Goal: Information Seeking & Learning: Learn about a topic

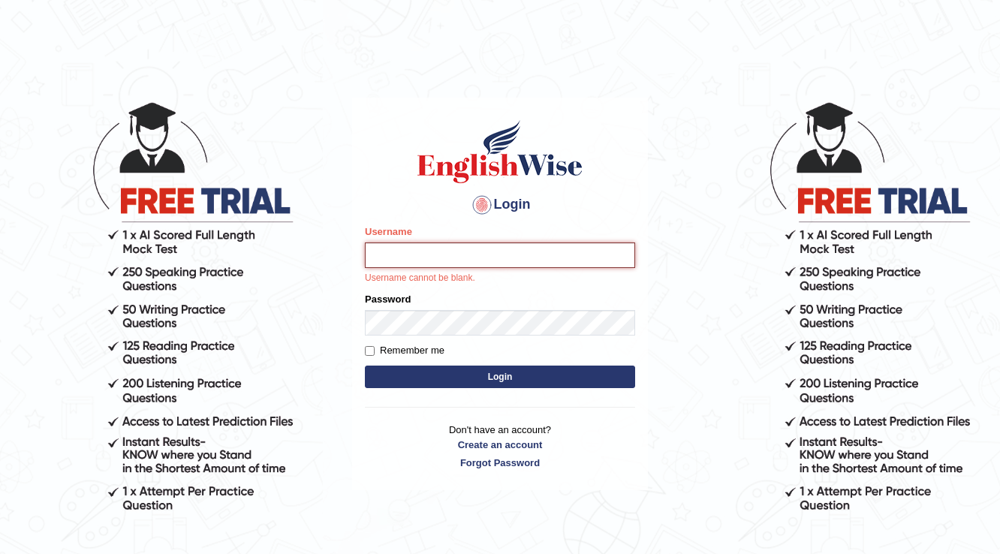
click at [573, 256] on input "Username" at bounding box center [500, 256] width 270 height 26
type input "yusuf123"
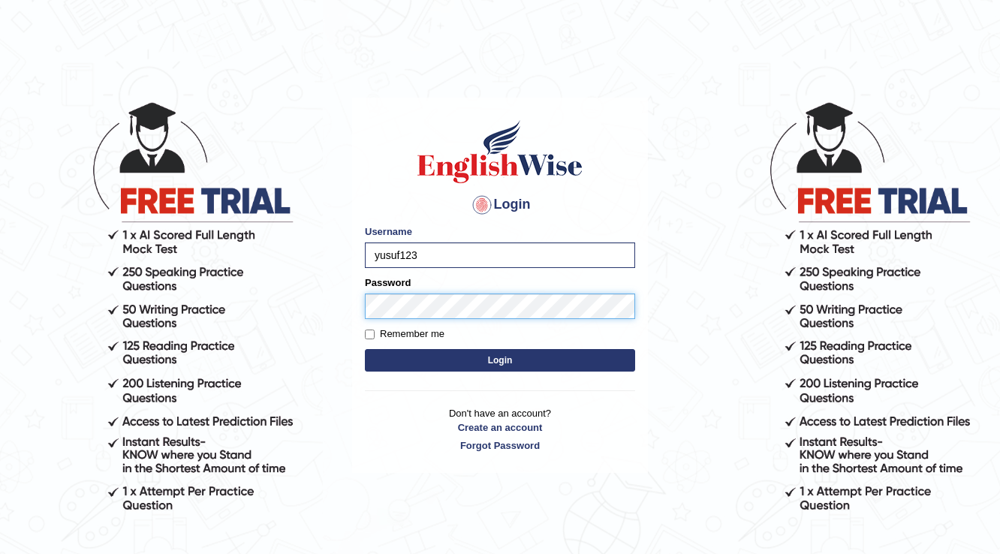
click at [597, 331] on form "Please fix the following errors: Username yusuf123 Password Remember me Login" at bounding box center [500, 300] width 270 height 151
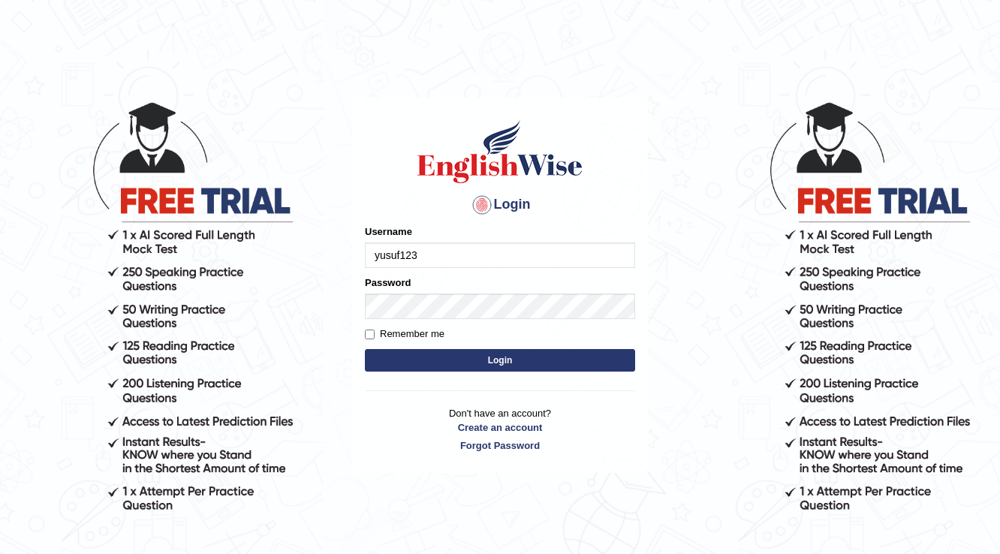
type input "yusuf123"
click at [418, 363] on button "Login" at bounding box center [500, 360] width 270 height 23
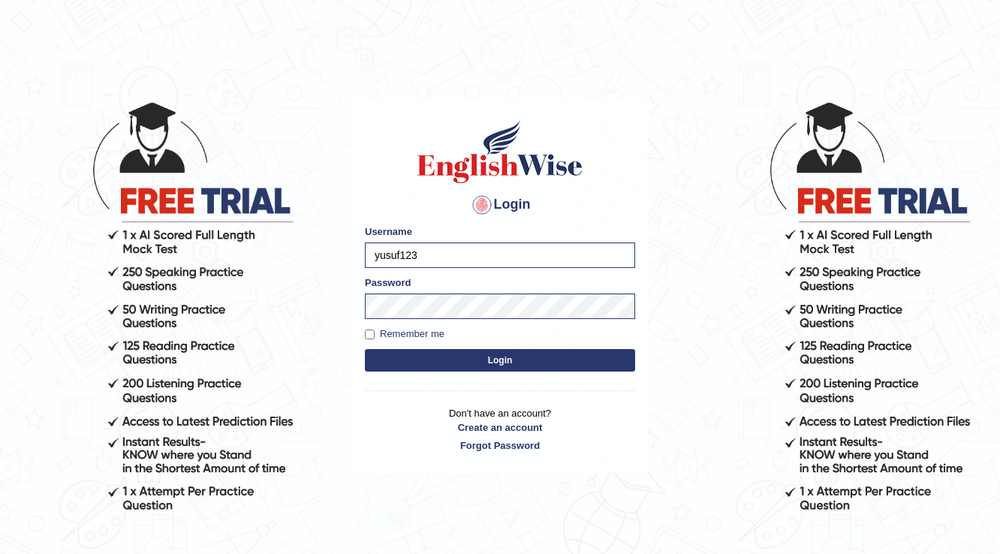
click at [418, 363] on button "Login" at bounding box center [500, 360] width 270 height 23
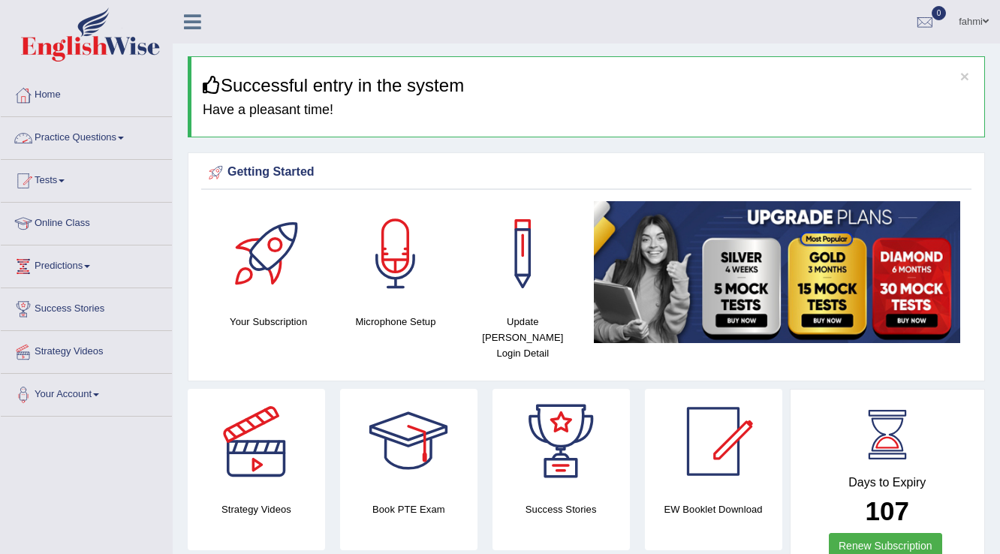
click at [124, 138] on span at bounding box center [121, 138] width 6 height 3
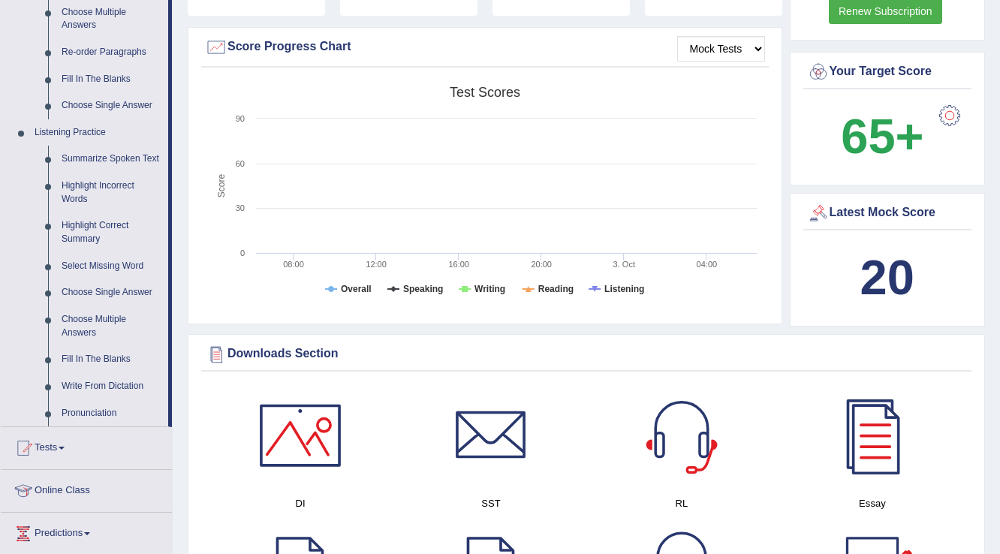
scroll to position [541, 0]
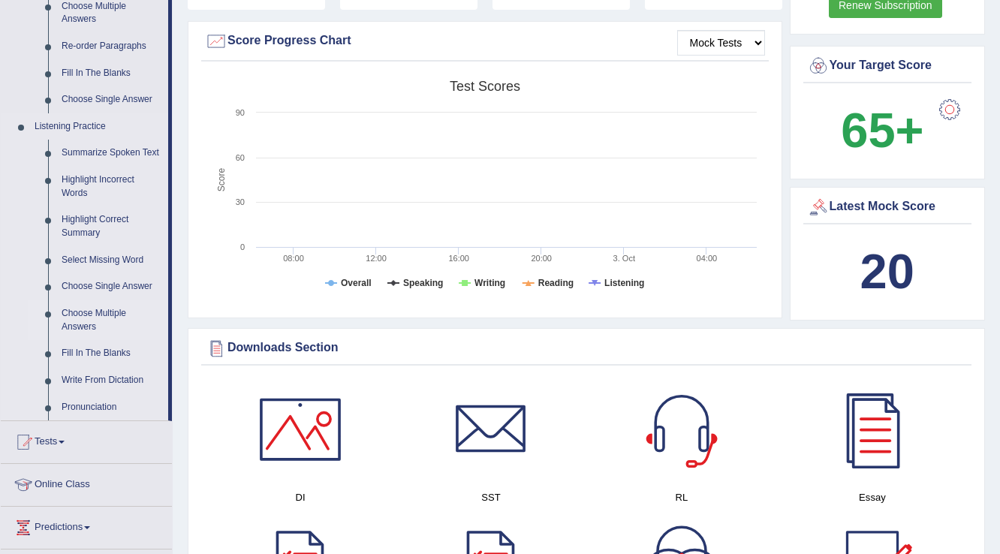
click at [95, 321] on link "Choose Multiple Answers" at bounding box center [111, 320] width 113 height 40
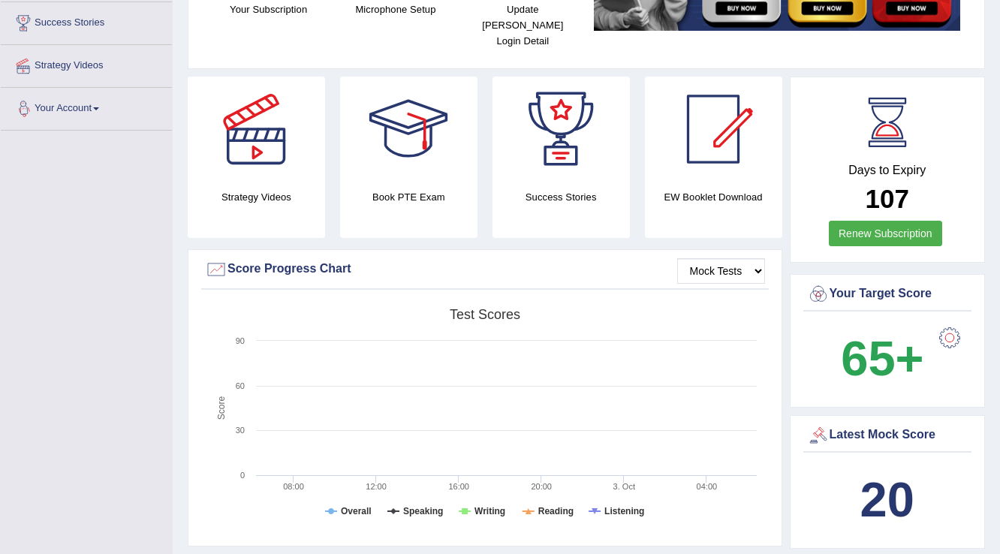
scroll to position [502, 0]
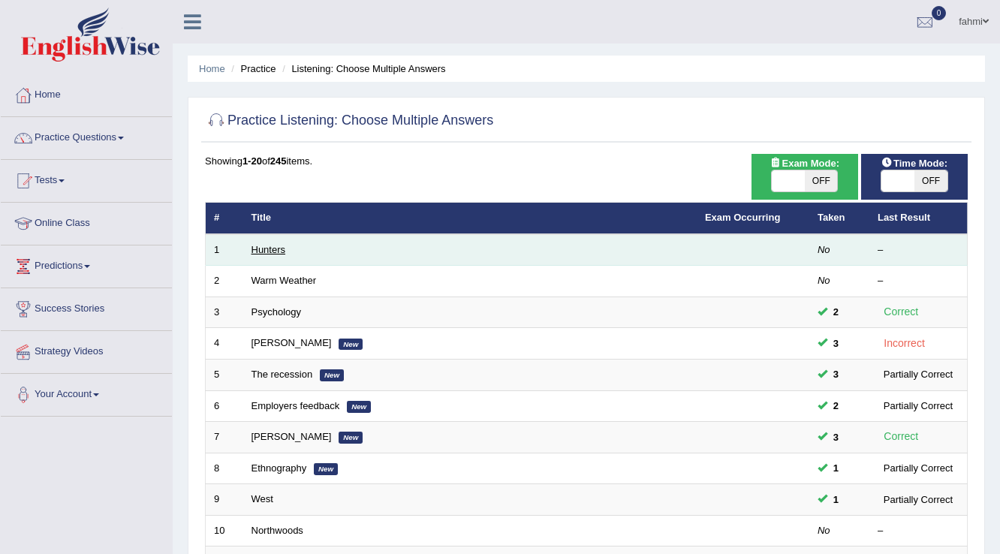
click at [275, 249] on link "Hunters" at bounding box center [269, 249] width 35 height 11
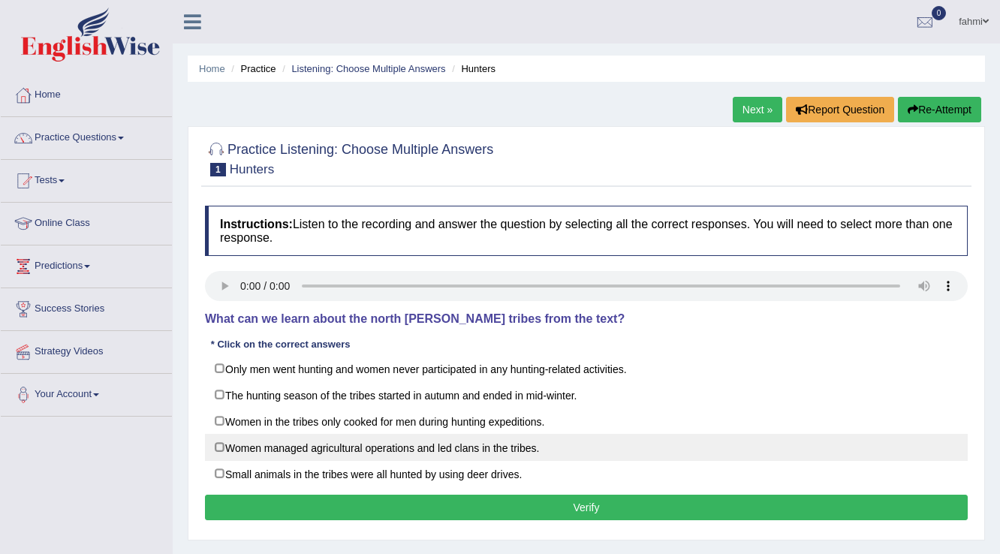
click at [217, 448] on label "Women managed agricultural operations and led clans in the tribes." at bounding box center [586, 447] width 763 height 27
checkbox input "true"
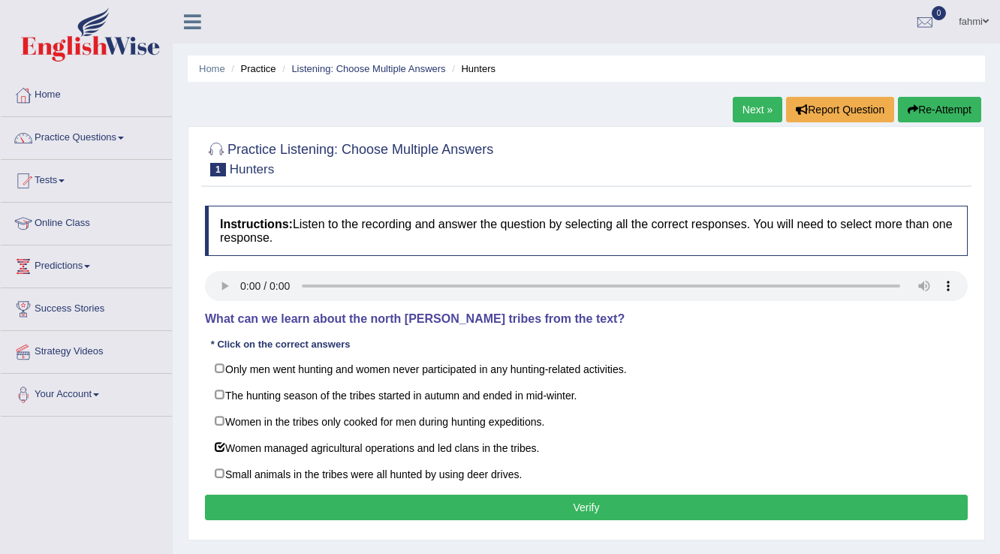
click at [251, 493] on div "Instructions: Listen to the recording and answer the question by selecting all …" at bounding box center [586, 365] width 770 height 334
click at [253, 499] on button "Verify" at bounding box center [586, 508] width 763 height 26
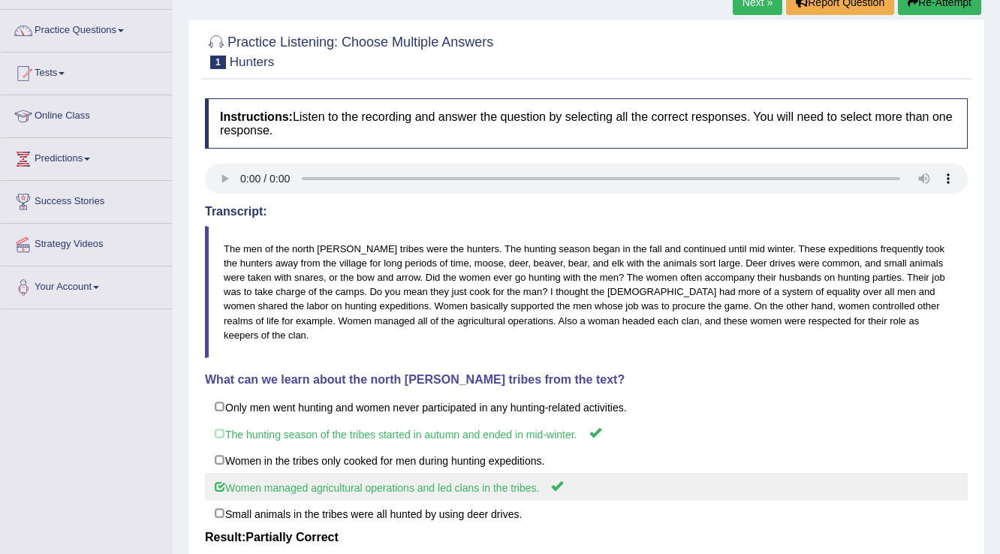
scroll to position [59, 0]
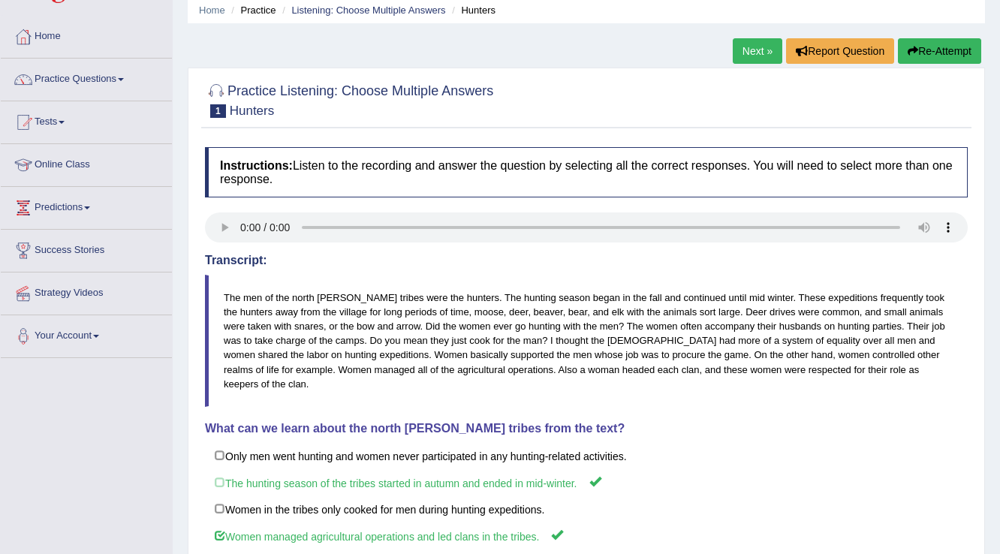
click at [756, 53] on link "Next »" at bounding box center [758, 51] width 50 height 26
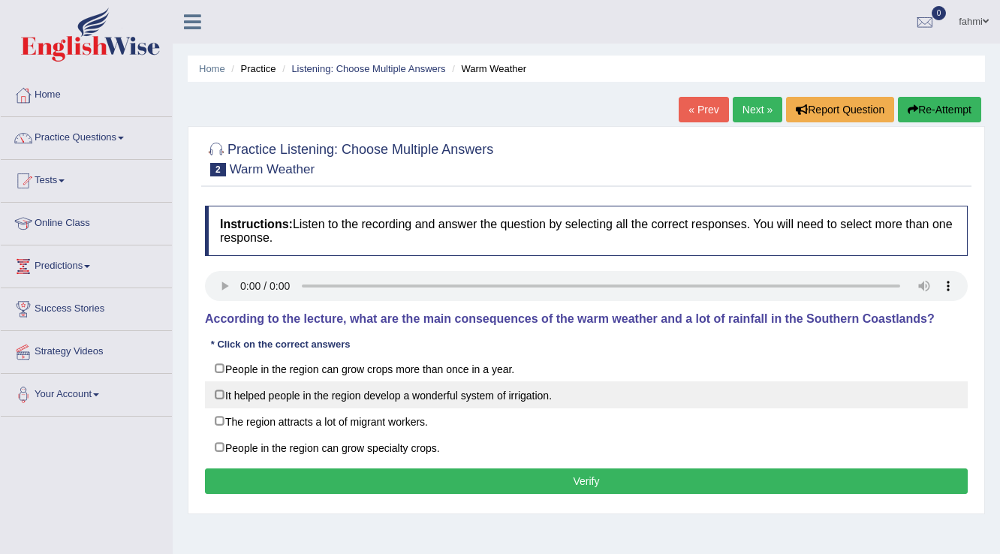
click at [221, 391] on label "It helped people in the region develop a wonderful system of irrigation." at bounding box center [586, 394] width 763 height 27
checkbox input "true"
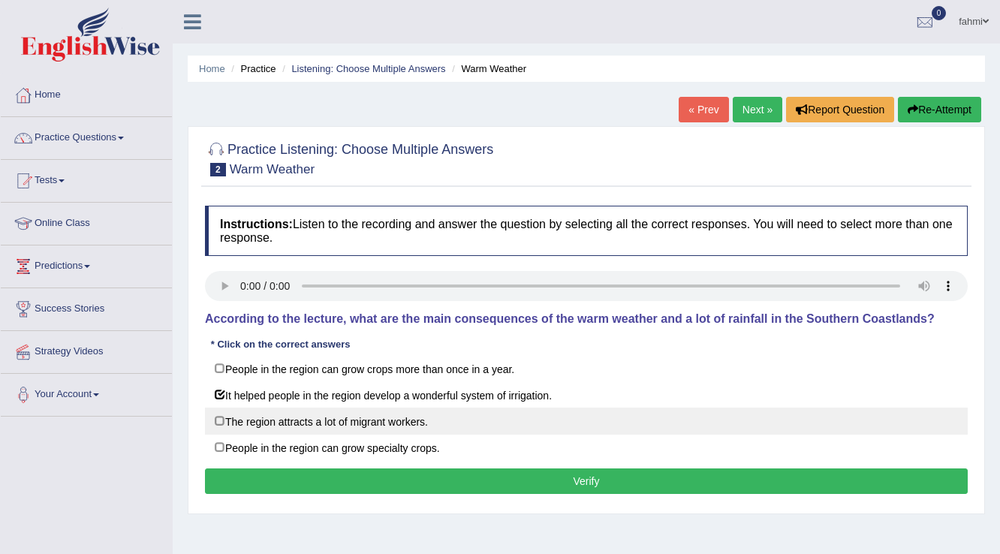
click at [208, 427] on label "The region attracts a lot of migrant workers." at bounding box center [586, 421] width 763 height 27
checkbox input "true"
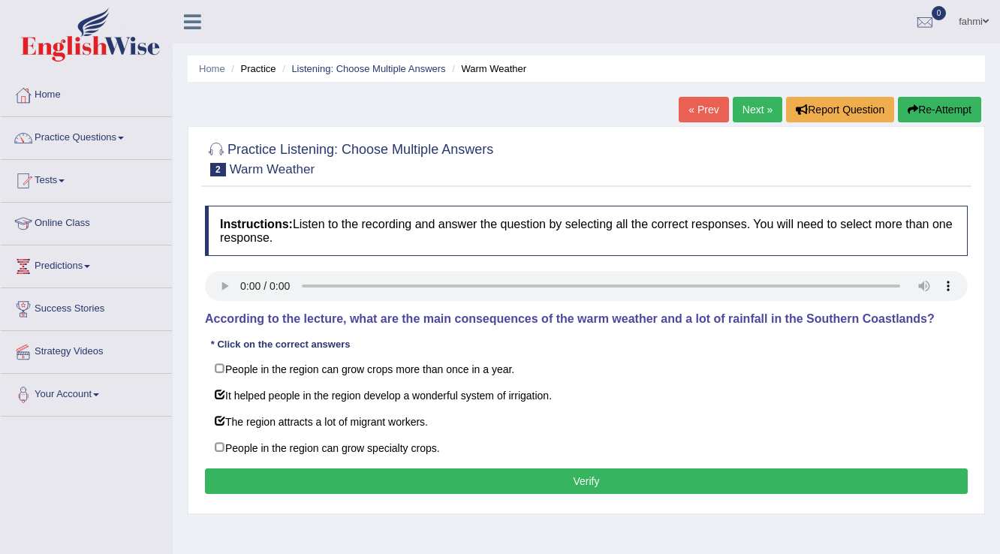
click at [530, 482] on button "Verify" at bounding box center [586, 482] width 763 height 26
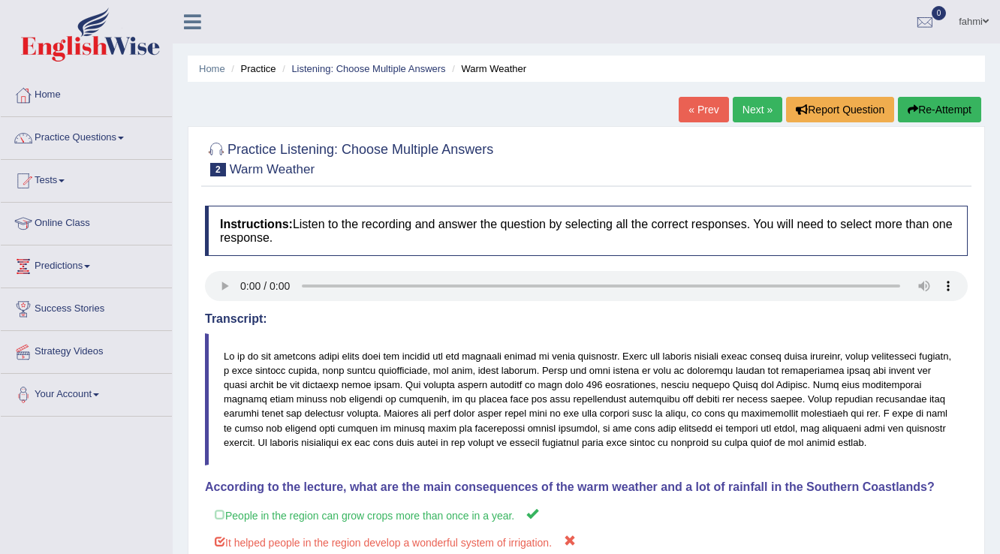
click at [754, 115] on link "Next »" at bounding box center [758, 110] width 50 height 26
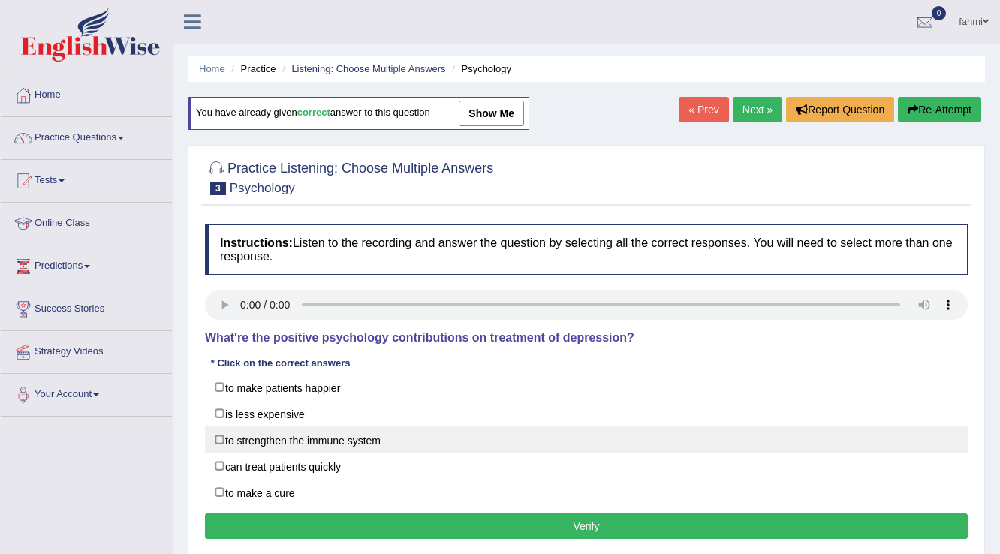
click at [218, 438] on label "to strengthen the immune system" at bounding box center [586, 440] width 763 height 27
checkbox input "true"
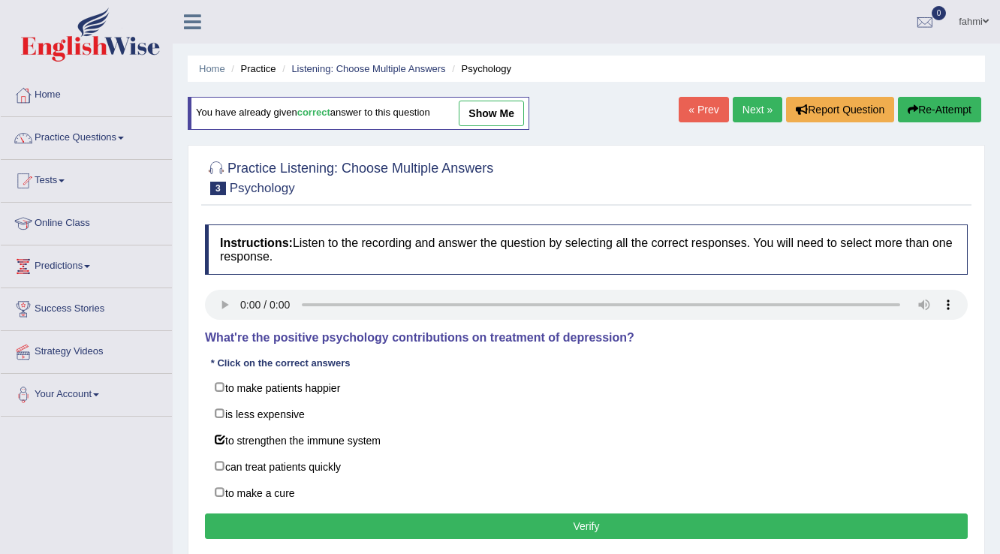
click at [285, 520] on button "Verify" at bounding box center [586, 527] width 763 height 26
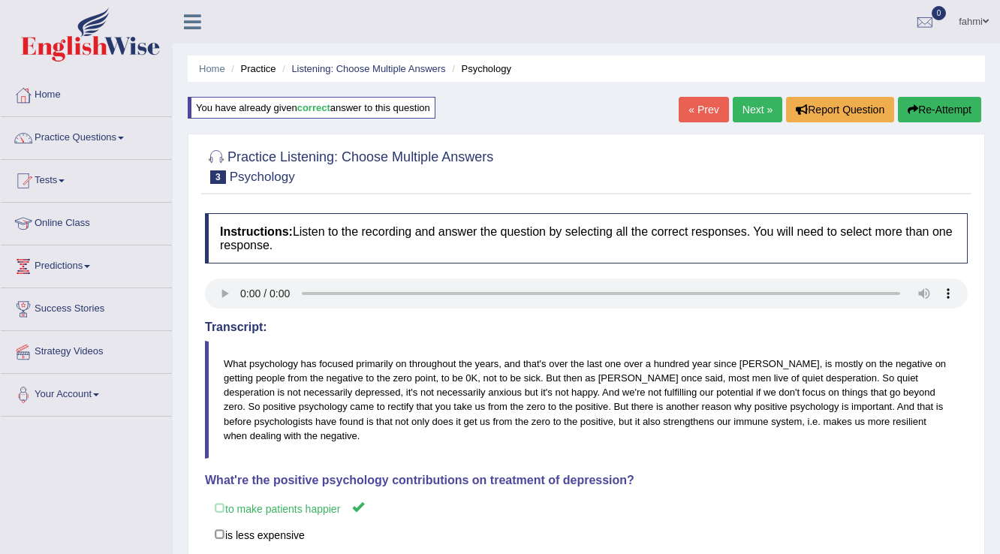
click at [739, 102] on link "Next »" at bounding box center [758, 110] width 50 height 26
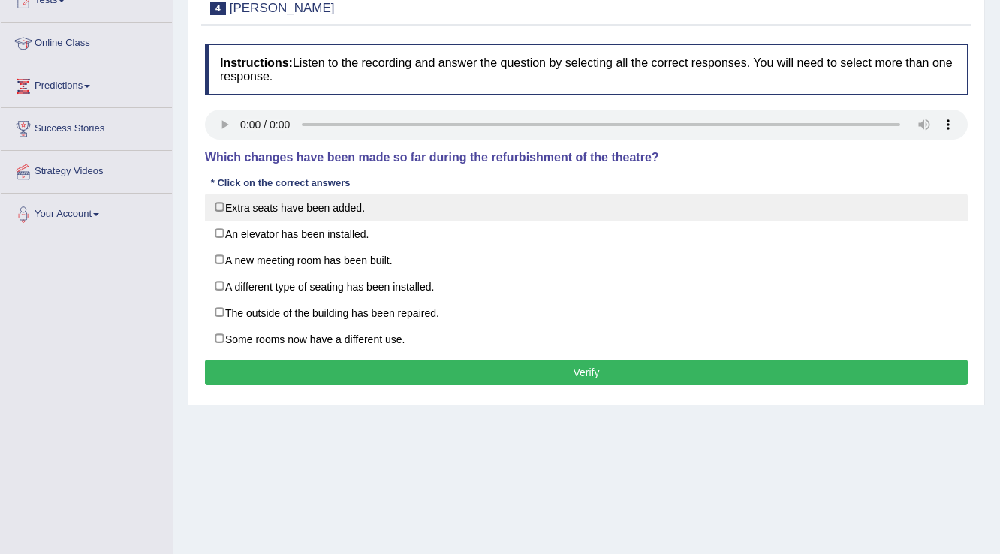
click at [222, 203] on label "Extra seats have been added." at bounding box center [586, 207] width 763 height 27
checkbox input "true"
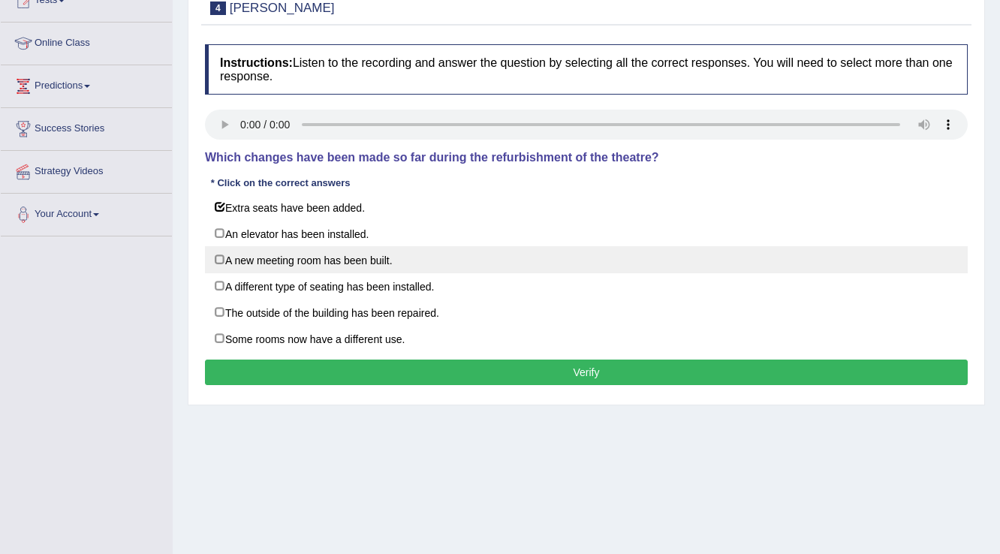
click at [221, 264] on label "A new meeting room has been built." at bounding box center [586, 259] width 763 height 27
checkbox input "true"
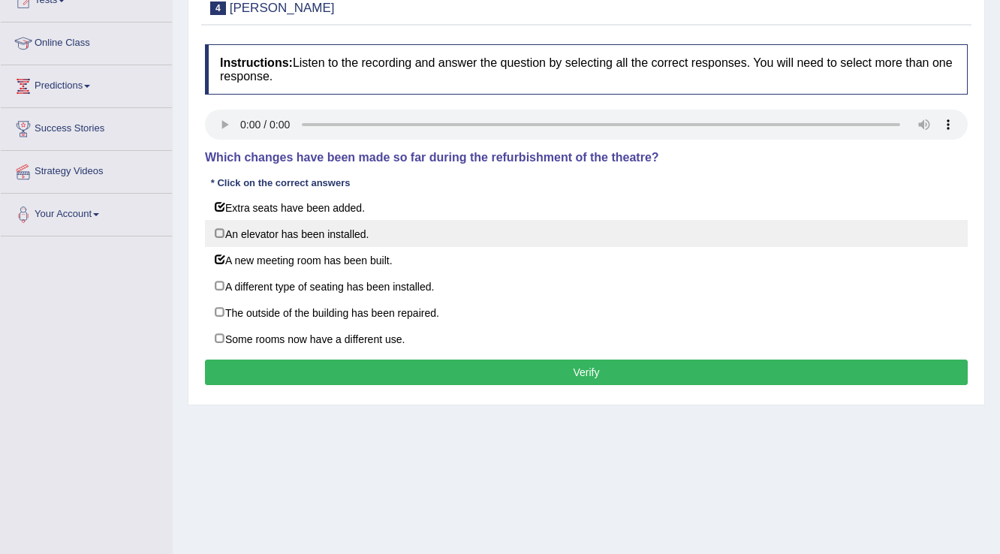
click at [219, 240] on label "An elevator has been installed." at bounding box center [586, 233] width 763 height 27
checkbox input "true"
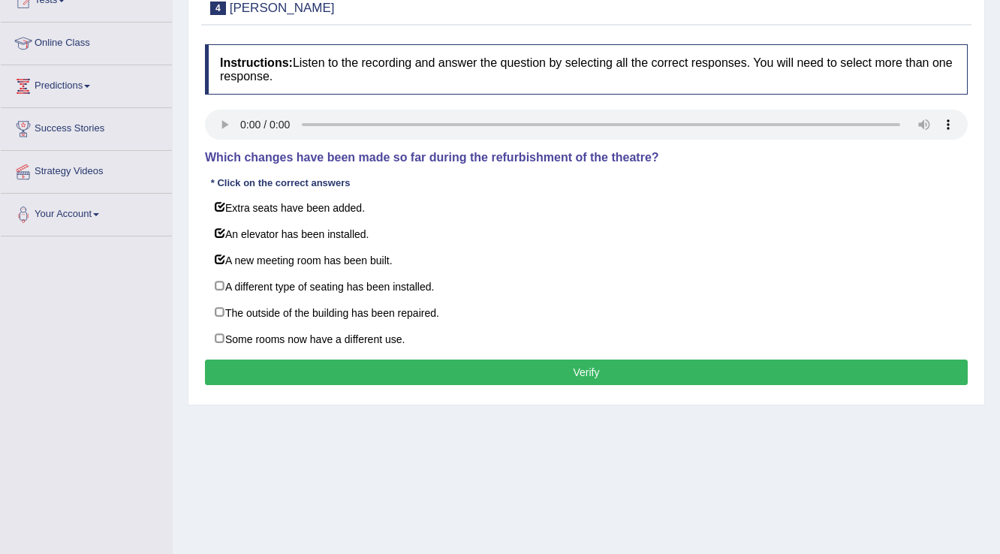
click at [288, 376] on button "Verify" at bounding box center [586, 373] width 763 height 26
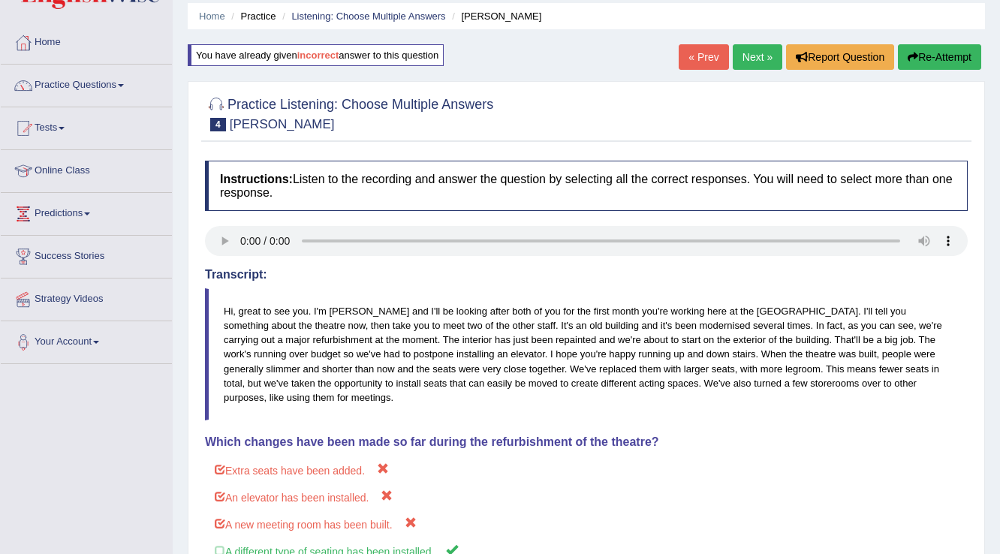
scroll to position [52, 0]
click at [751, 60] on link "Next »" at bounding box center [758, 58] width 50 height 26
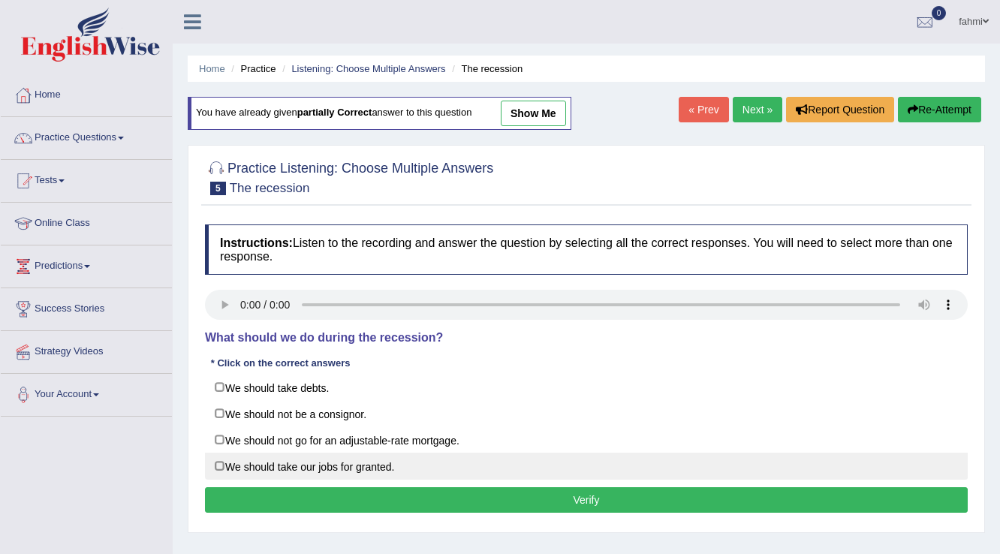
click at [227, 468] on label "We should take our jobs for granted." at bounding box center [586, 466] width 763 height 27
checkbox input "true"
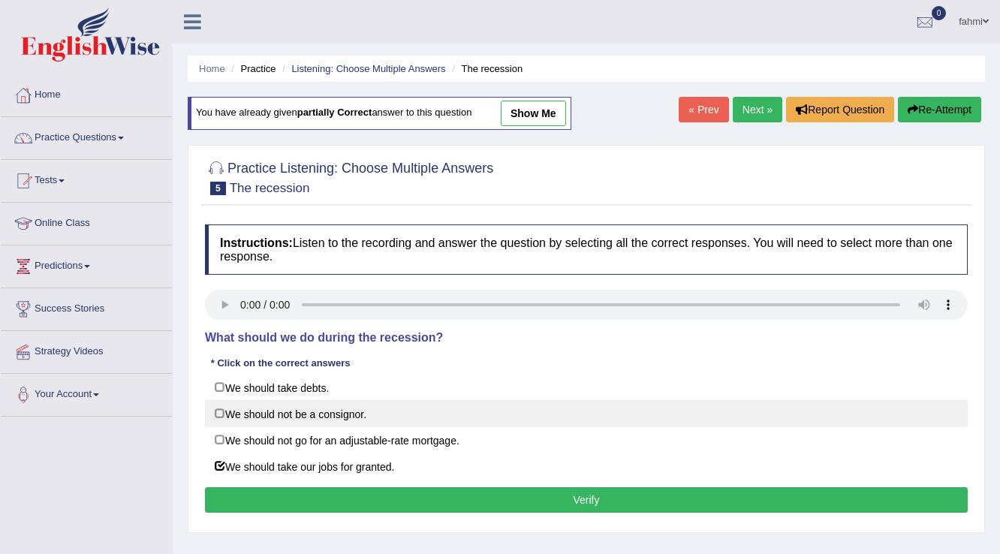
click at [219, 411] on label "We should not be a consignor." at bounding box center [586, 413] width 763 height 27
checkbox input "true"
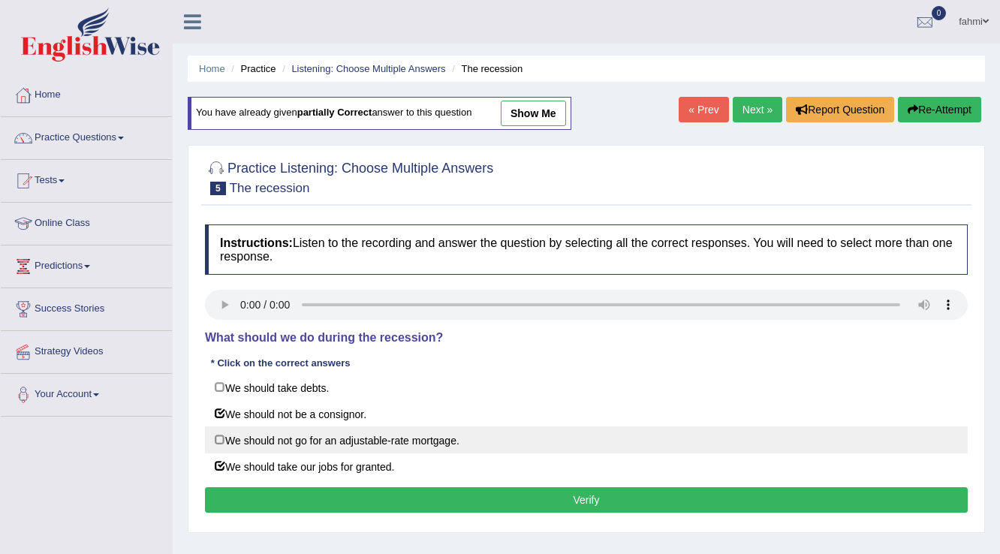
click at [219, 430] on label "We should not go for an adjustable-rate mortgage." at bounding box center [586, 440] width 763 height 27
checkbox input "true"
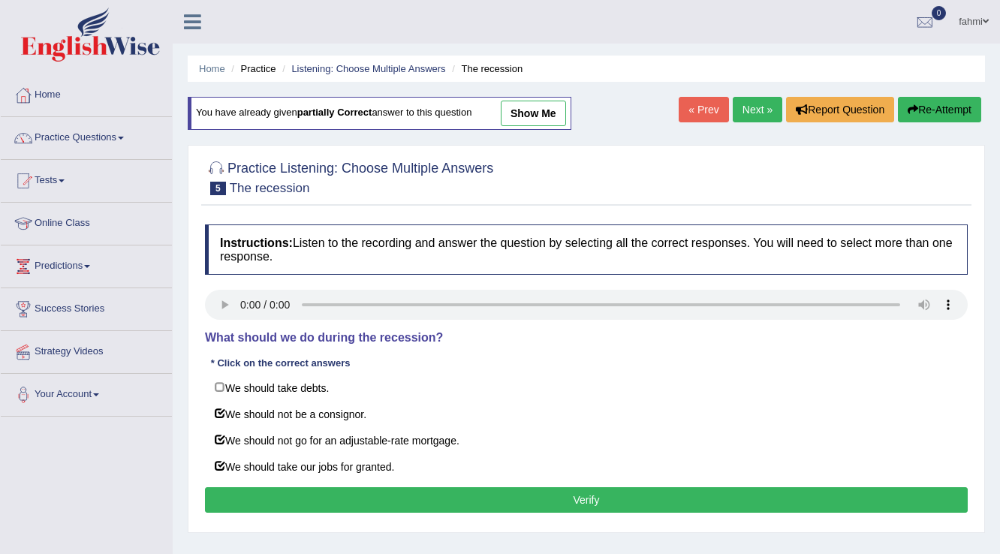
click at [393, 490] on button "Verify" at bounding box center [586, 500] width 763 height 26
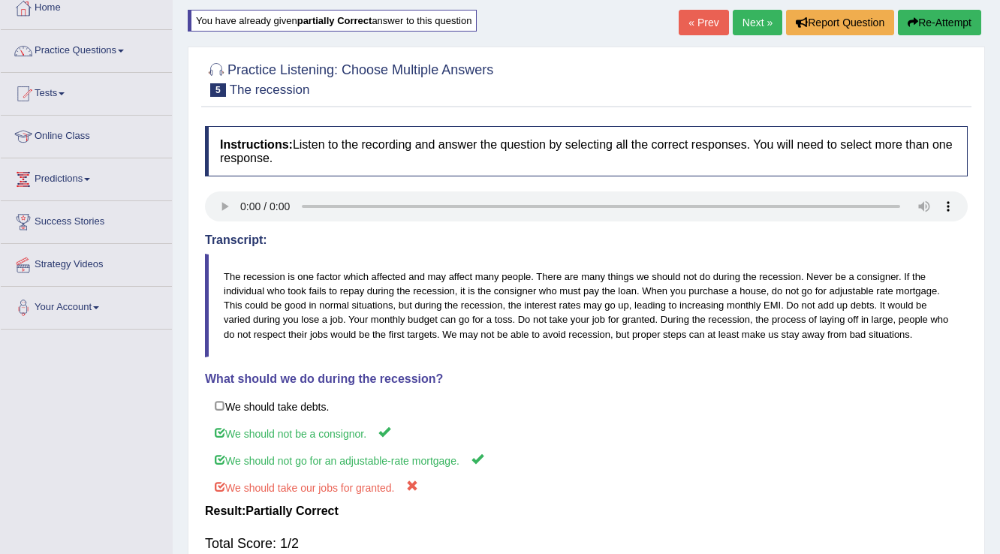
scroll to position [60, 0]
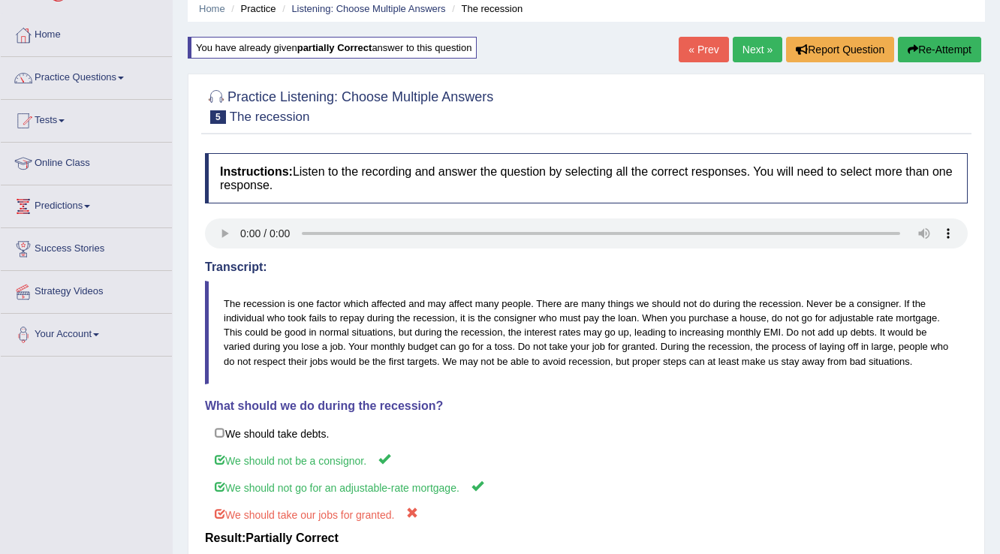
click at [699, 48] on link "« Prev" at bounding box center [704, 50] width 50 height 26
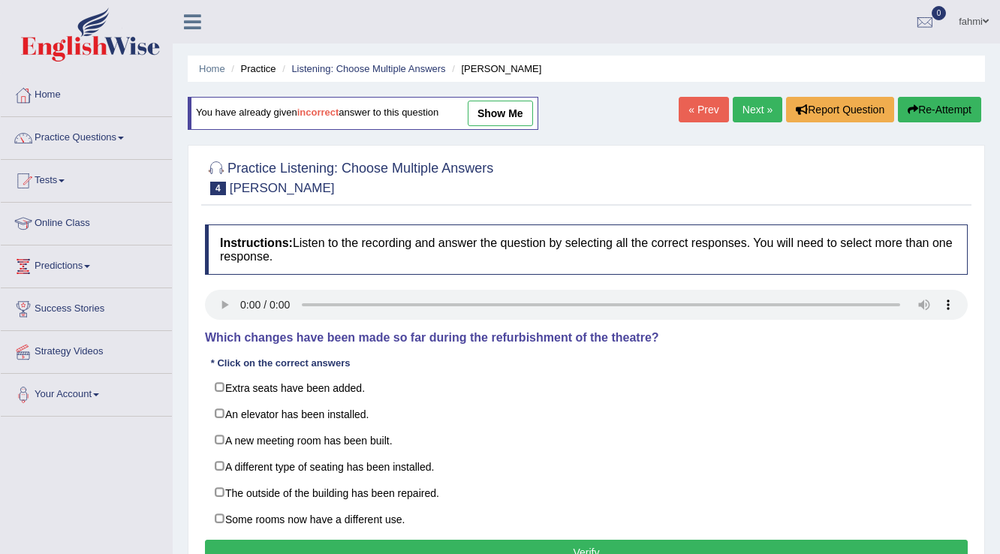
click at [747, 116] on link "Next »" at bounding box center [758, 110] width 50 height 26
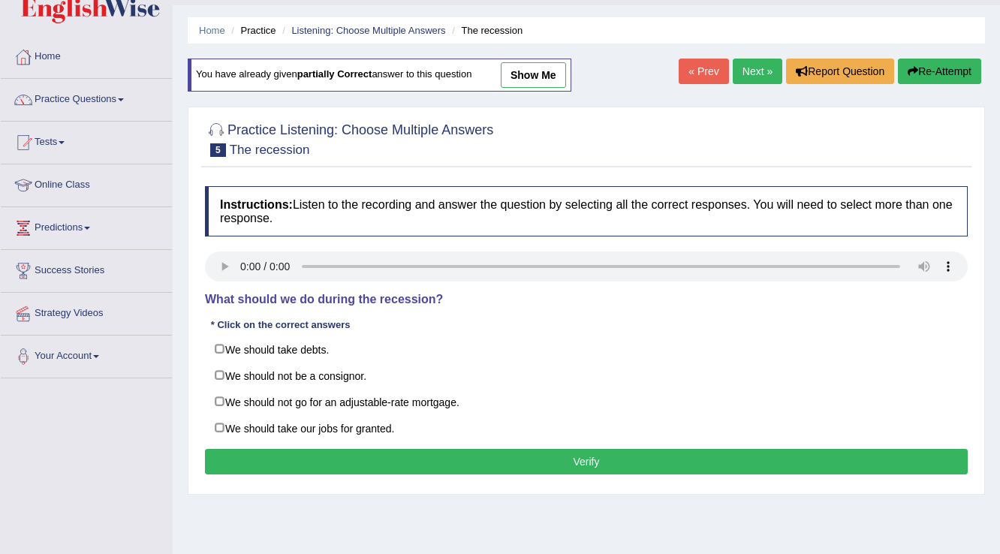
scroll to position [60, 0]
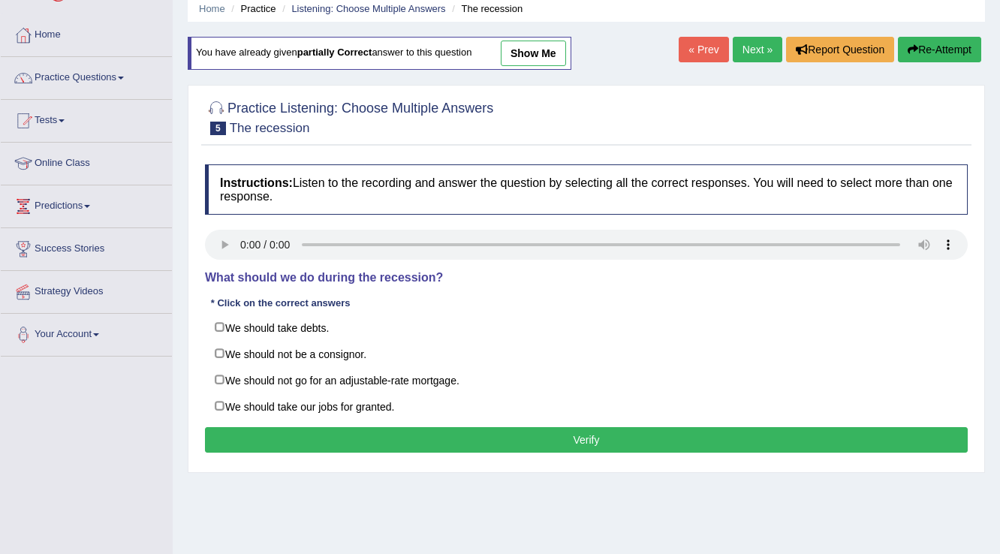
click at [758, 50] on link "Next »" at bounding box center [758, 50] width 50 height 26
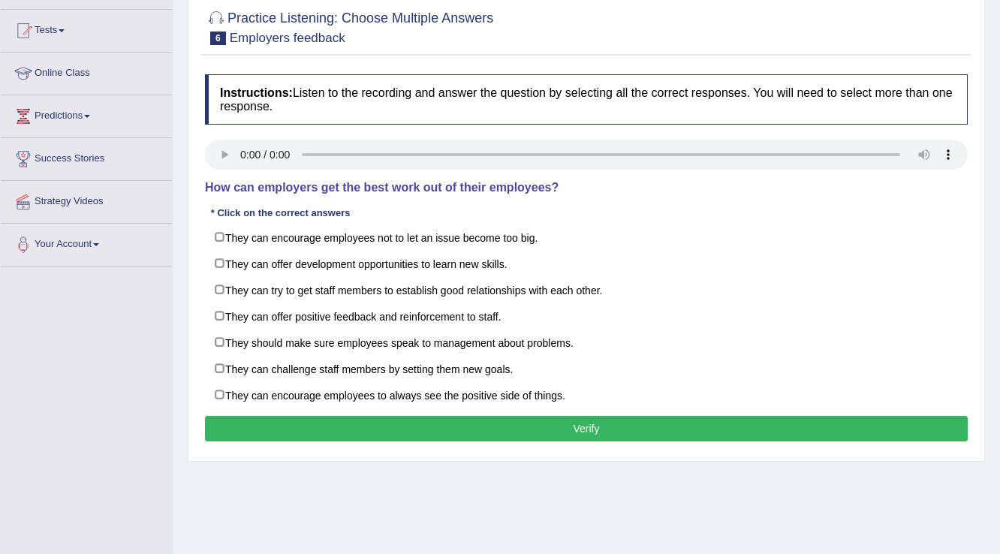
scroll to position [120, 0]
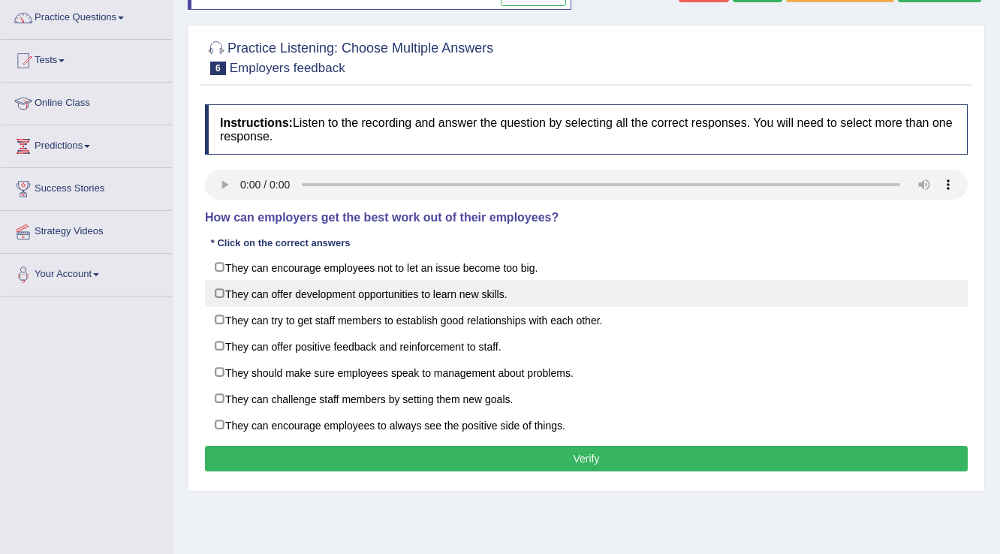
click at [216, 297] on label "They can offer development opportunities to learn new skills." at bounding box center [586, 293] width 763 height 27
checkbox input "true"
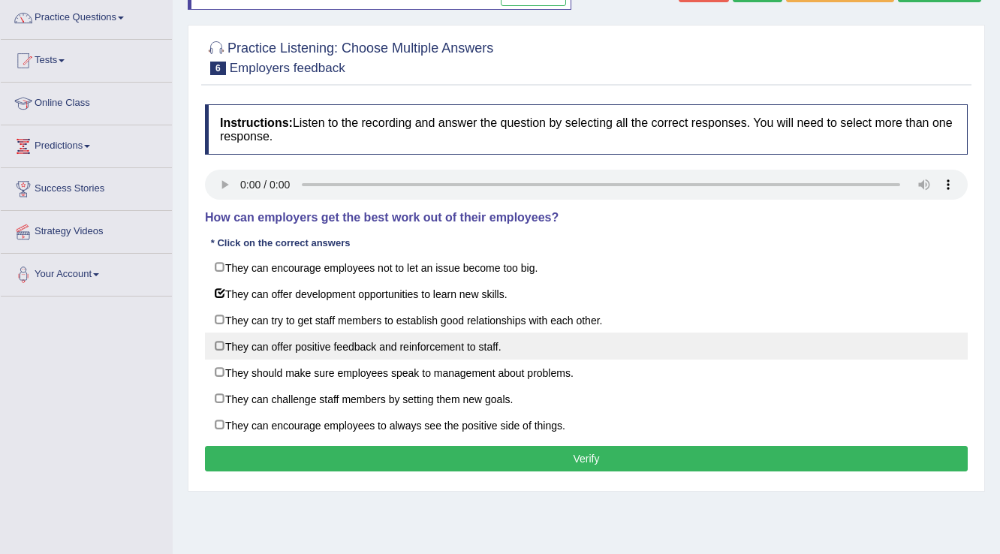
click at [217, 346] on label "They can offer positive feedback and reinforcement to staff." at bounding box center [586, 346] width 763 height 27
checkbox input "true"
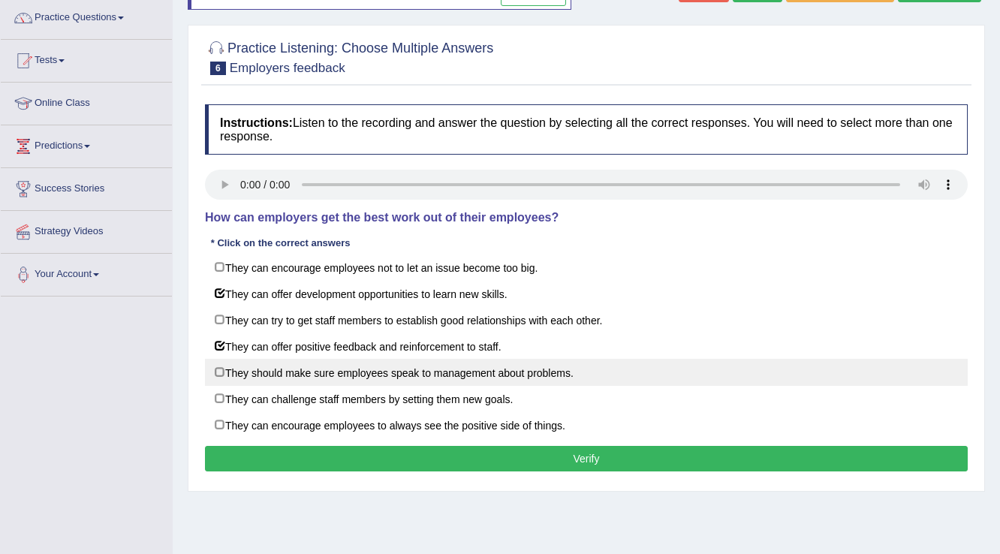
click at [216, 374] on label "They should make sure employees speak to management about problems." at bounding box center [586, 372] width 763 height 27
checkbox input "true"
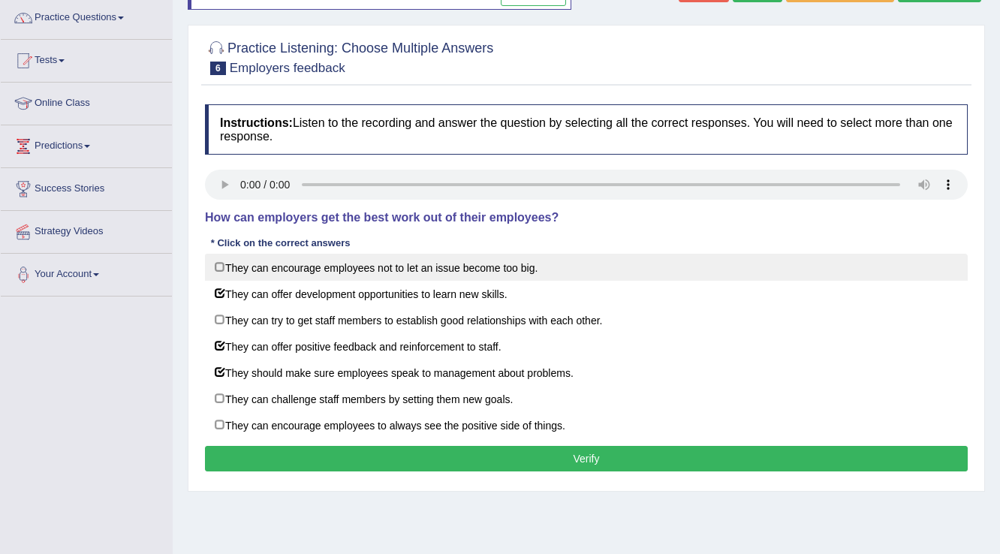
click at [222, 265] on label "They can encourage employees not to let an issue become too big." at bounding box center [586, 267] width 763 height 27
checkbox input "true"
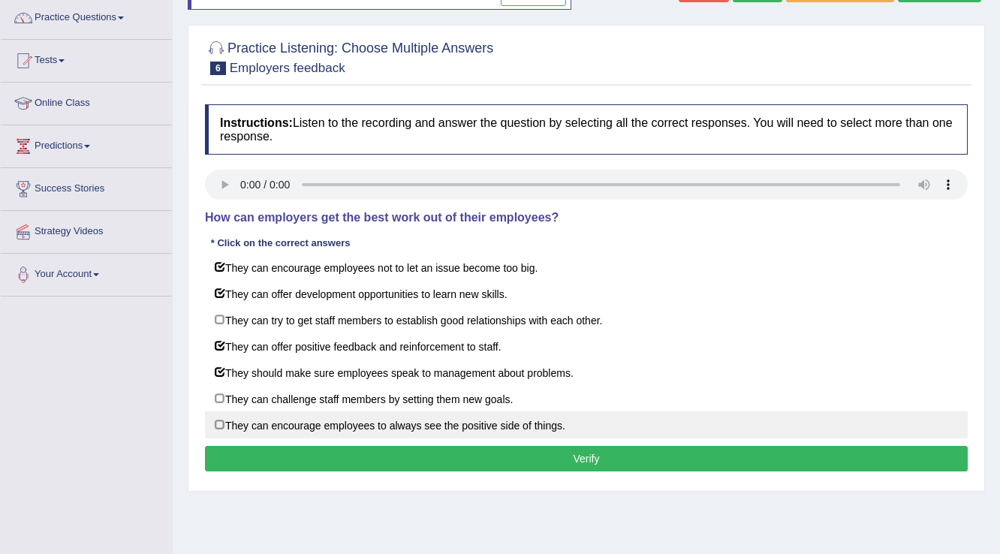
click at [228, 425] on label "They can encourage employees to always see the positive side of things." at bounding box center [586, 425] width 763 height 27
checkbox input "true"
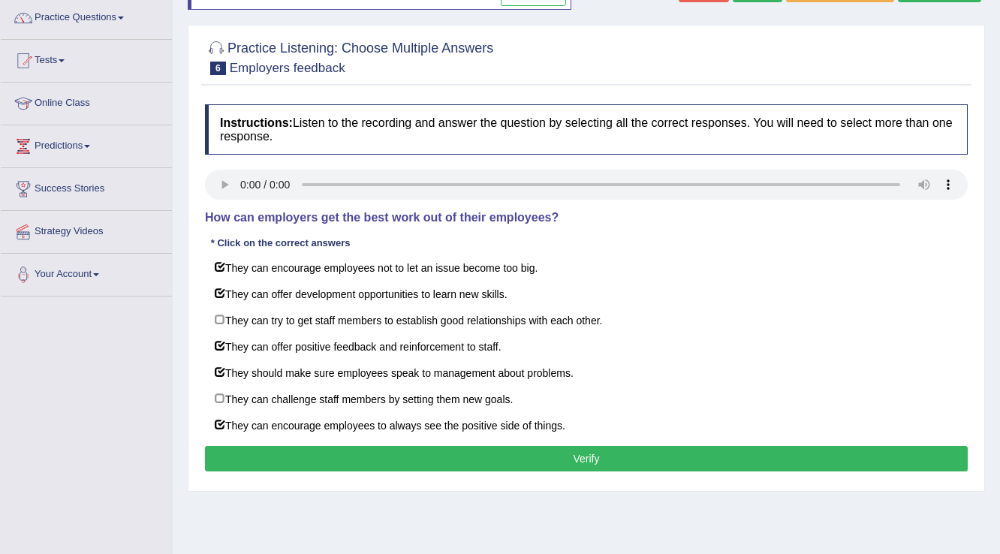
click at [293, 472] on div "Instructions: Listen to the recording and answer the question by selecting all …" at bounding box center [586, 290] width 770 height 387
click at [294, 462] on button "Verify" at bounding box center [586, 459] width 763 height 26
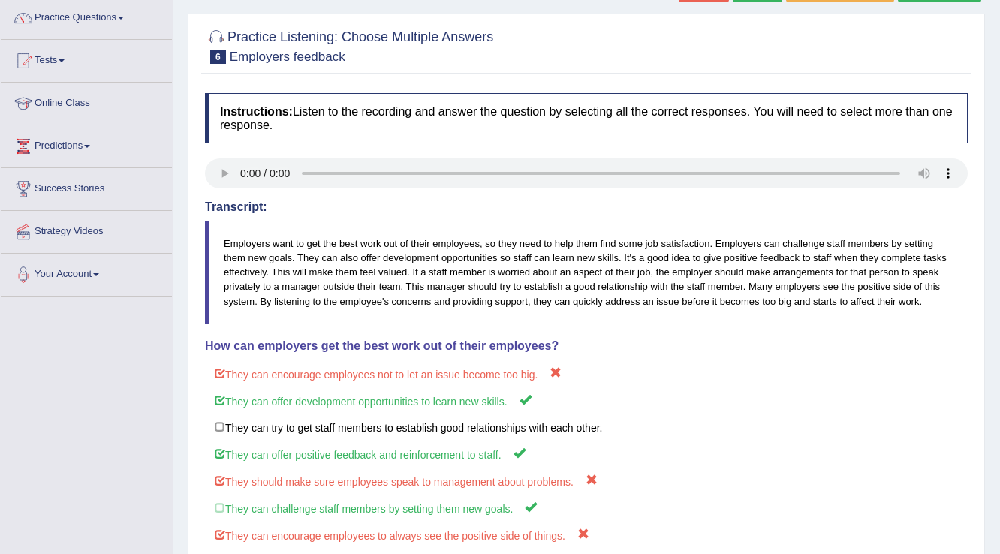
scroll to position [51, 0]
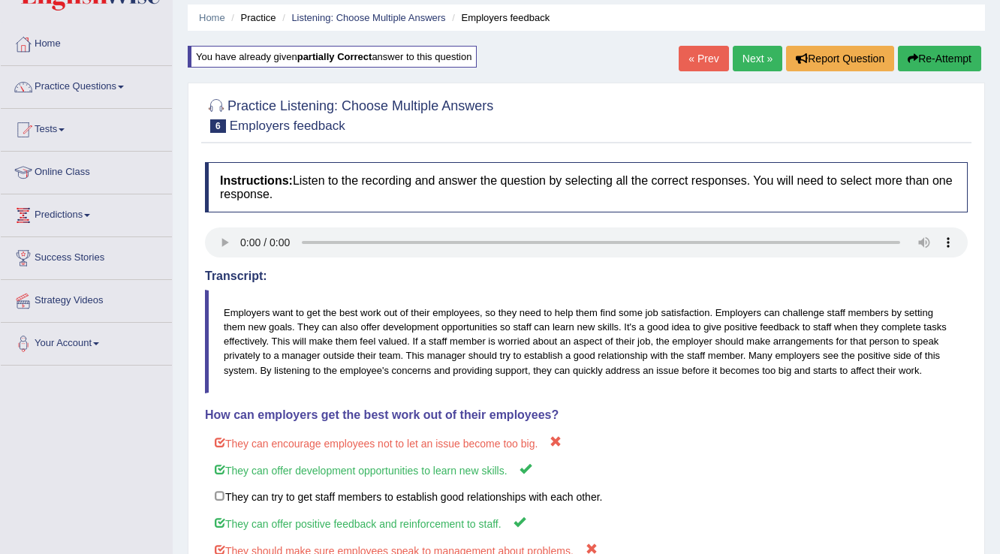
click at [742, 55] on link "Next »" at bounding box center [758, 59] width 50 height 26
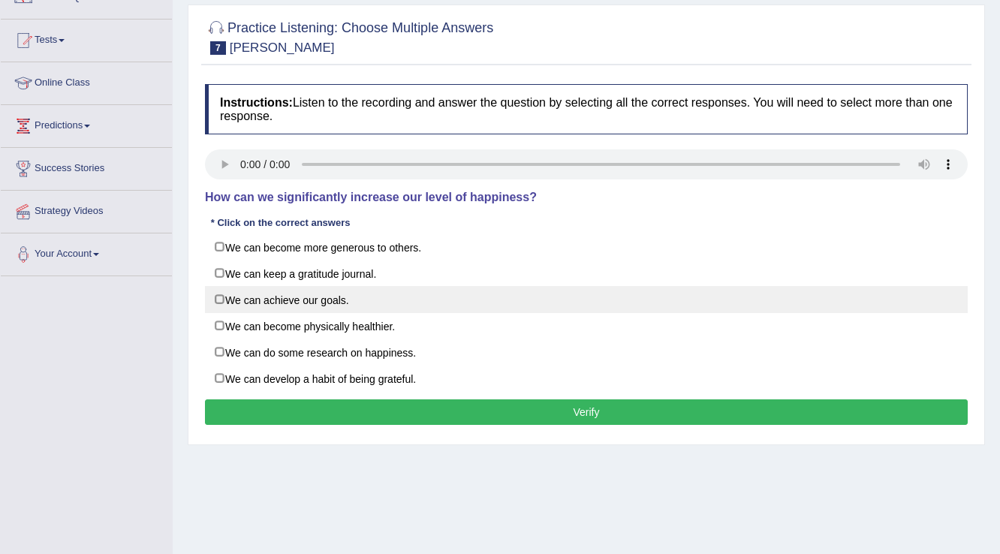
scroll to position [120, 0]
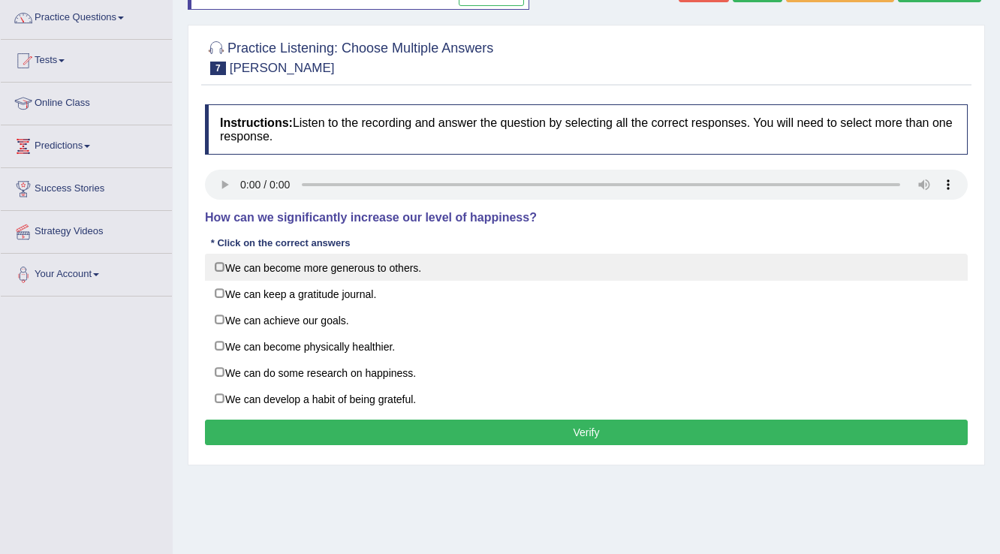
click at [228, 270] on label "We can become more generous to others." at bounding box center [586, 267] width 763 height 27
checkbox input "true"
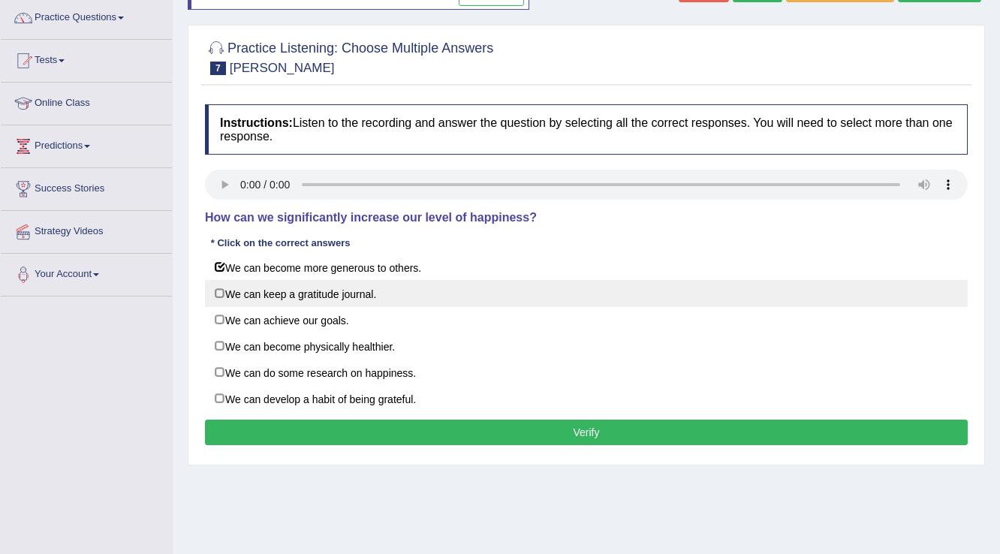
click at [225, 294] on label "We can keep a gratitude journal." at bounding box center [586, 293] width 763 height 27
checkbox input "true"
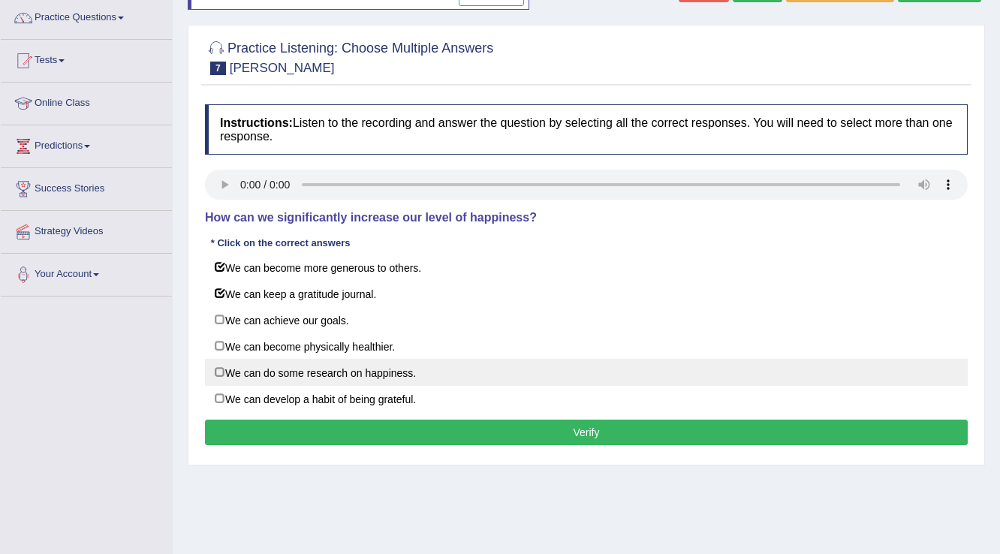
click at [222, 369] on label "We can do some research on happiness." at bounding box center [586, 372] width 763 height 27
checkbox input "true"
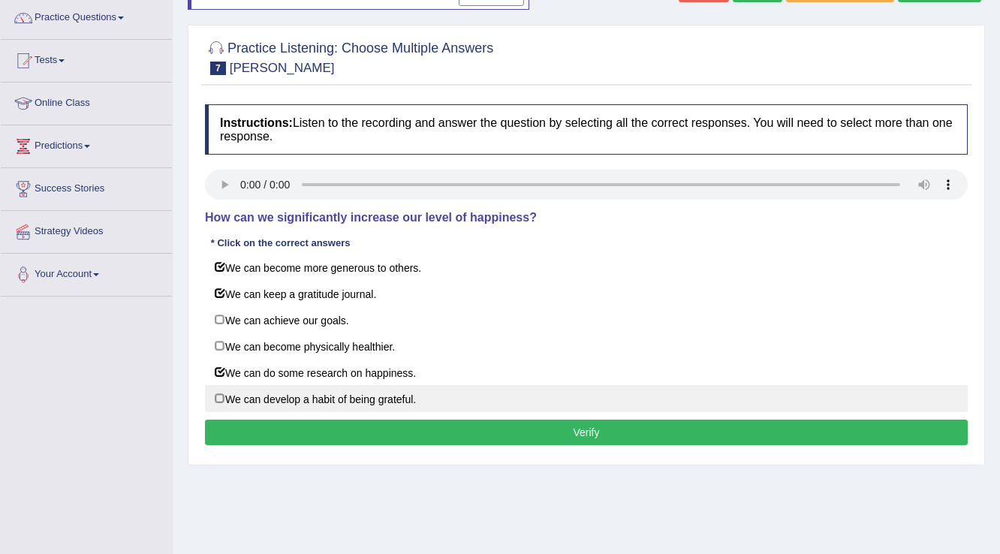
click at [220, 392] on label "We can develop a habit of being grateful." at bounding box center [586, 398] width 763 height 27
checkbox input "true"
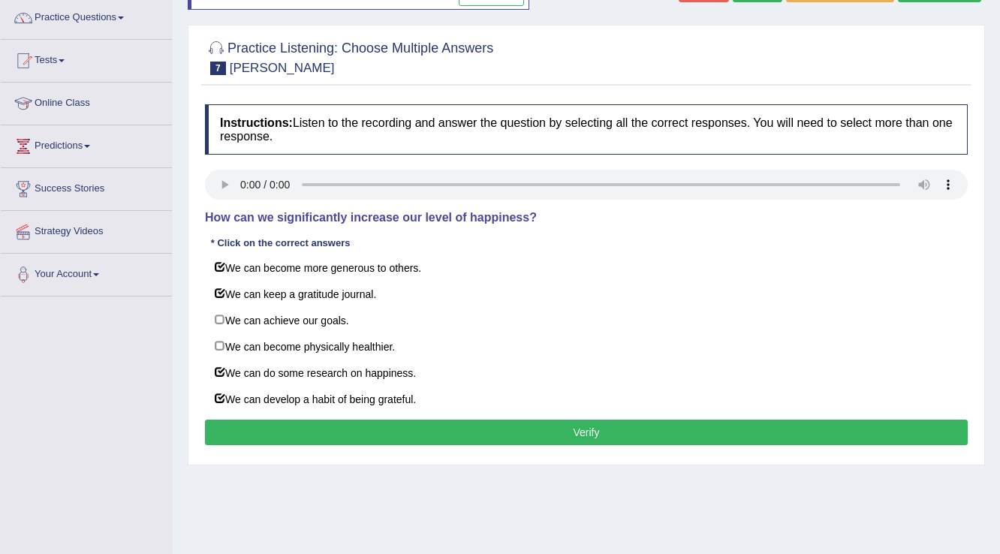
click at [281, 431] on button "Verify" at bounding box center [586, 433] width 763 height 26
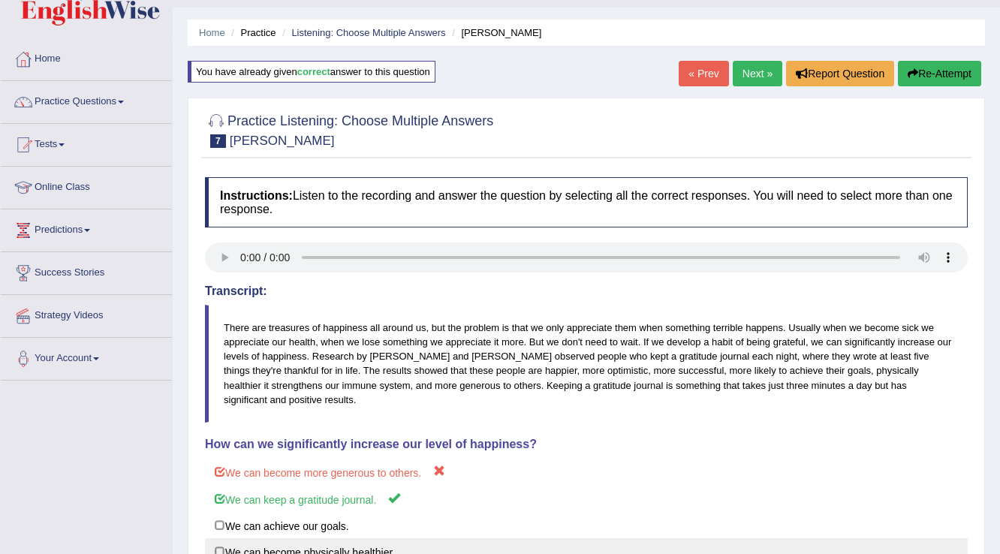
scroll to position [0, 0]
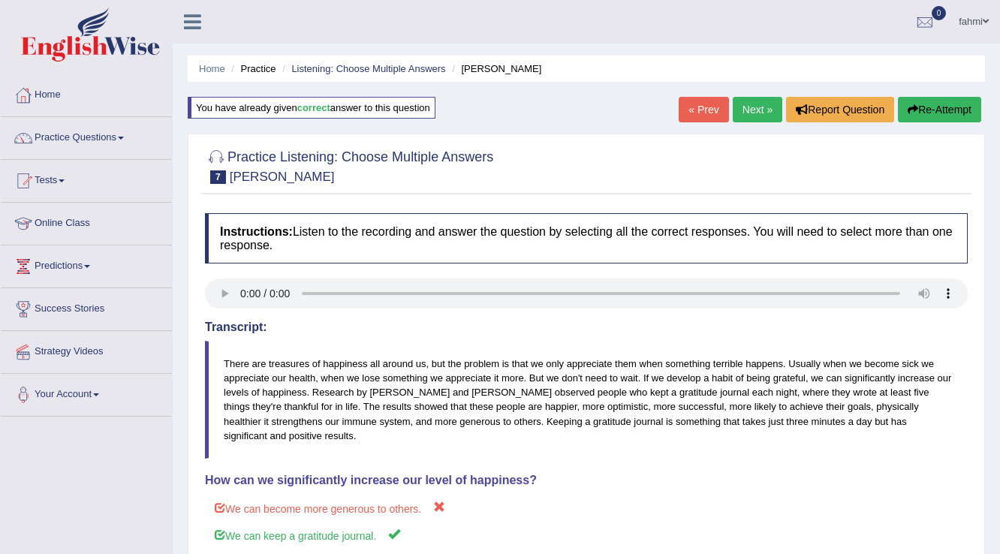
click at [754, 104] on link "Next »" at bounding box center [758, 110] width 50 height 26
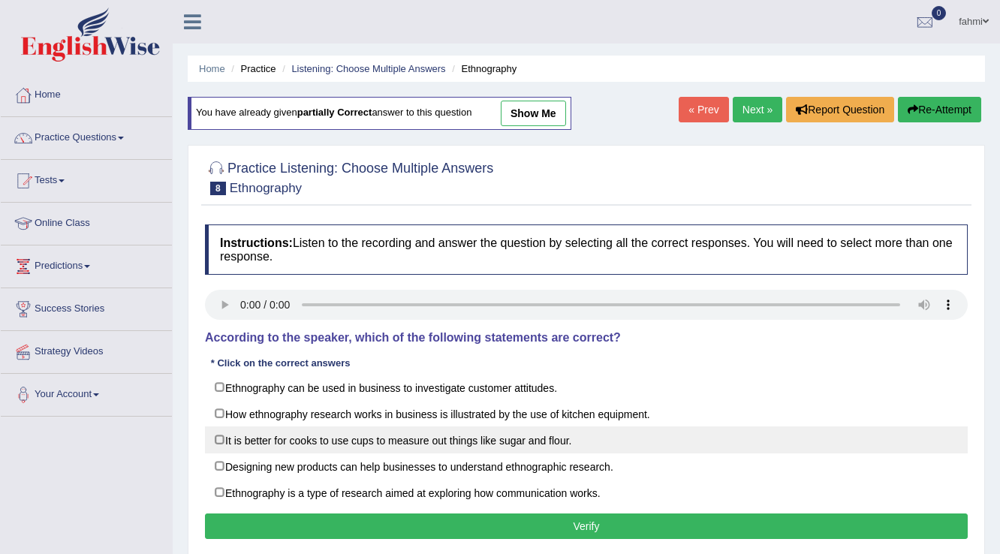
click at [218, 438] on label "It is better for cooks to use cups to measure out things like sugar and flour." at bounding box center [586, 440] width 763 height 27
checkbox input "true"
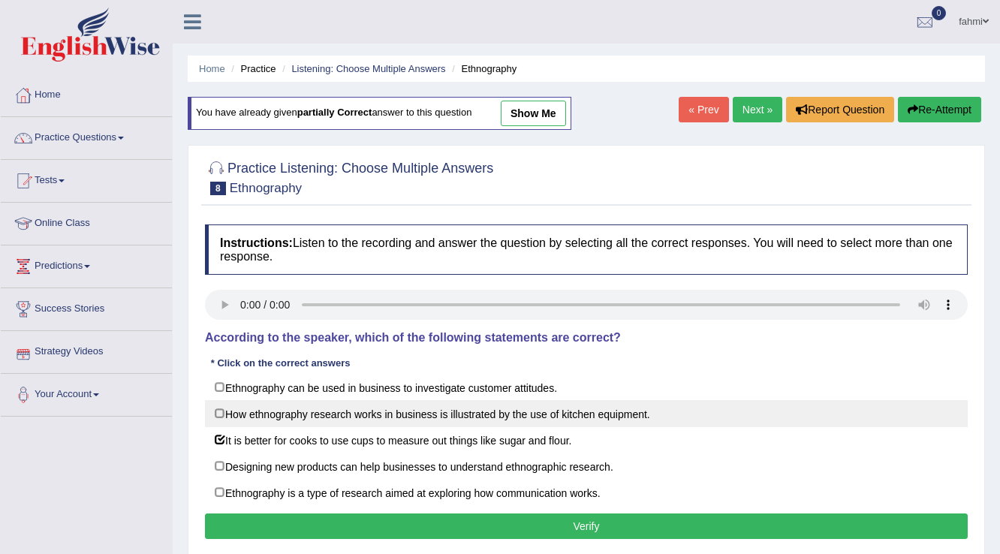
click at [224, 412] on label "How ethnography research works in business is illustrated by the use of kitchen…" at bounding box center [586, 413] width 763 height 27
checkbox input "true"
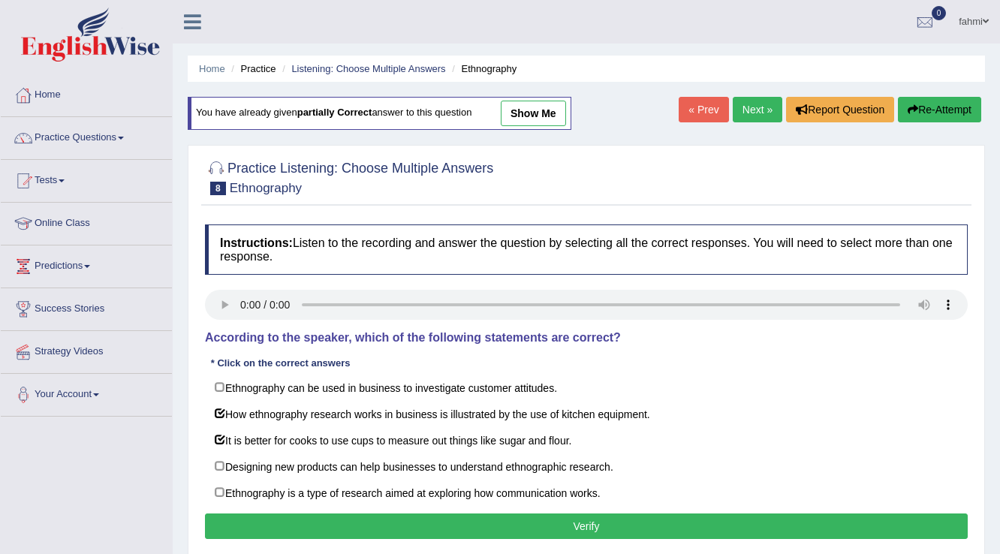
click at [418, 524] on button "Verify" at bounding box center [586, 527] width 763 height 26
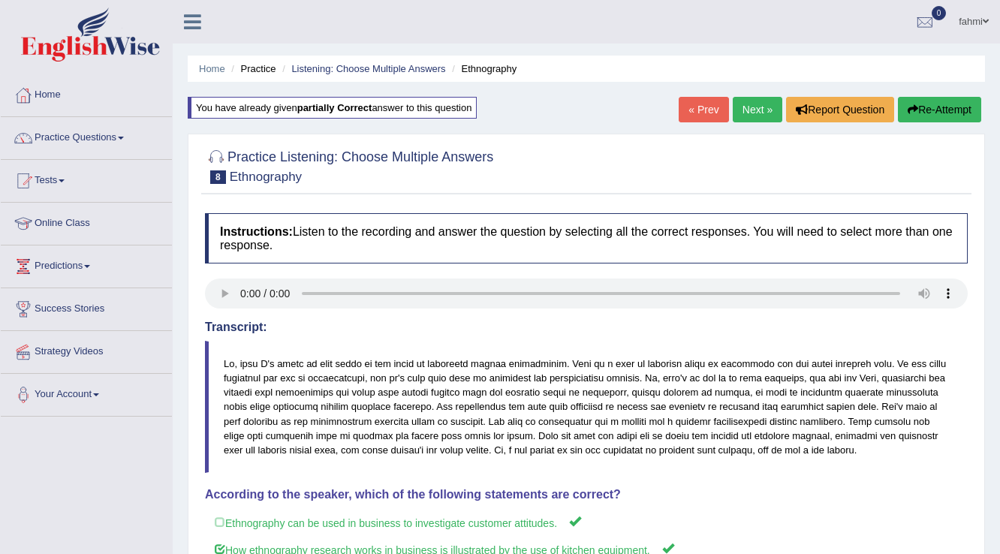
click at [754, 105] on link "Next »" at bounding box center [758, 110] width 50 height 26
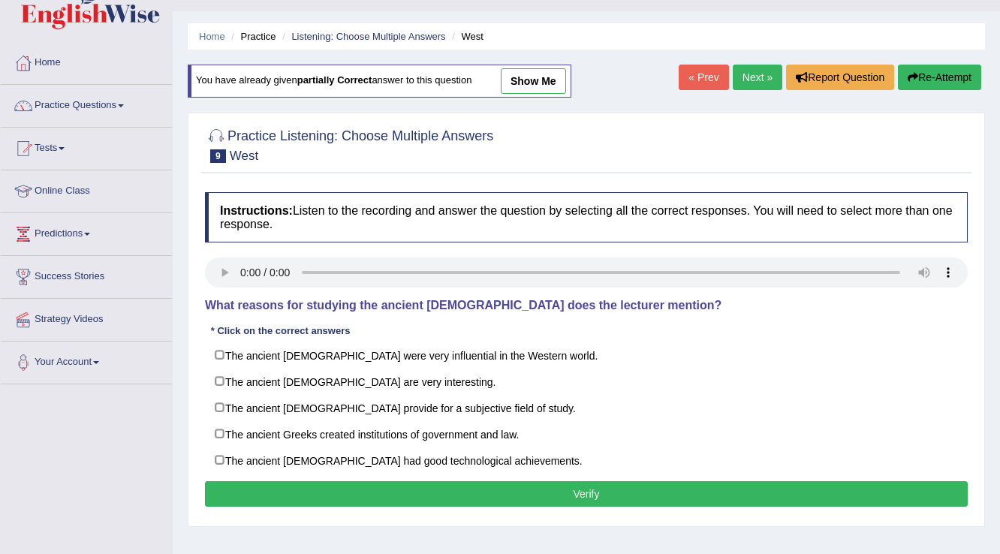
scroll to position [60, 0]
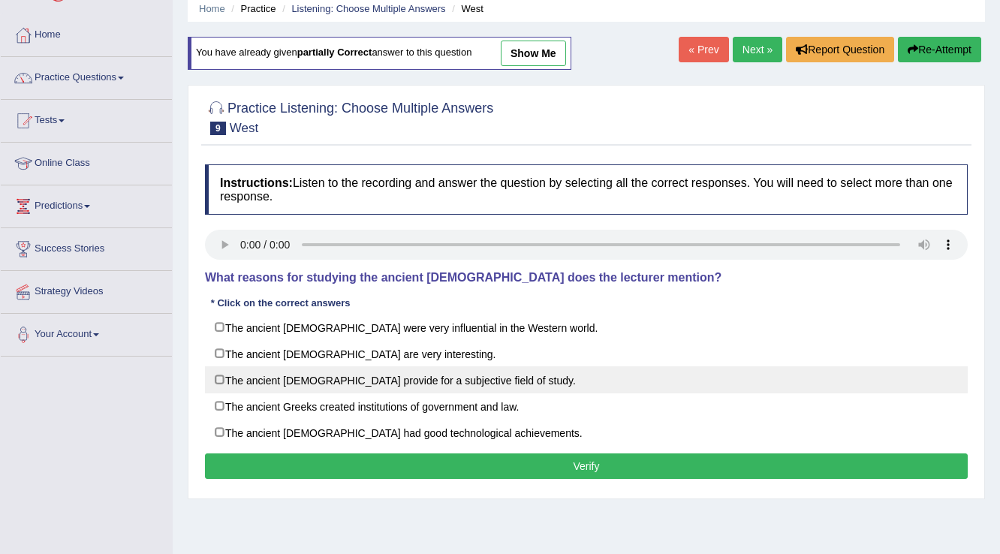
click at [220, 384] on label "The ancient [DEMOGRAPHIC_DATA] provide for a subjective field of study." at bounding box center [586, 379] width 763 height 27
checkbox input "true"
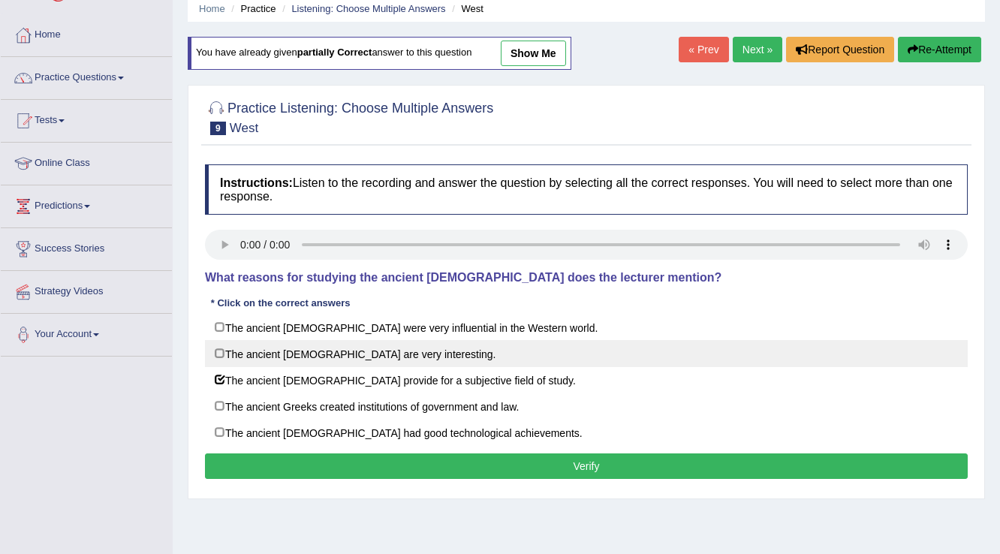
click at [217, 353] on label "The ancient [DEMOGRAPHIC_DATA] are very interesting." at bounding box center [586, 353] width 763 height 27
checkbox input "true"
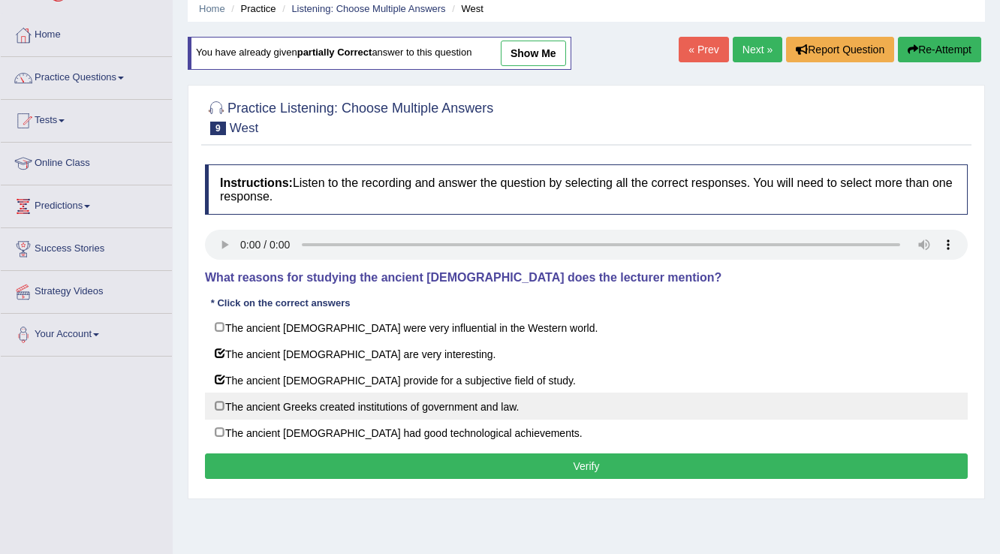
click at [219, 408] on label "The ancient Greeks created institutions of government and law." at bounding box center [586, 406] width 763 height 27
checkbox input "true"
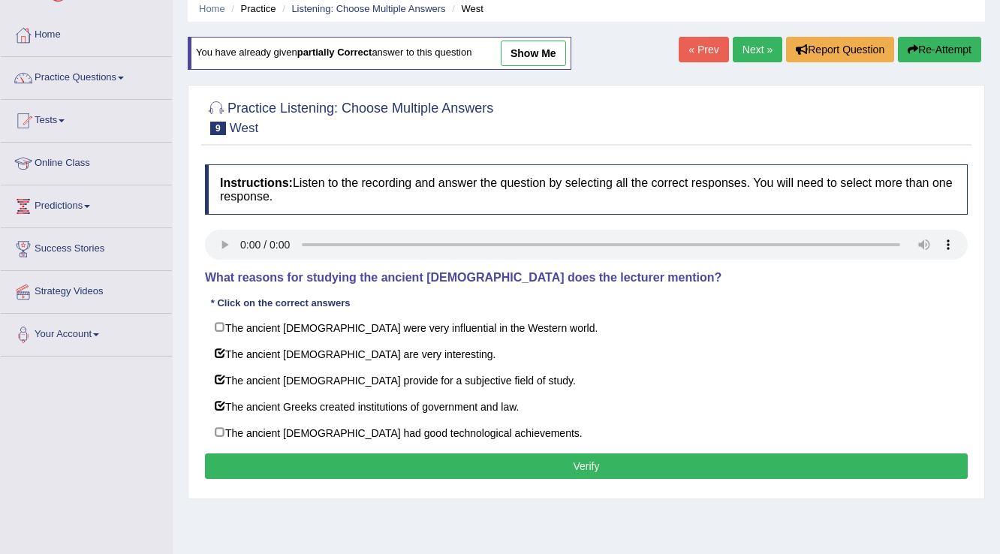
click at [481, 469] on button "Verify" at bounding box center [586, 467] width 763 height 26
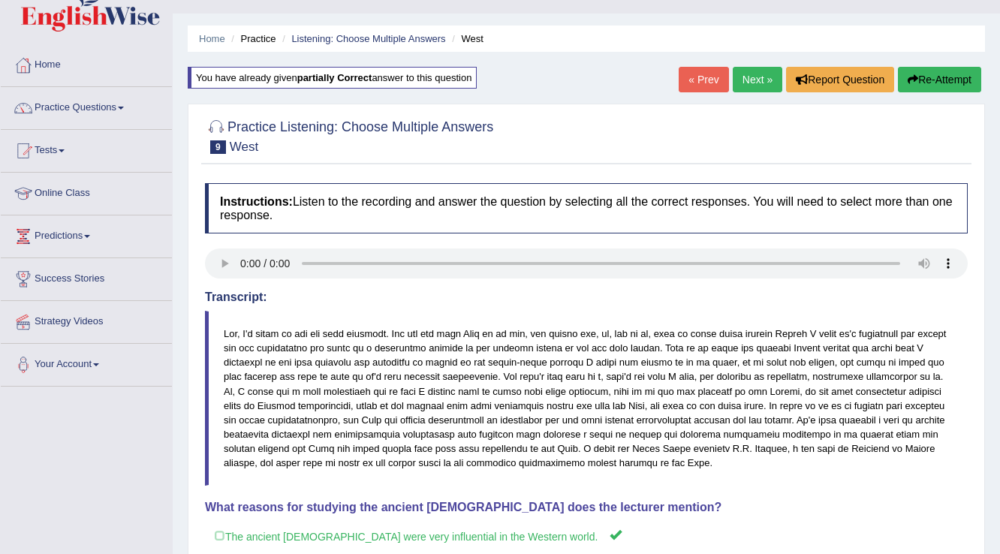
scroll to position [0, 0]
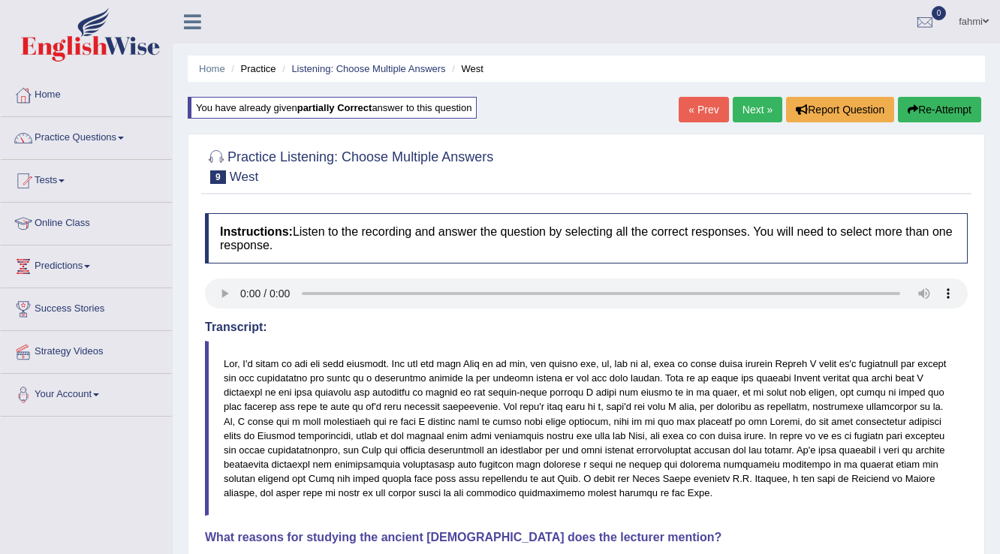
click at [758, 111] on link "Next »" at bounding box center [758, 110] width 50 height 26
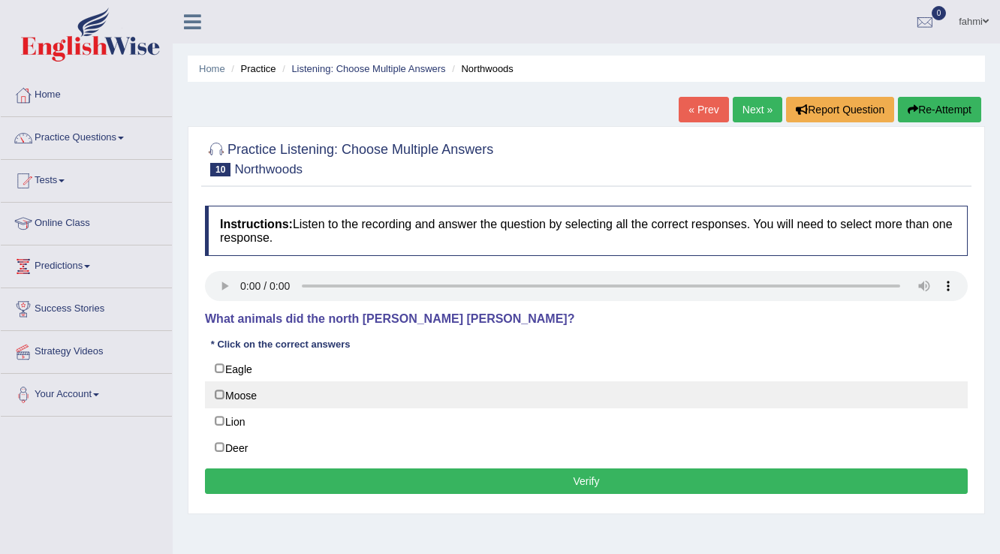
click at [226, 394] on label "Moose" at bounding box center [586, 394] width 763 height 27
checkbox input "true"
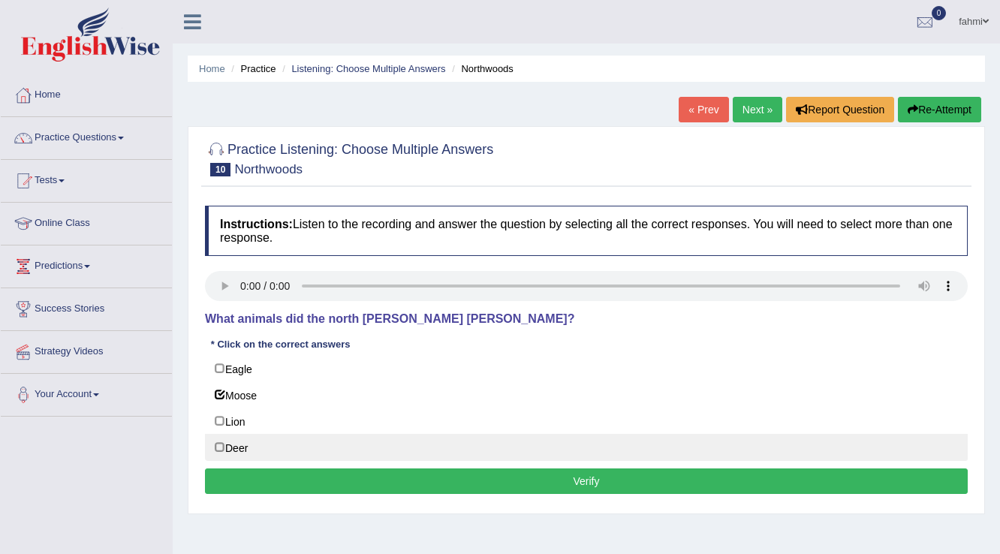
click at [225, 448] on label "Deer" at bounding box center [586, 447] width 763 height 27
checkbox input "true"
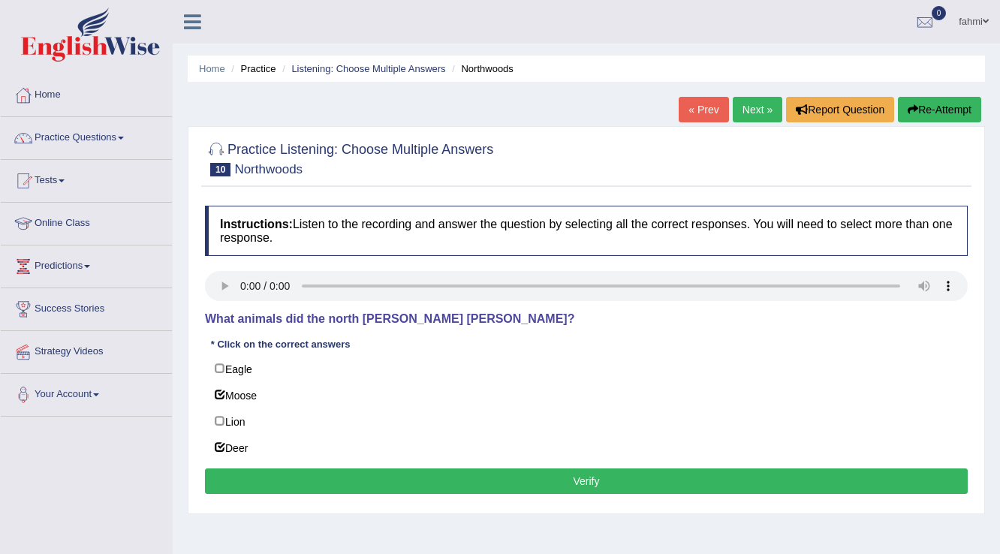
click at [309, 469] on button "Verify" at bounding box center [586, 482] width 763 height 26
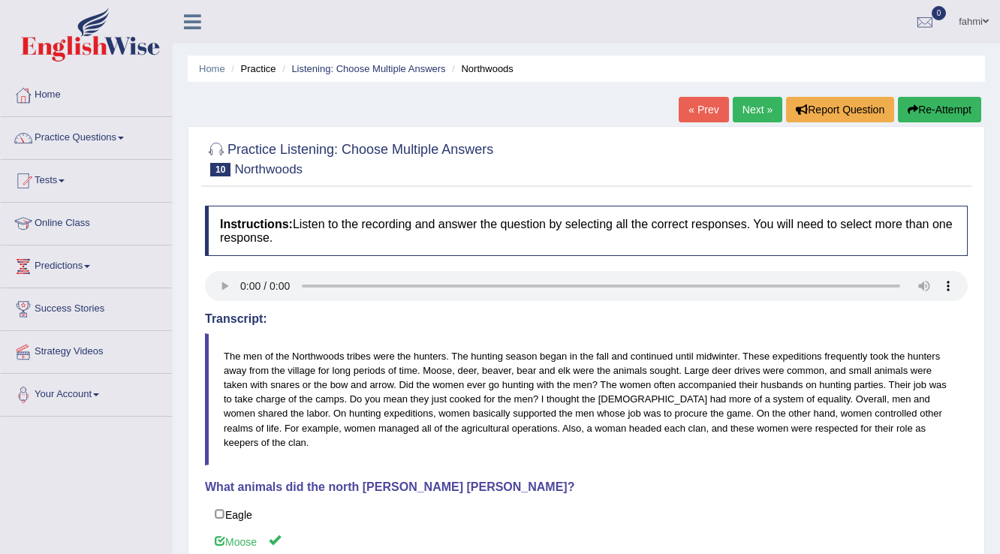
click at [763, 107] on link "Next »" at bounding box center [758, 110] width 50 height 26
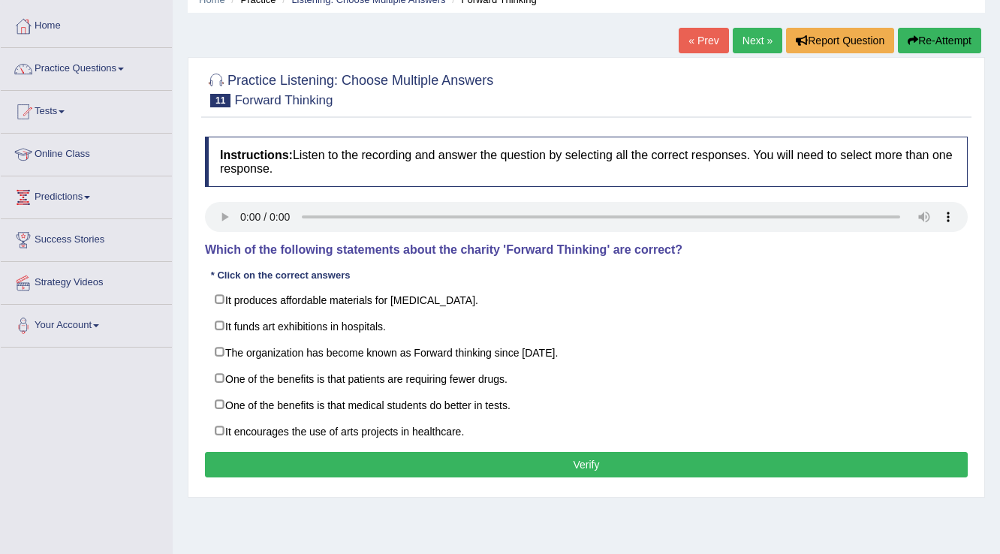
scroll to position [60, 0]
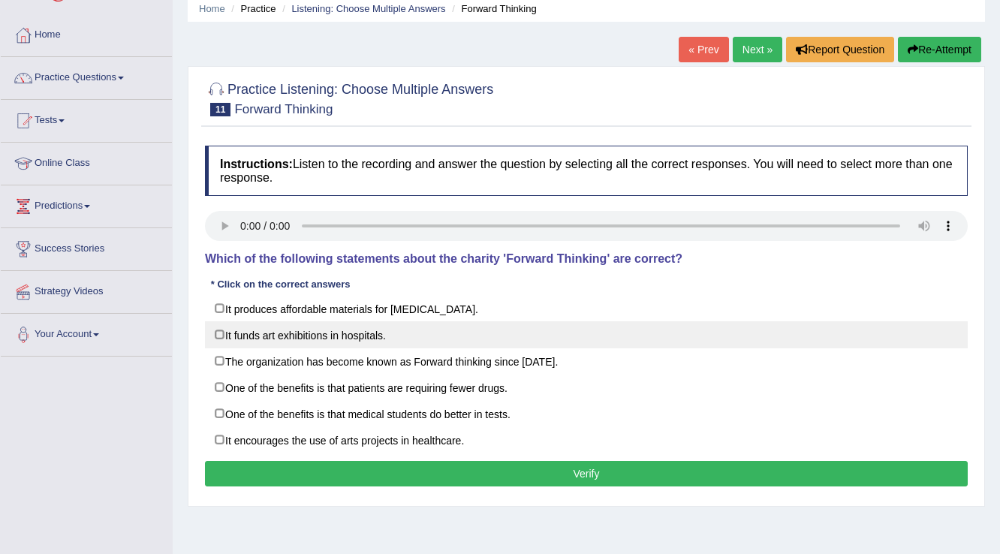
click at [214, 339] on label "It funds art exhibitions in hospitals." at bounding box center [586, 334] width 763 height 27
checkbox input "true"
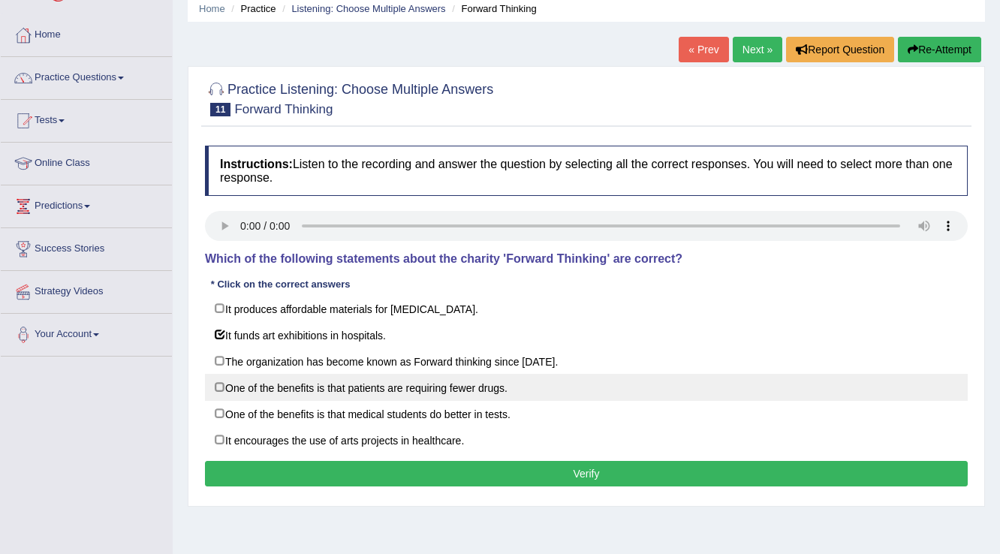
click at [220, 386] on label "One of the benefits is that patients are requiring fewer drugs." at bounding box center [586, 387] width 763 height 27
checkbox input "true"
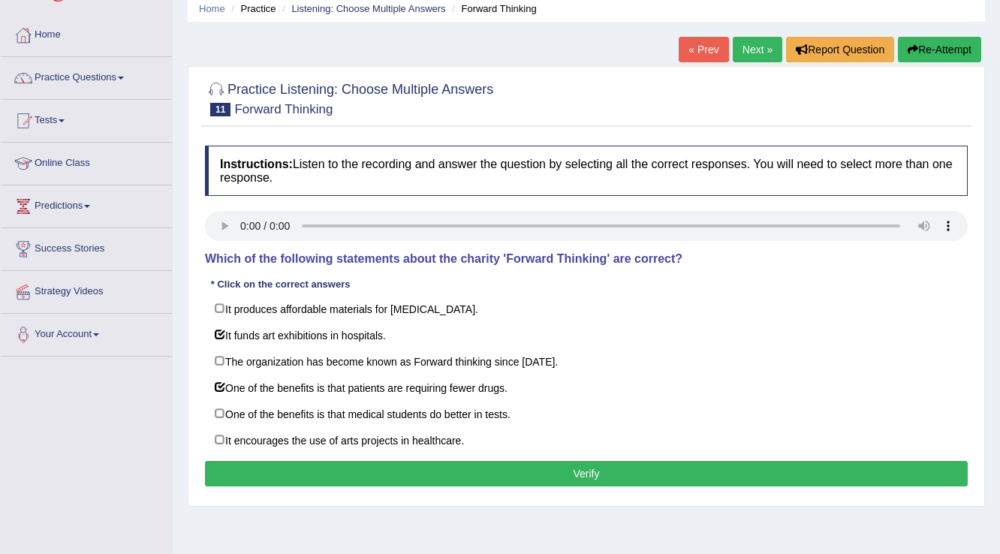
click at [239, 478] on button "Verify" at bounding box center [586, 474] width 763 height 26
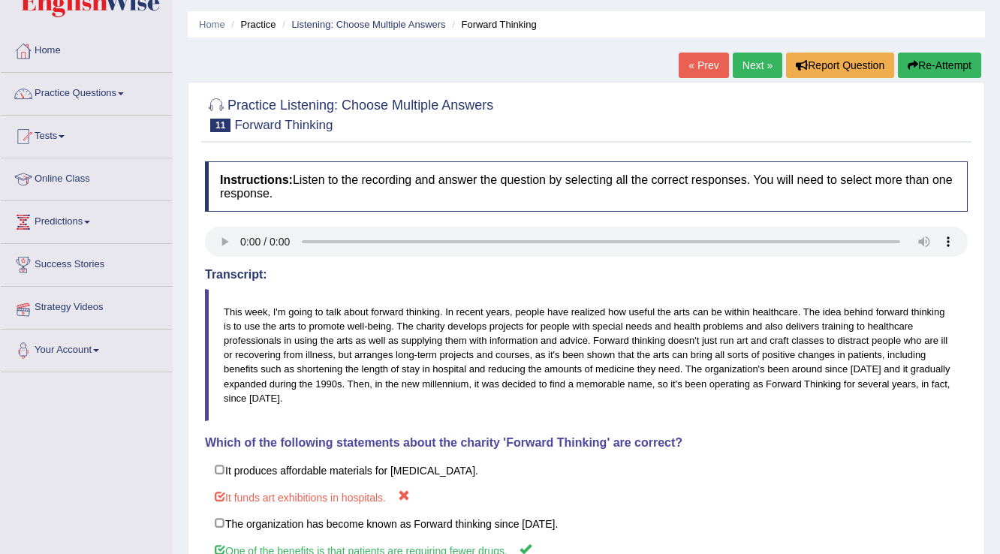
scroll to position [42, 0]
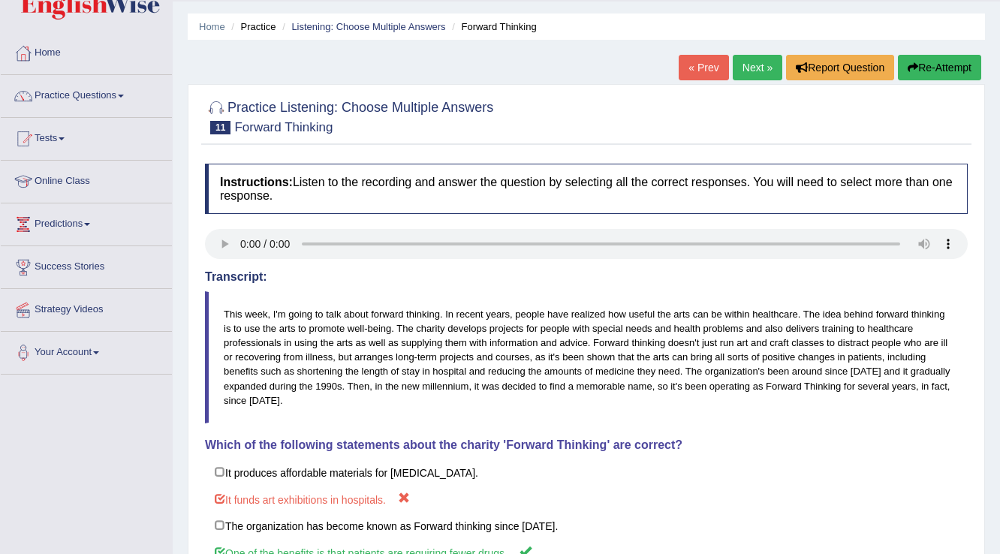
click at [743, 69] on link "Next »" at bounding box center [758, 68] width 50 height 26
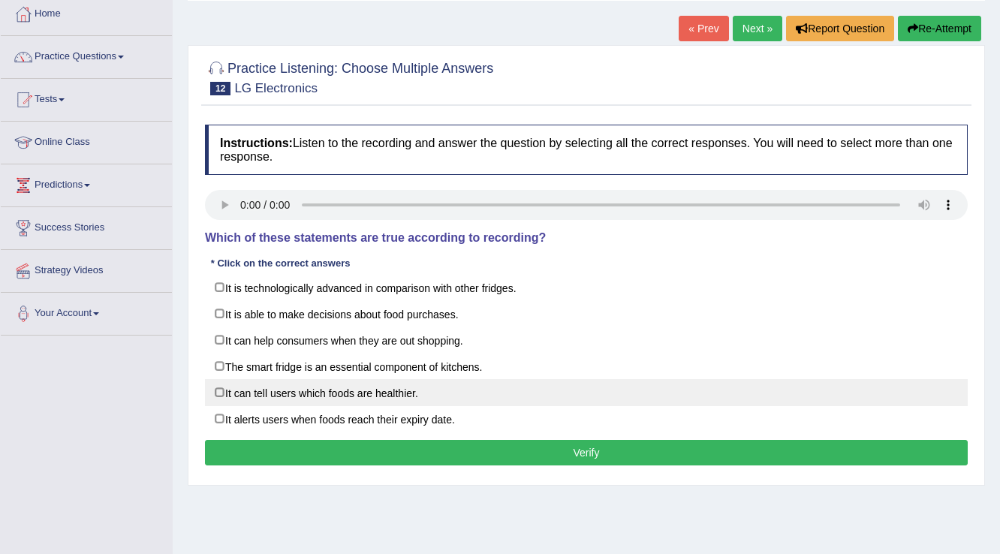
scroll to position [60, 0]
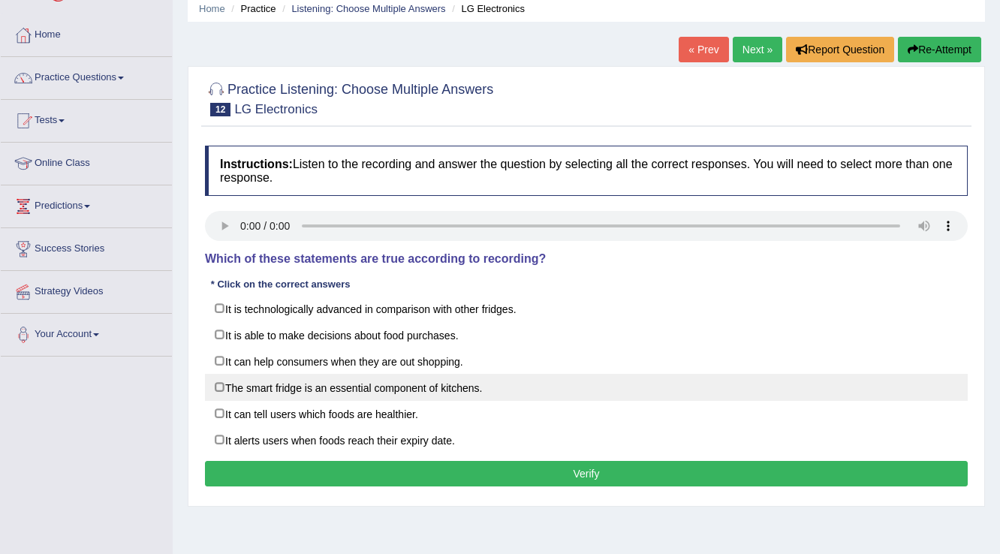
click at [219, 385] on label "The smart fridge is an essential component of kitchens." at bounding box center [586, 387] width 763 height 27
checkbox input "true"
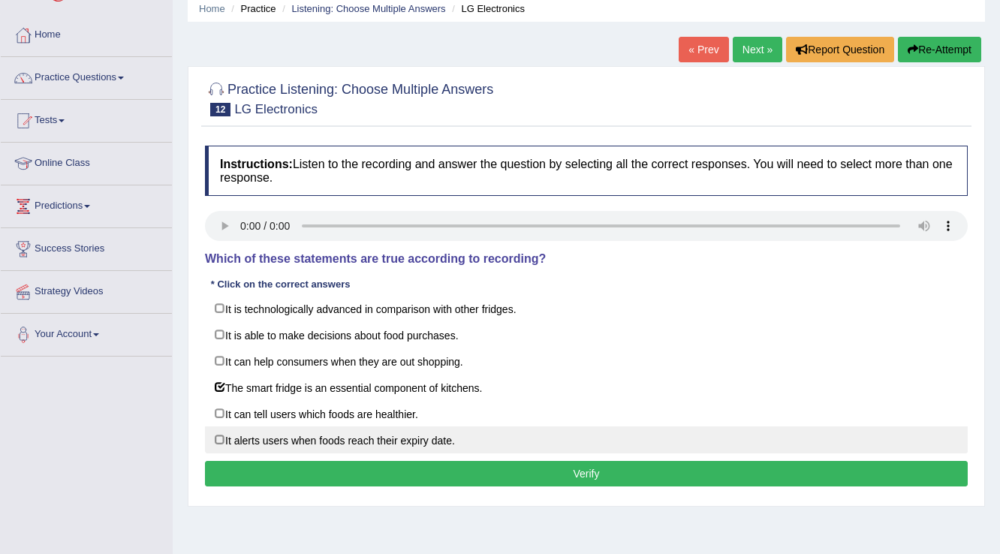
click at [224, 436] on label "It alerts users when foods reach their expiry date." at bounding box center [586, 440] width 763 height 27
checkbox input "true"
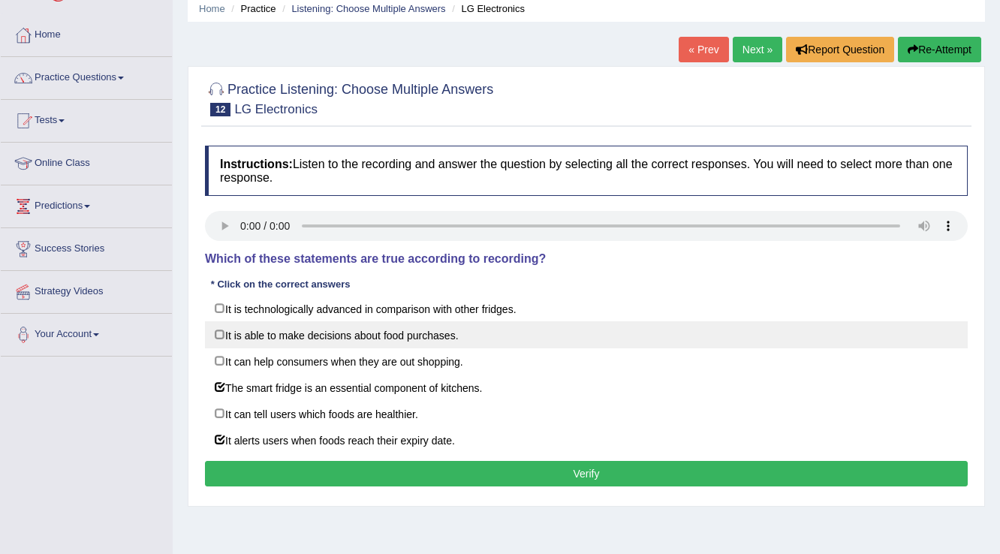
click at [219, 335] on label "It is able to make decisions about food purchases." at bounding box center [586, 334] width 763 height 27
checkbox input "true"
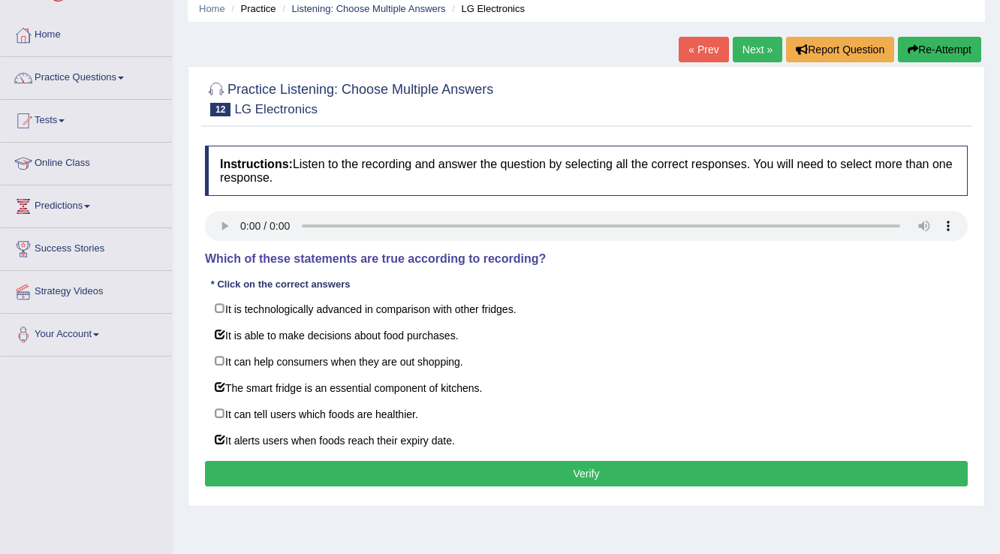
click at [227, 469] on button "Verify" at bounding box center [586, 474] width 763 height 26
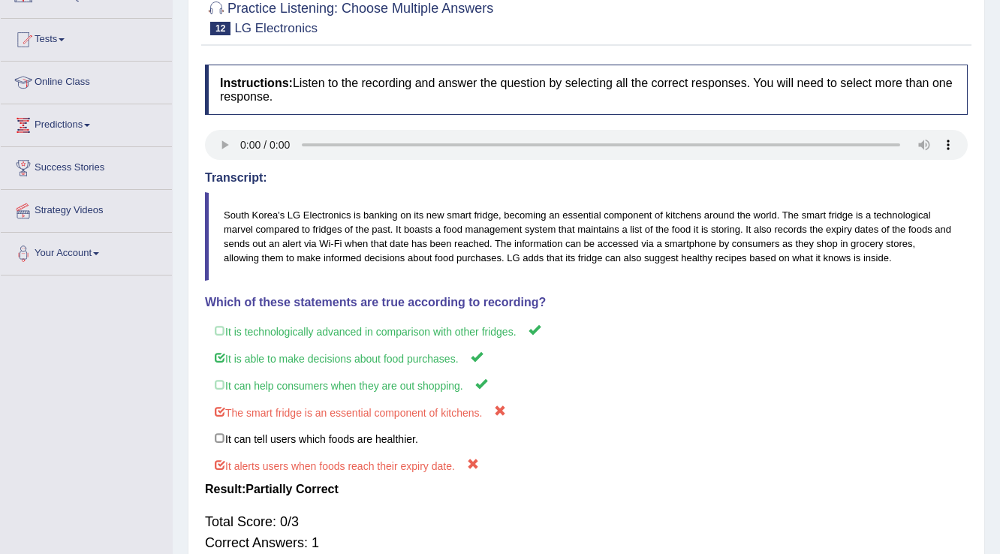
scroll to position [0, 0]
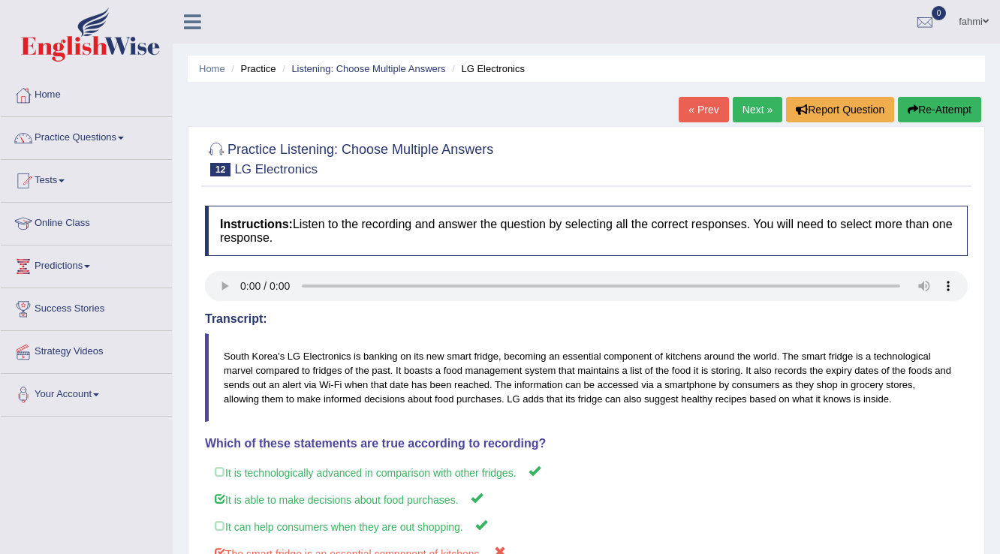
click at [743, 107] on link "Next »" at bounding box center [758, 110] width 50 height 26
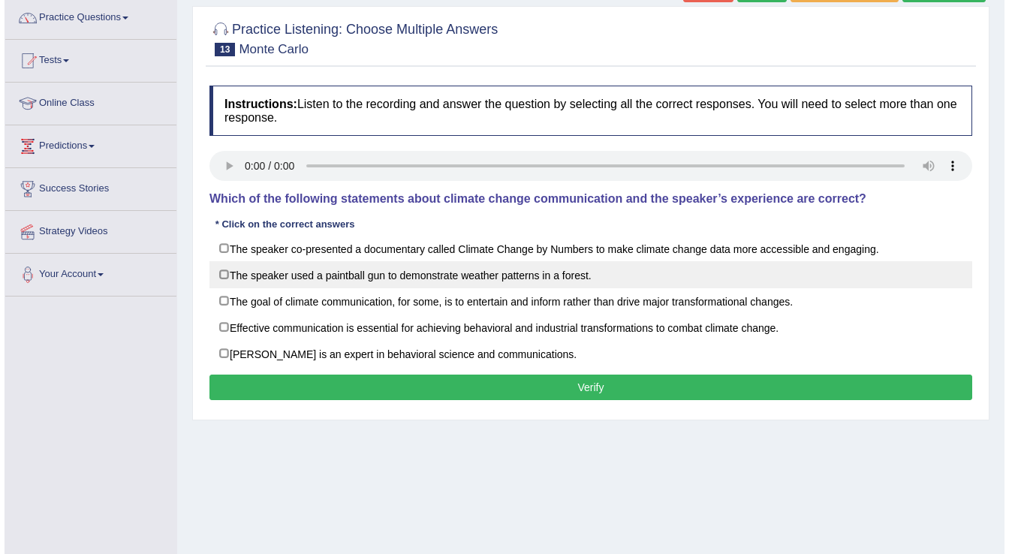
scroll to position [60, 0]
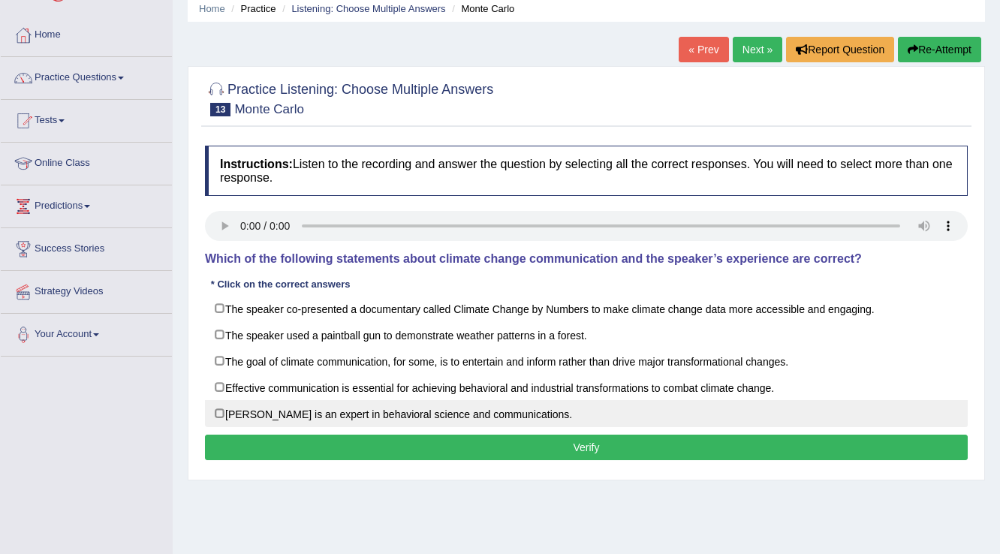
click at [219, 414] on label "Dr. Emily Shuckburgh is an expert in behavioral science and communications." at bounding box center [586, 413] width 763 height 27
checkbox input "true"
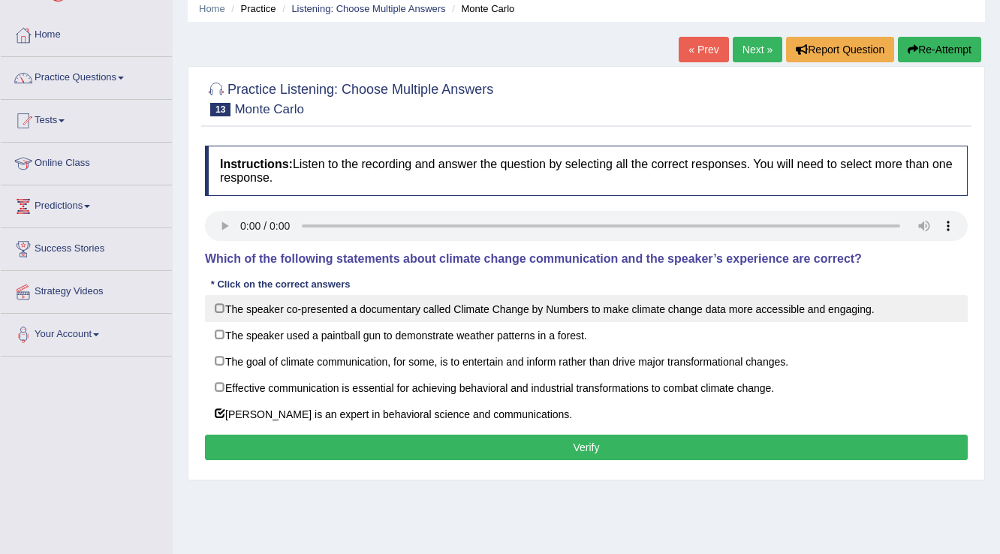
click at [222, 312] on label "The speaker co-presented a documentary called Climate Change by Numbers to make…" at bounding box center [586, 308] width 763 height 27
checkbox input "true"
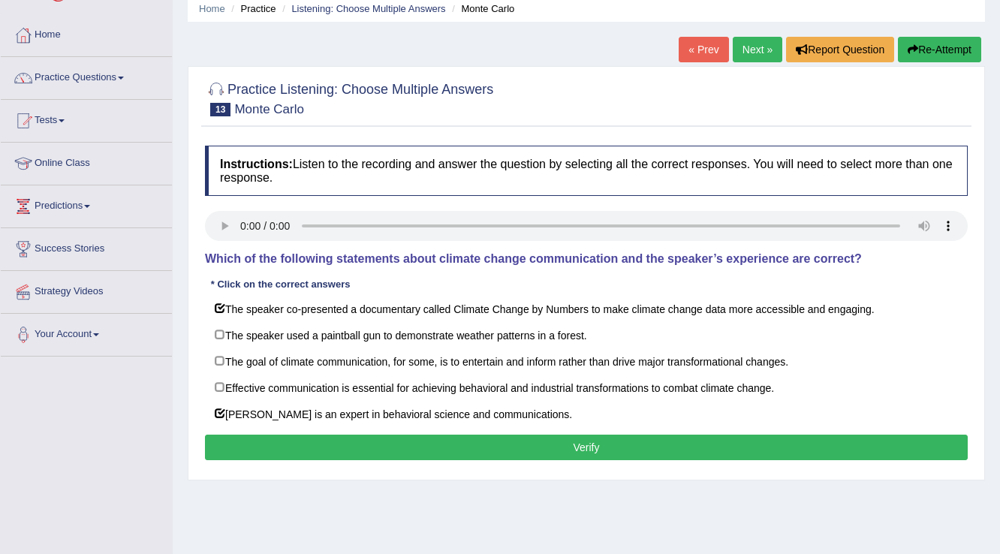
click at [321, 439] on button "Verify" at bounding box center [586, 448] width 763 height 26
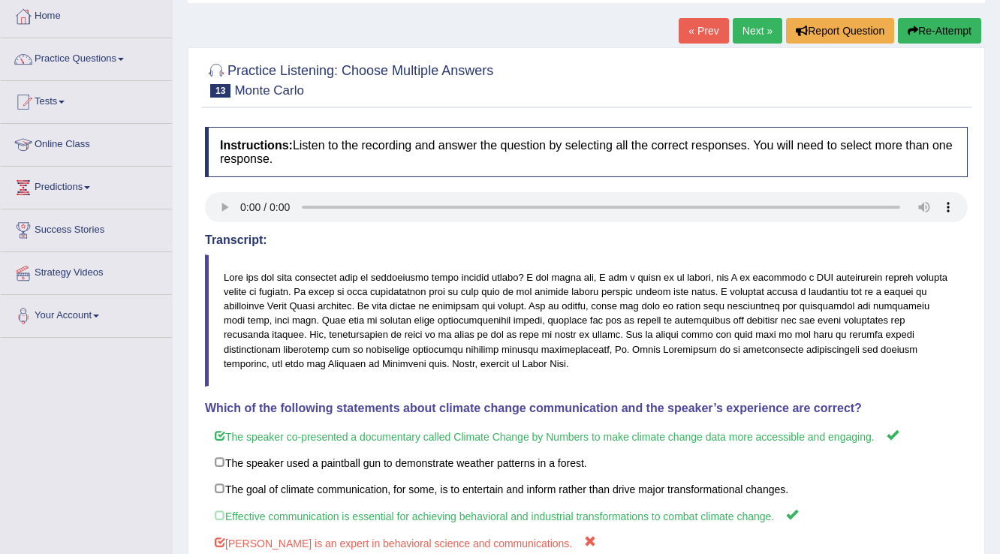
scroll to position [74, 0]
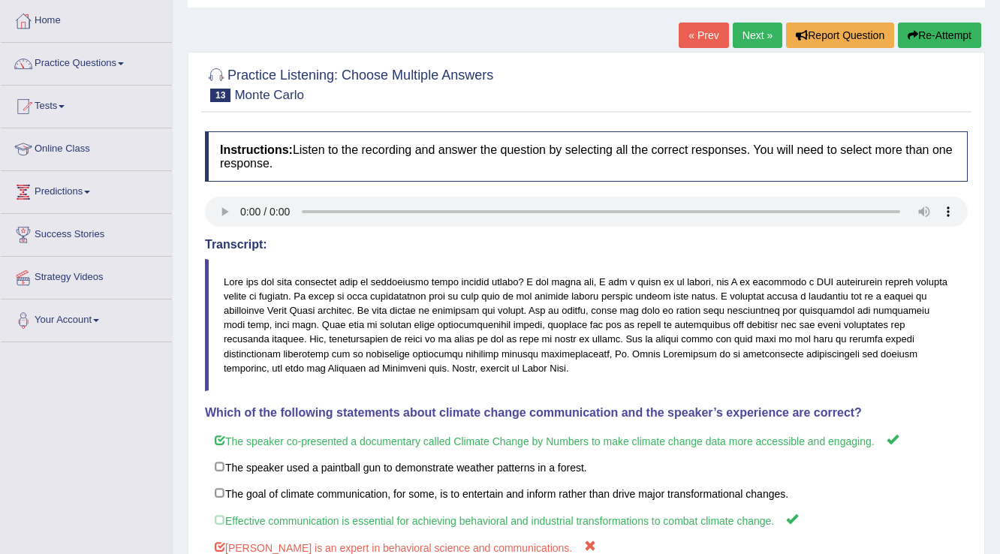
click at [775, 29] on link "Next »" at bounding box center [758, 36] width 50 height 26
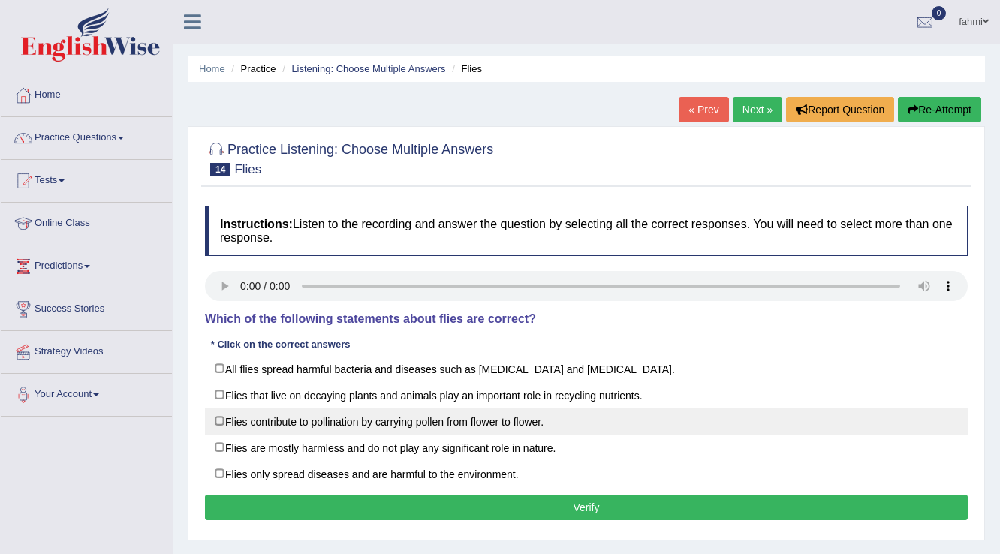
click at [217, 423] on label "Flies contribute to pollination by carrying pollen from flower to flower." at bounding box center [586, 421] width 763 height 27
checkbox input "true"
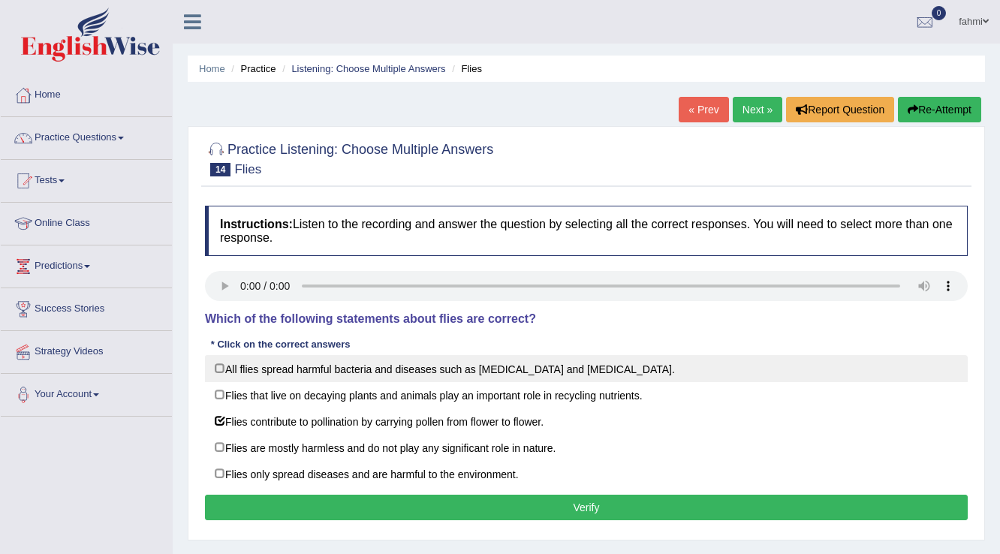
click at [222, 371] on label "All flies spread harmful bacteria and diseases such as malaria and yellow fever." at bounding box center [586, 368] width 763 height 27
checkbox input "true"
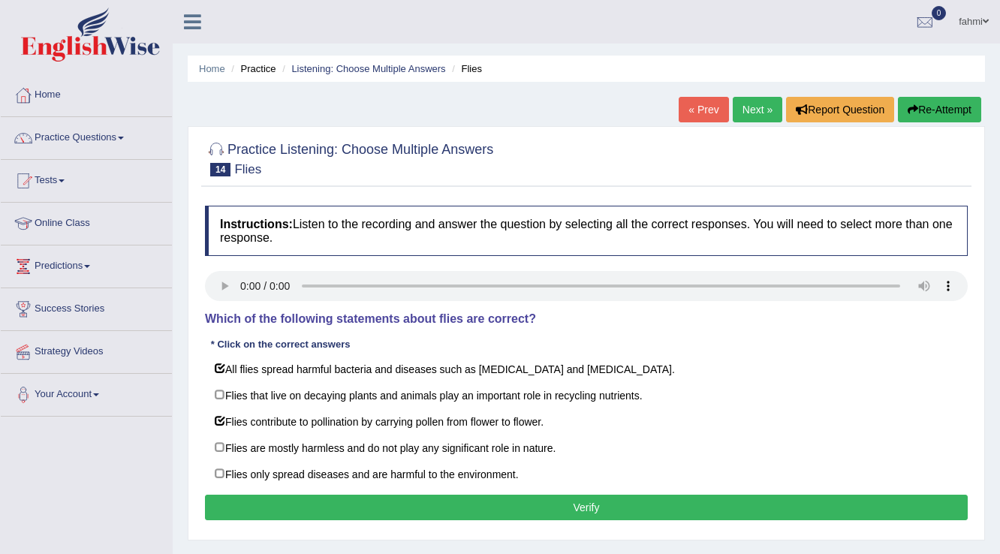
click at [264, 517] on button "Verify" at bounding box center [586, 508] width 763 height 26
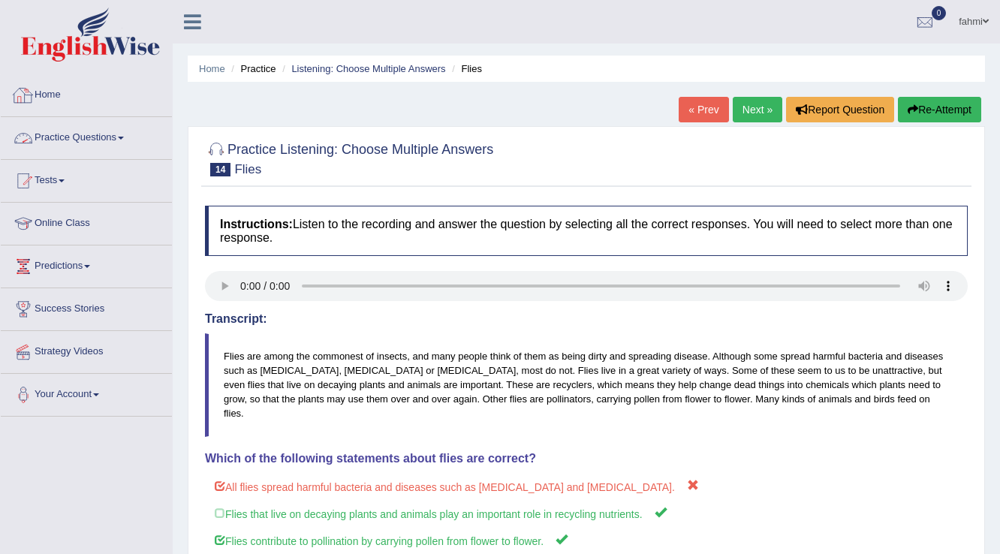
click at [102, 137] on link "Practice Questions" at bounding box center [86, 136] width 171 height 38
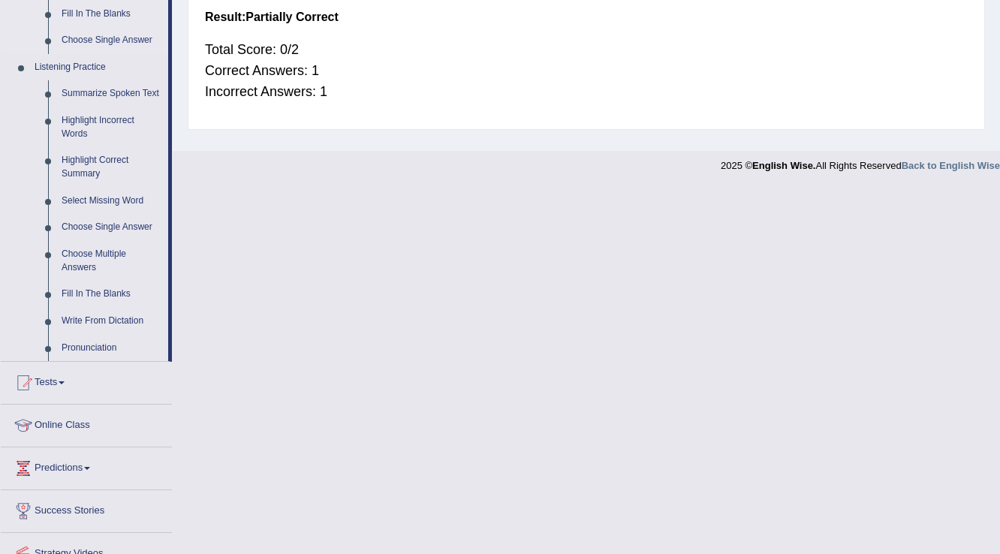
scroll to position [601, 0]
click at [73, 346] on link "Pronunciation" at bounding box center [111, 347] width 113 height 27
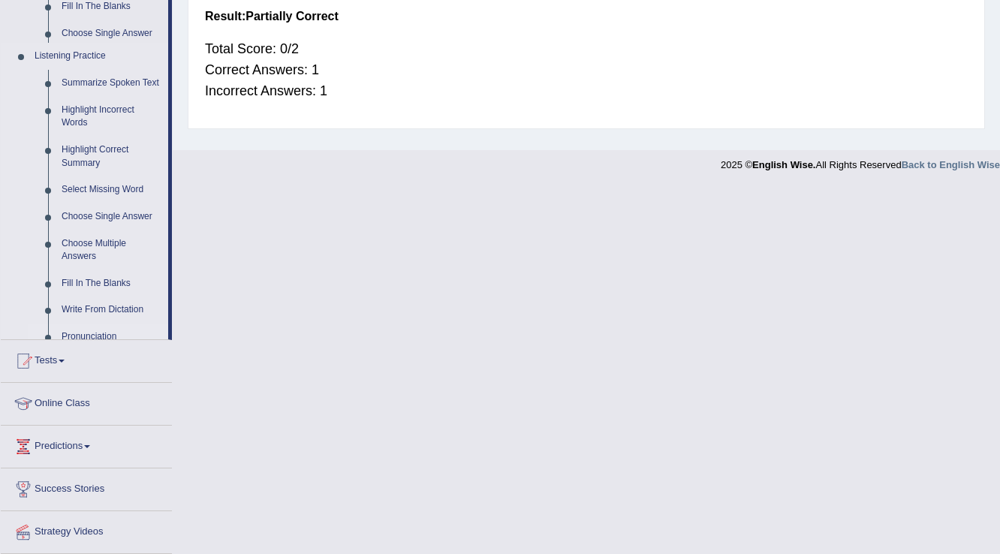
scroll to position [234, 0]
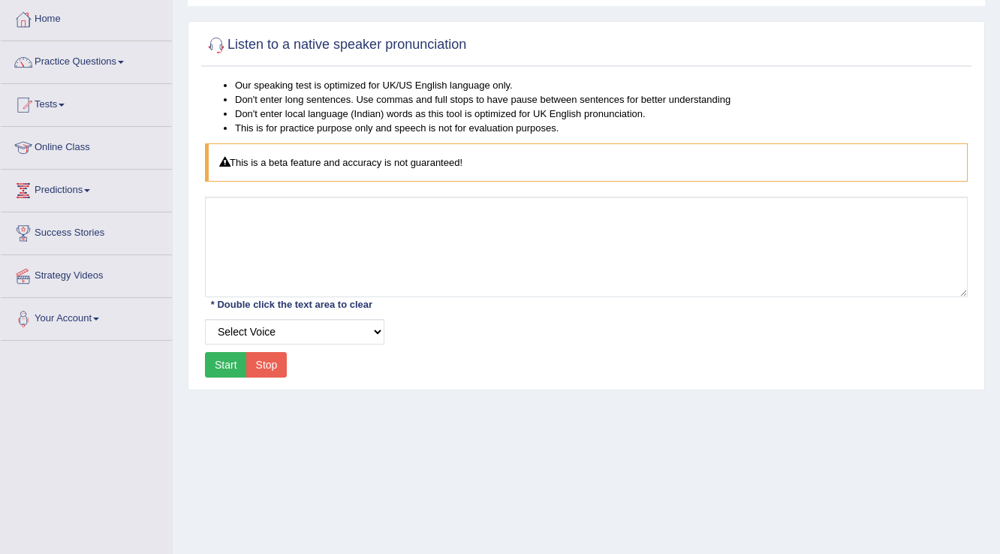
scroll to position [54, 0]
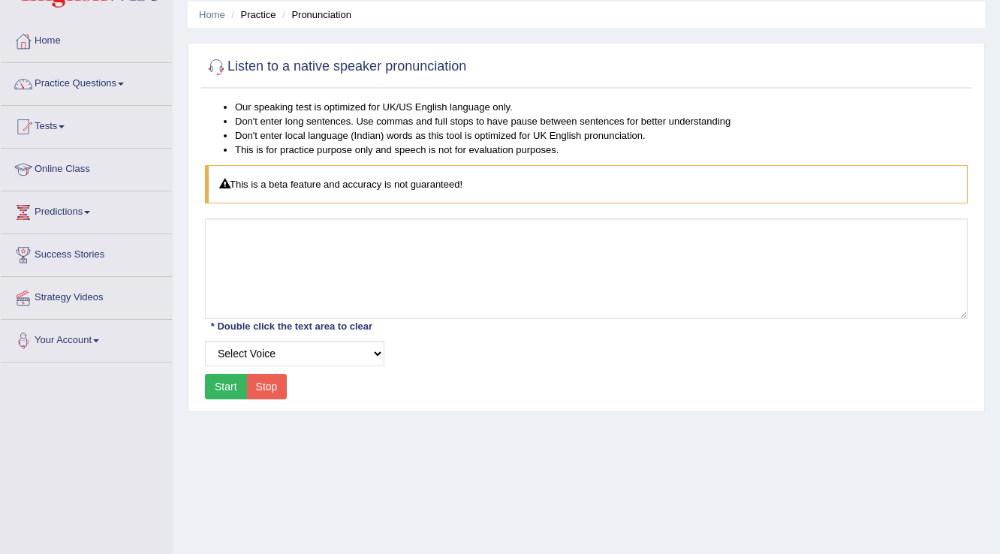
click at [228, 378] on button "Start" at bounding box center [226, 387] width 42 height 26
click at [381, 356] on select "Select Voice UK English [DEMOGRAPHIC_DATA] UK English [DEMOGRAPHIC_DATA]" at bounding box center [294, 354] width 179 height 26
select select "2"
click at [205, 341] on select "Select Voice UK English [DEMOGRAPHIC_DATA] UK English [DEMOGRAPHIC_DATA]" at bounding box center [294, 354] width 179 height 26
click at [223, 380] on button "Start" at bounding box center [226, 387] width 42 height 26
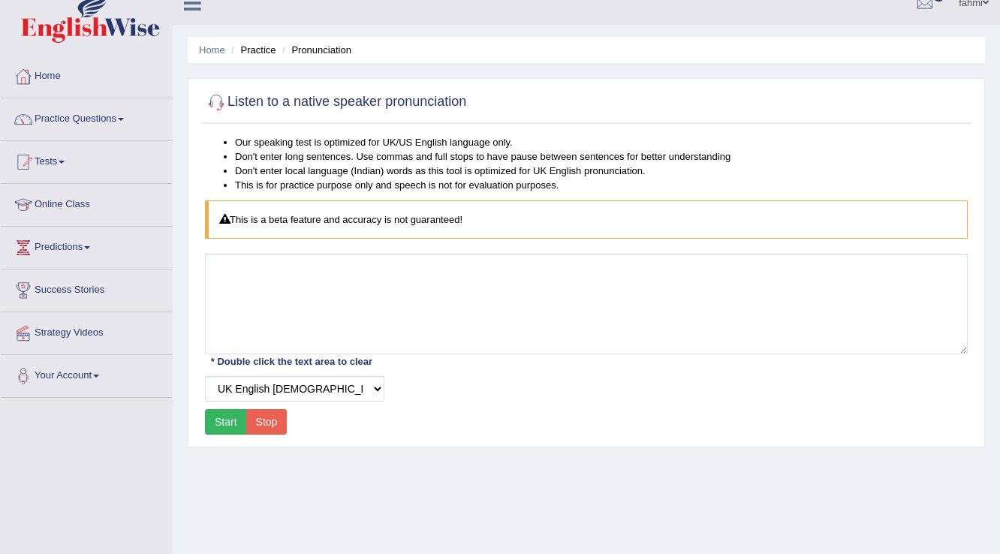
scroll to position [0, 0]
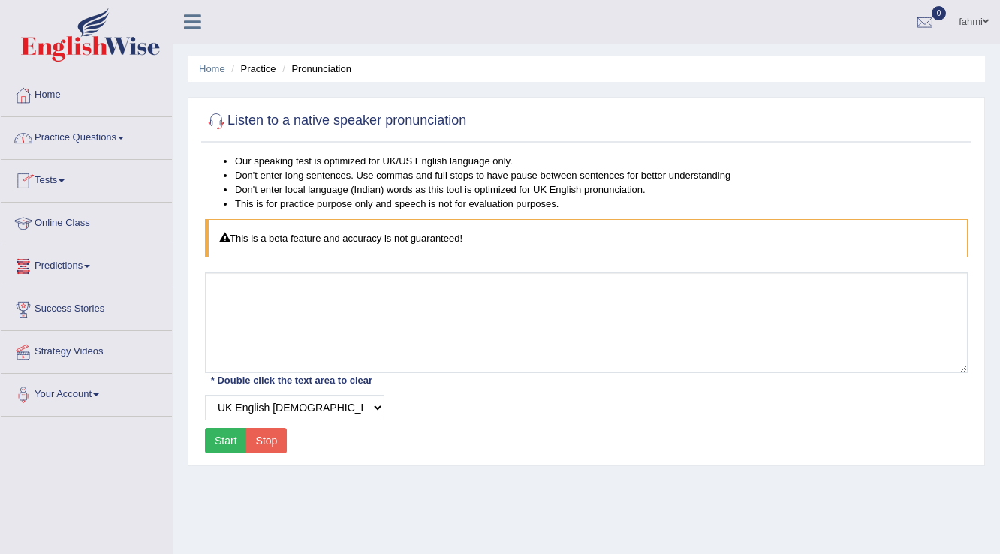
click at [124, 137] on span at bounding box center [121, 138] width 6 height 3
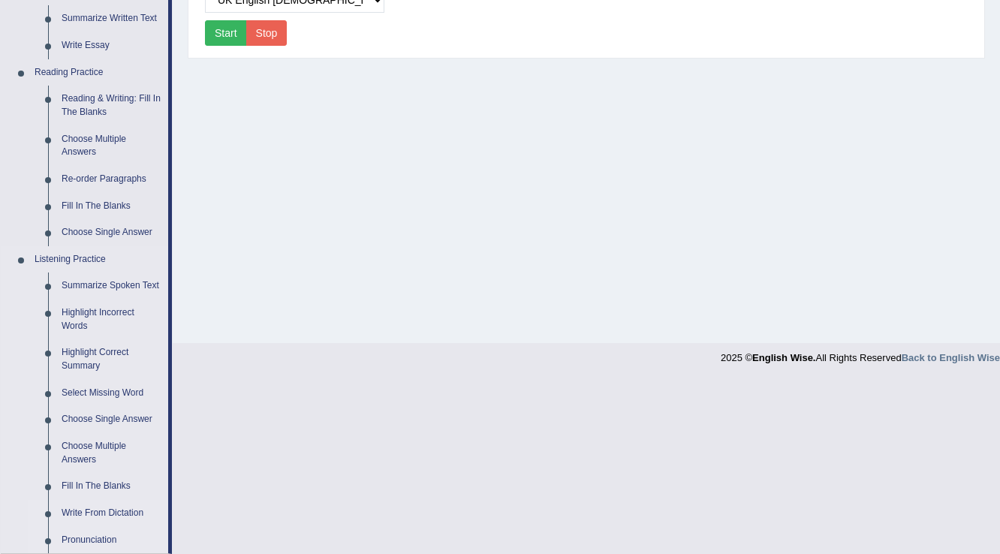
scroll to position [601, 0]
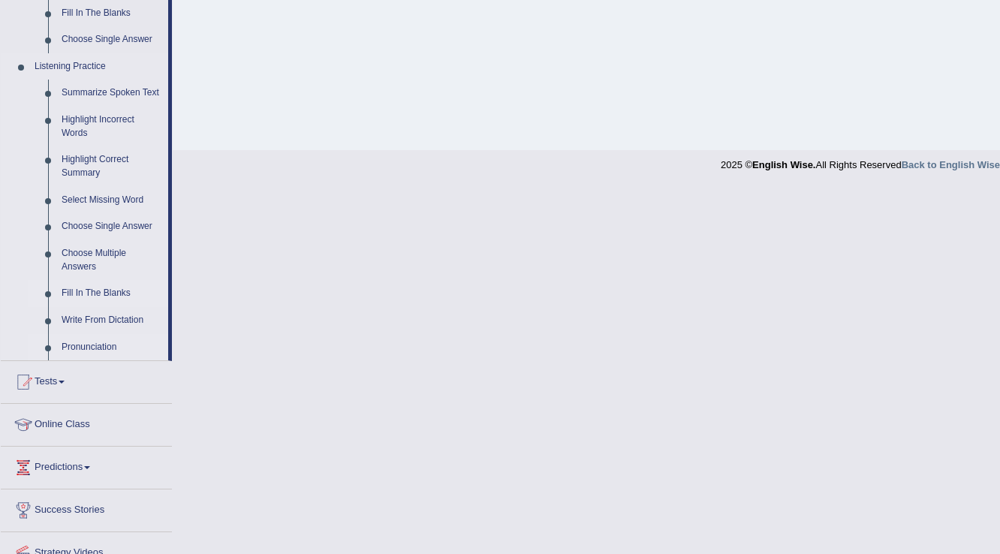
click at [86, 289] on link "Fill In The Blanks" at bounding box center [111, 293] width 113 height 27
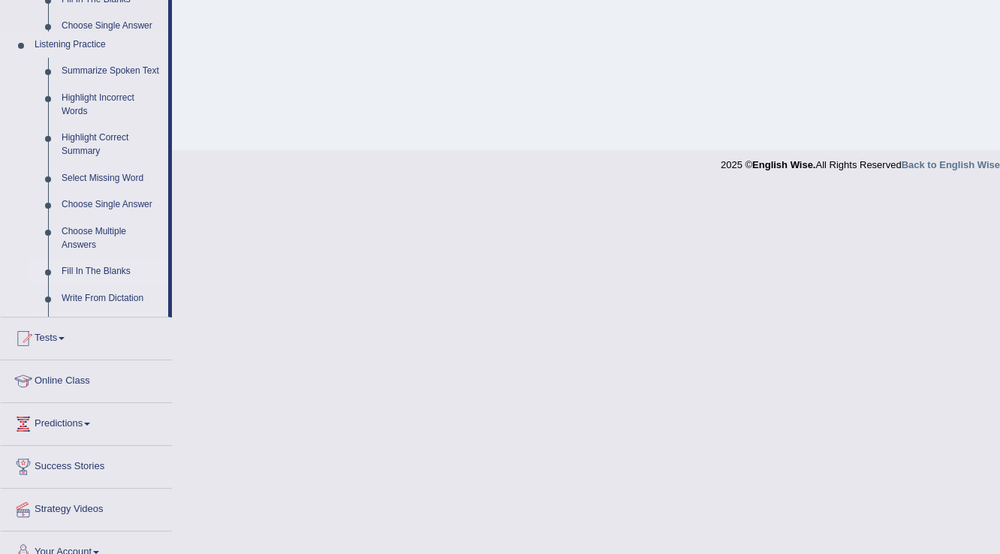
scroll to position [234, 0]
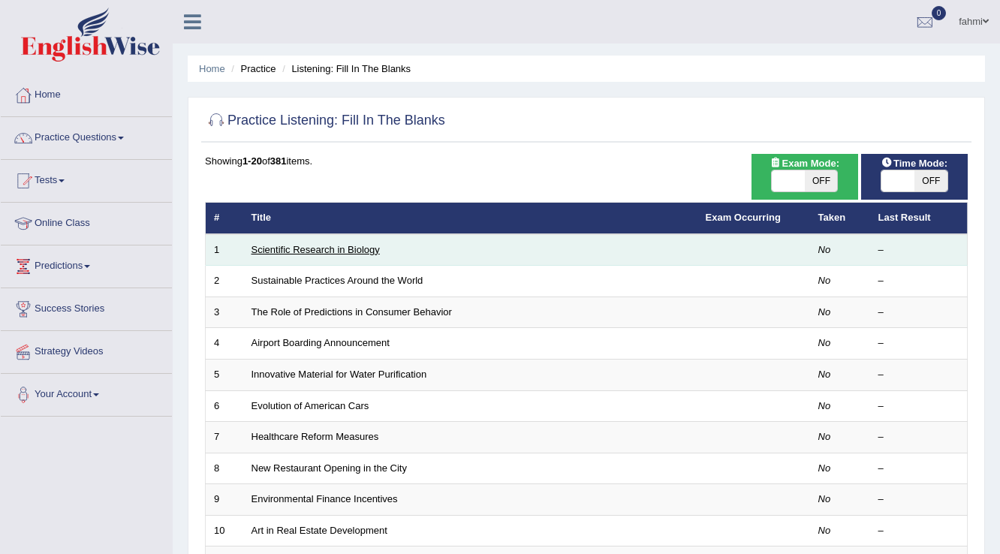
click at [294, 252] on link "Scientific Research in Biology" at bounding box center [316, 249] width 128 height 11
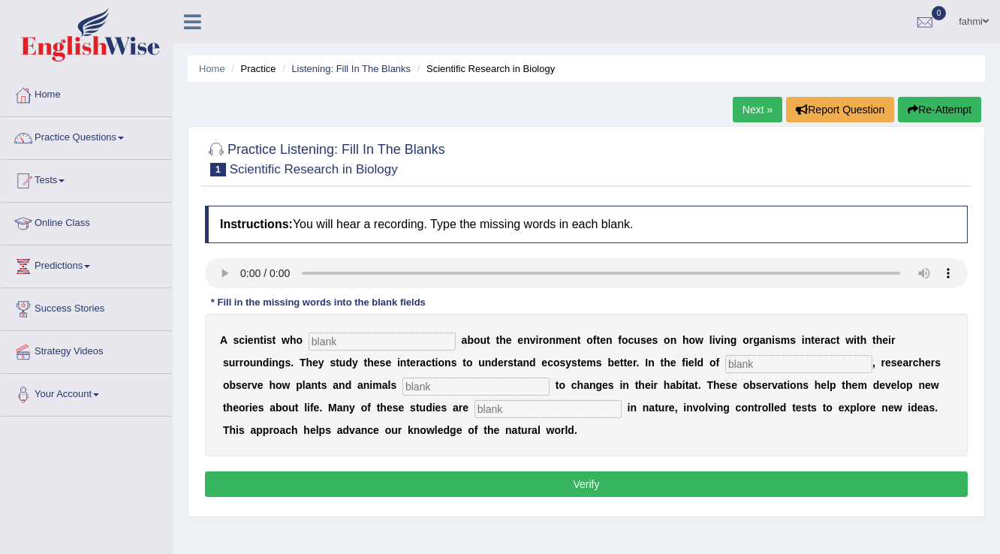
click at [390, 339] on input "text" at bounding box center [382, 342] width 147 height 18
type input "carier"
click at [746, 361] on input "text" at bounding box center [798, 364] width 147 height 18
type input "biology"
click at [421, 384] on input "text" at bounding box center [476, 387] width 147 height 18
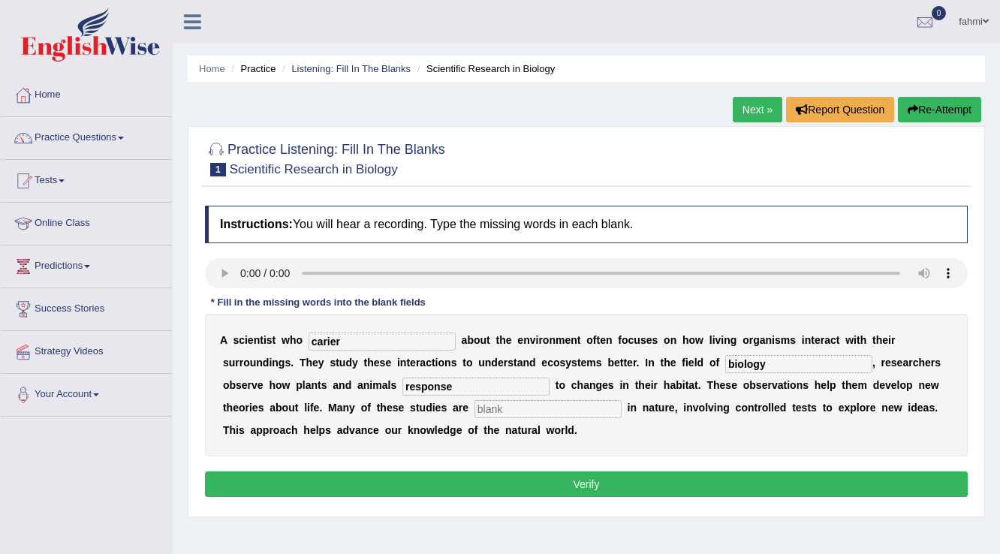
type input "response"
click at [519, 412] on input "text" at bounding box center [548, 409] width 147 height 18
click at [514, 406] on input "experment" at bounding box center [548, 409] width 147 height 18
type input "expermment"
click at [490, 475] on button "Verify" at bounding box center [586, 485] width 763 height 26
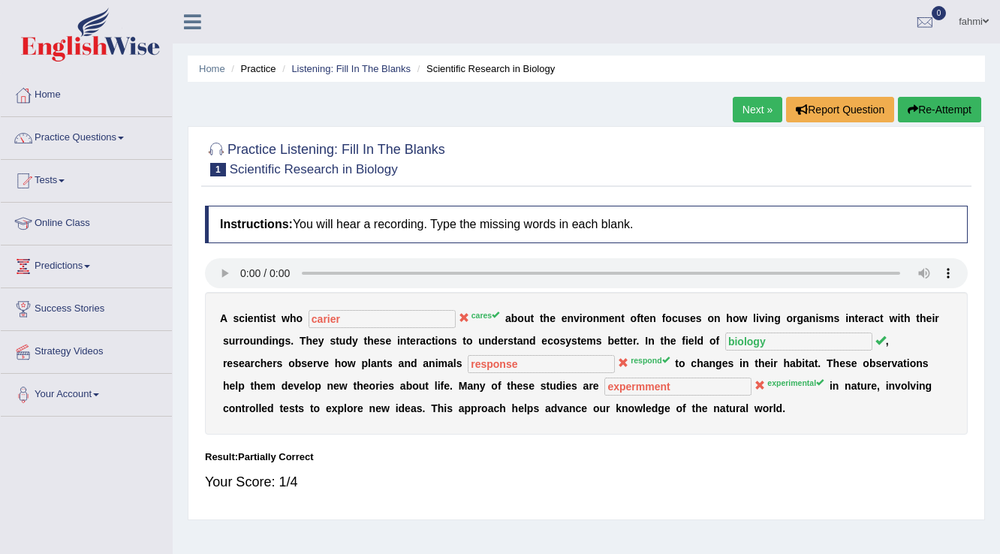
click at [742, 113] on link "Next »" at bounding box center [758, 110] width 50 height 26
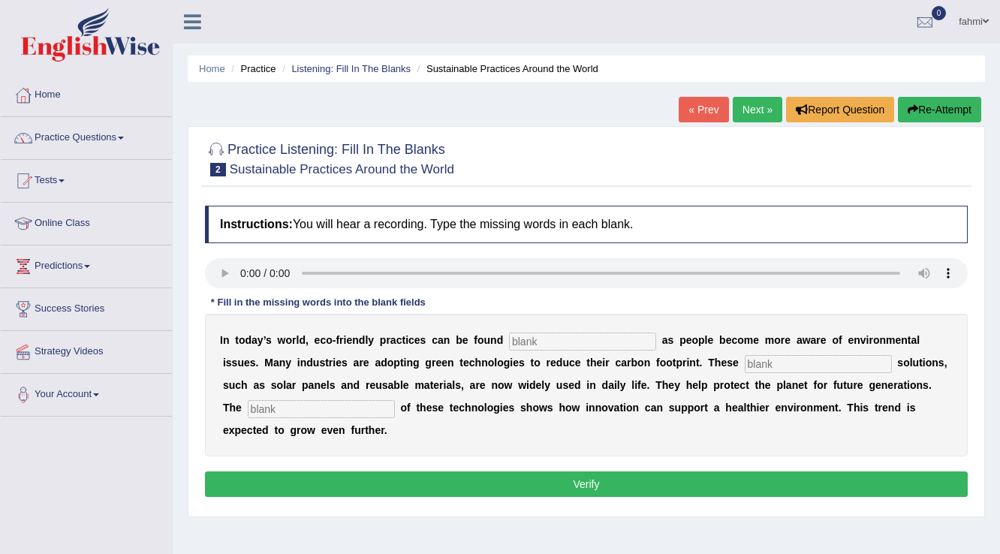
click at [540, 348] on input "text" at bounding box center [582, 342] width 147 height 18
type input "everywhare"
click at [817, 360] on input "text" at bounding box center [818, 364] width 147 height 18
type input "sestenable"
click at [360, 403] on input "text" at bounding box center [321, 409] width 147 height 18
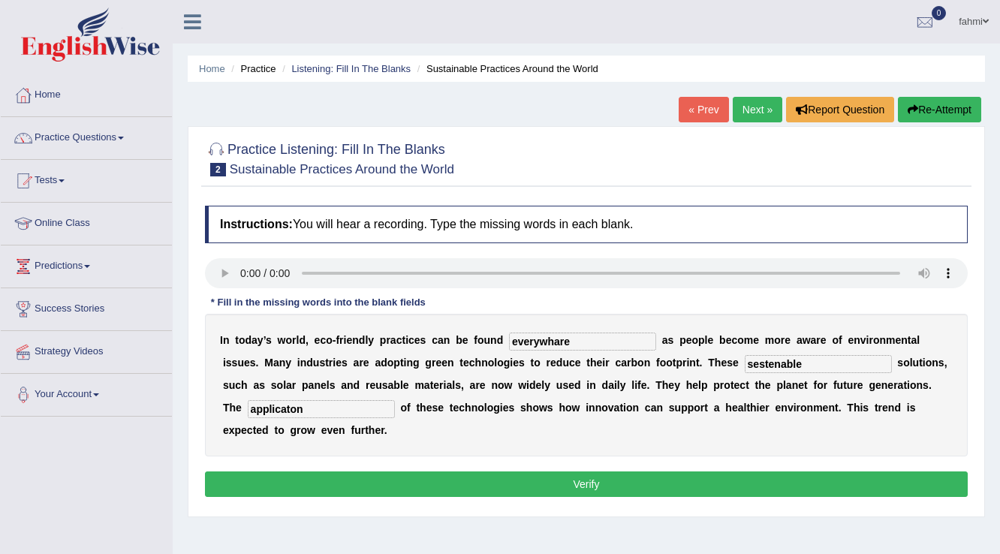
type input "applicaton"
click at [808, 363] on input "sestenable" at bounding box center [818, 364] width 147 height 18
click at [758, 360] on input "sestenable" at bounding box center [818, 364] width 147 height 18
type input "systenable"
click at [381, 474] on button "Verify" at bounding box center [586, 485] width 763 height 26
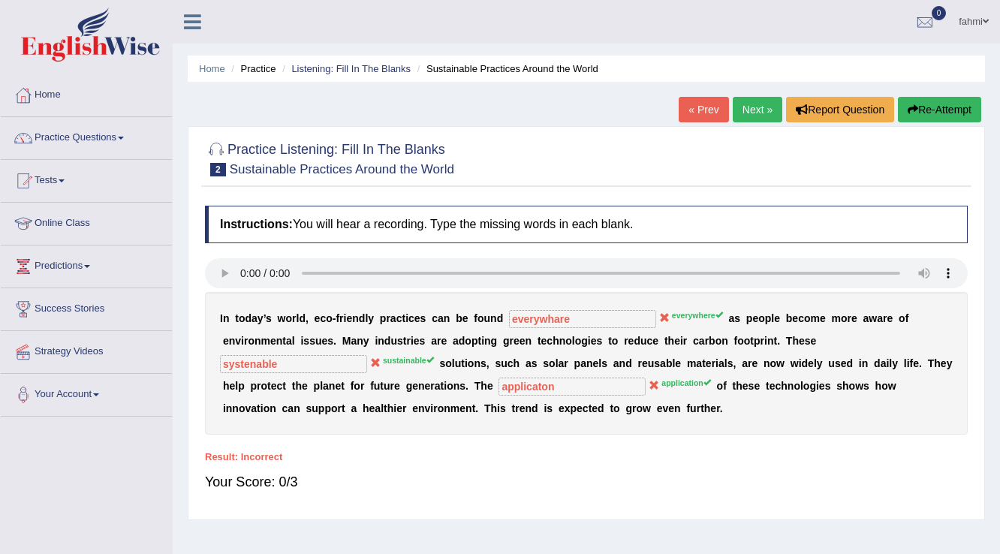
click at [760, 116] on link "Next »" at bounding box center [758, 110] width 50 height 26
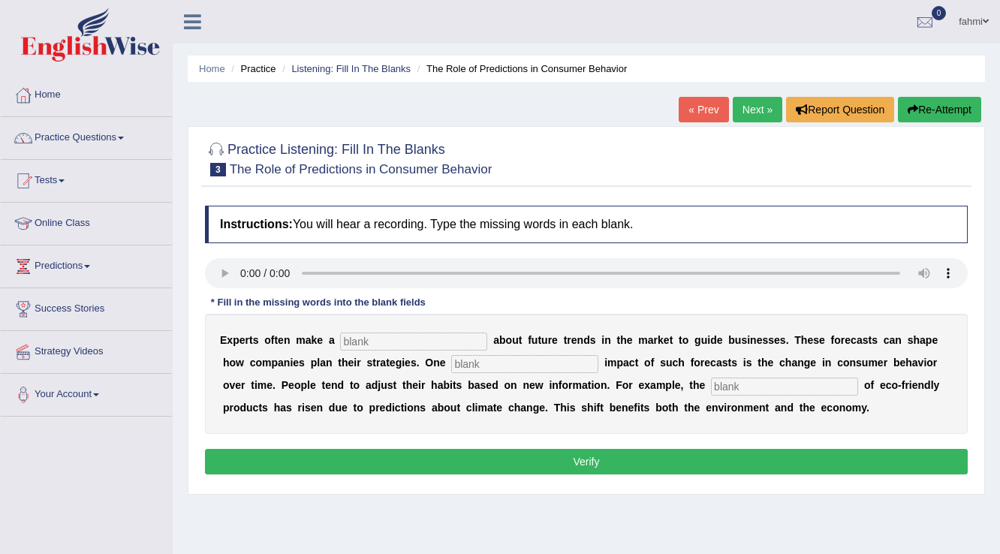
click at [372, 342] on input "text" at bounding box center [413, 342] width 147 height 18
click at [427, 340] on input "text" at bounding box center [413, 342] width 147 height 18
type input "bredection"
click at [472, 363] on input "text" at bounding box center [524, 364] width 147 height 18
type input "profond"
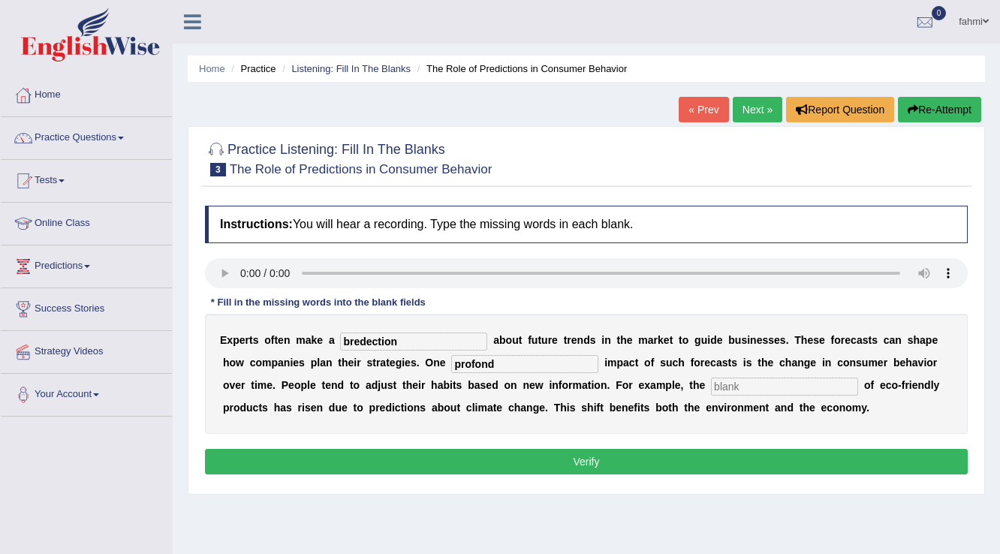
click at [737, 384] on input "text" at bounding box center [784, 387] width 147 height 18
click at [725, 388] on input "consumtion" at bounding box center [784, 387] width 147 height 18
click at [745, 384] on input "cunsumtion" at bounding box center [784, 387] width 147 height 18
click at [754, 383] on input "cunsemtion" at bounding box center [784, 387] width 147 height 18
click at [724, 384] on input "cunsetion" at bounding box center [784, 387] width 147 height 18
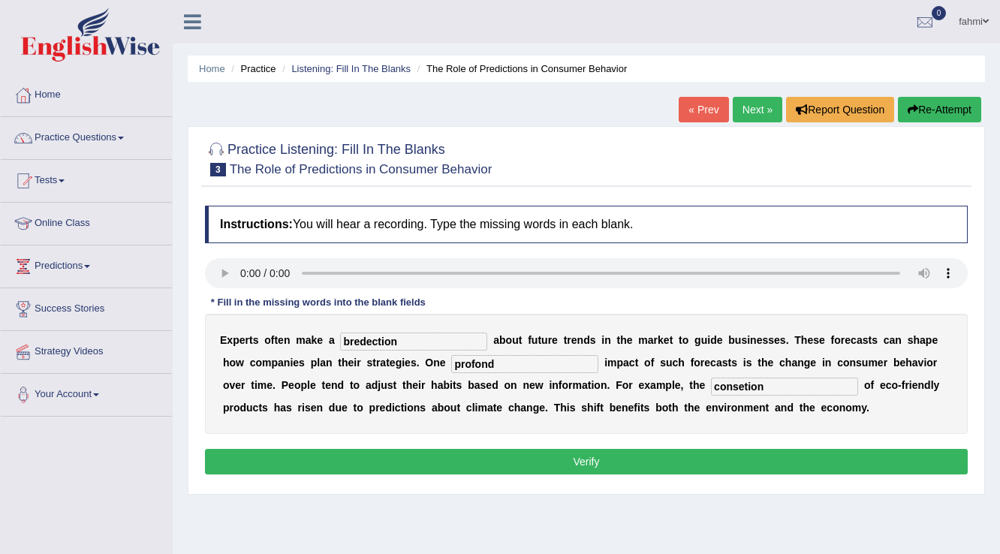
click at [743, 384] on input "consetion" at bounding box center [784, 387] width 147 height 18
type input "consebetion"
click at [605, 457] on button "Verify" at bounding box center [586, 462] width 763 height 26
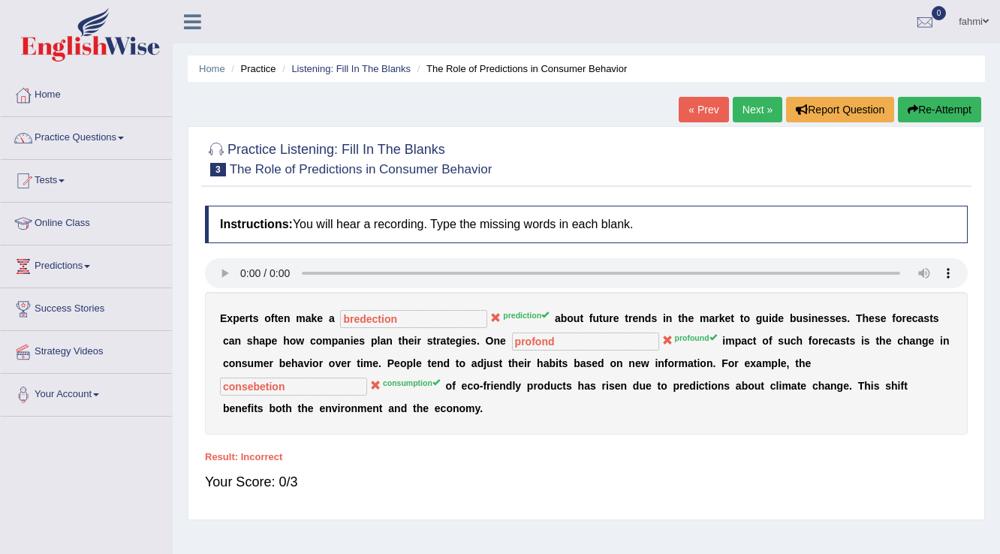
click at [749, 101] on link "Next »" at bounding box center [758, 110] width 50 height 26
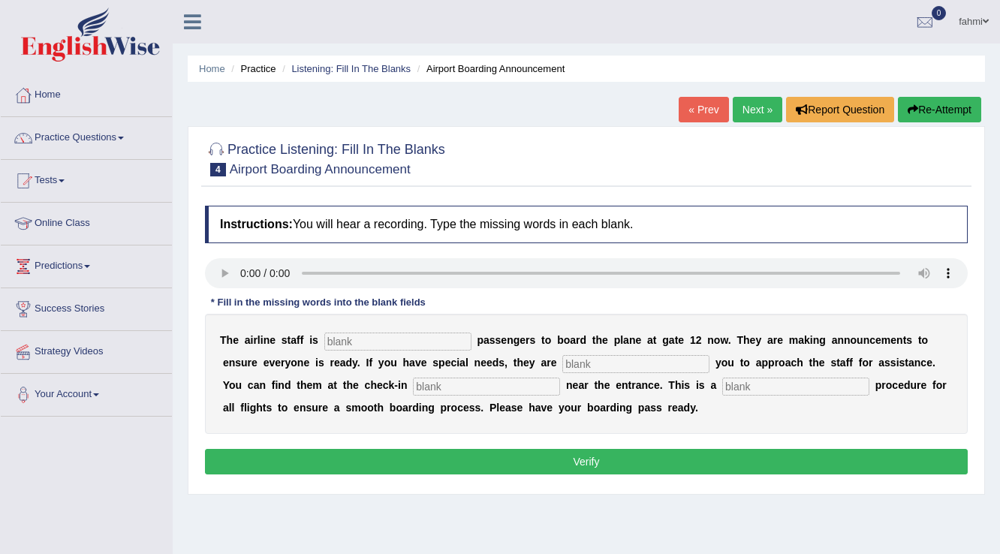
click at [415, 339] on input "text" at bounding box center [397, 342] width 147 height 18
type input "invite"
click at [582, 362] on input "text" at bounding box center [635, 364] width 147 height 18
type input "requaire"
click at [489, 382] on input "text" at bounding box center [486, 387] width 147 height 18
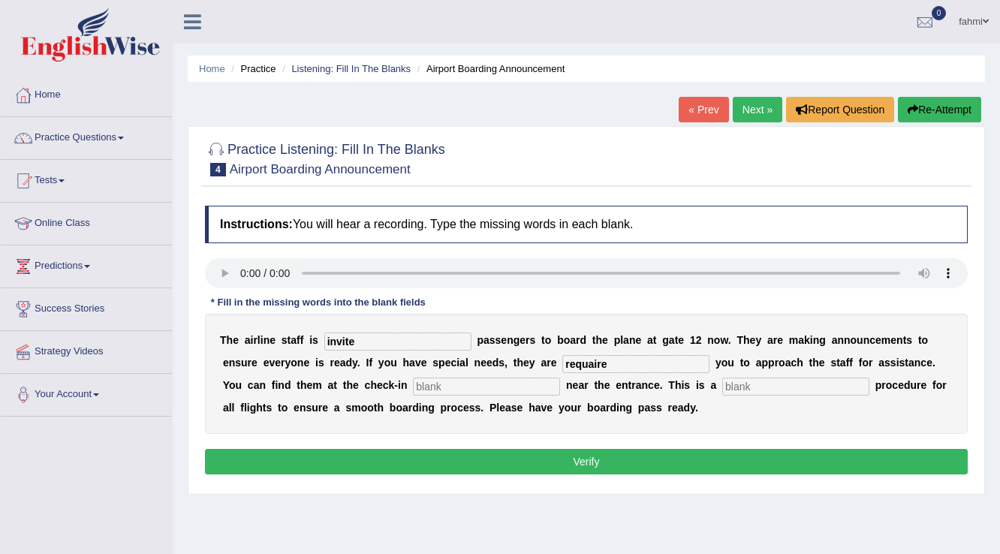
click at [354, 333] on input "invite" at bounding box center [397, 342] width 147 height 18
type input "invited"
click at [611, 363] on input "requaire" at bounding box center [635, 364] width 147 height 18
type input "requaired"
click at [503, 385] on input "text" at bounding box center [486, 387] width 147 height 18
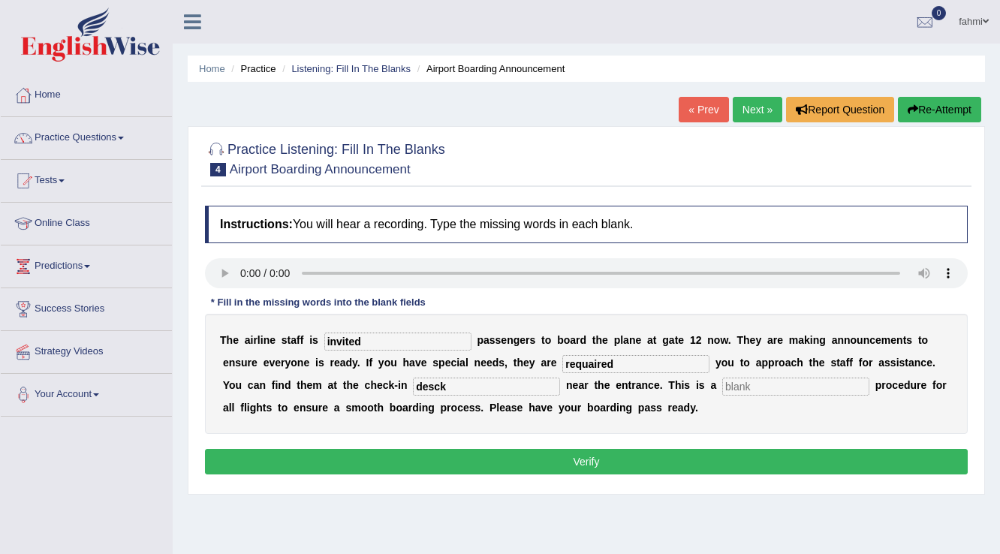
type input "desck"
click at [740, 389] on input "text" at bounding box center [795, 387] width 147 height 18
type input "regular"
click at [504, 463] on button "Verify" at bounding box center [586, 462] width 763 height 26
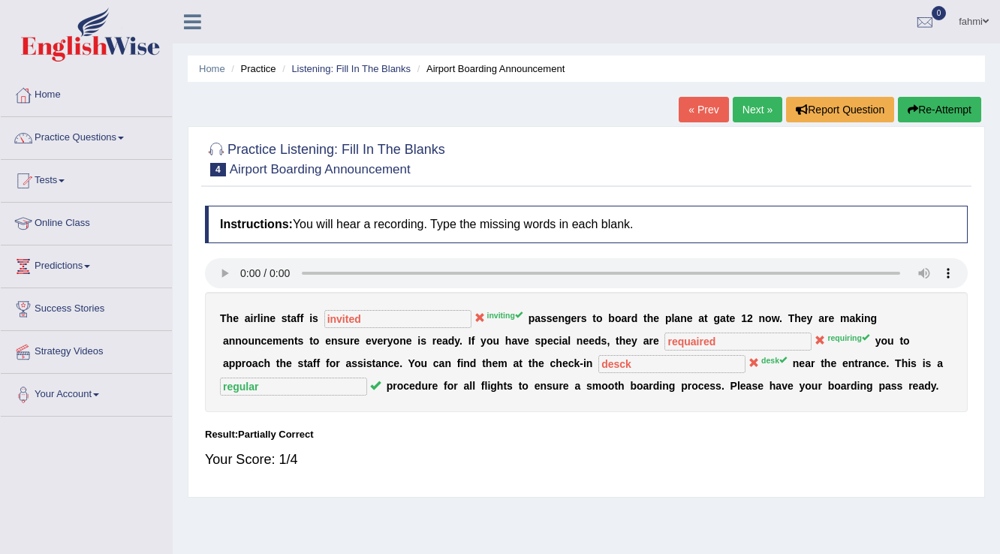
click at [765, 115] on link "Next »" at bounding box center [758, 110] width 50 height 26
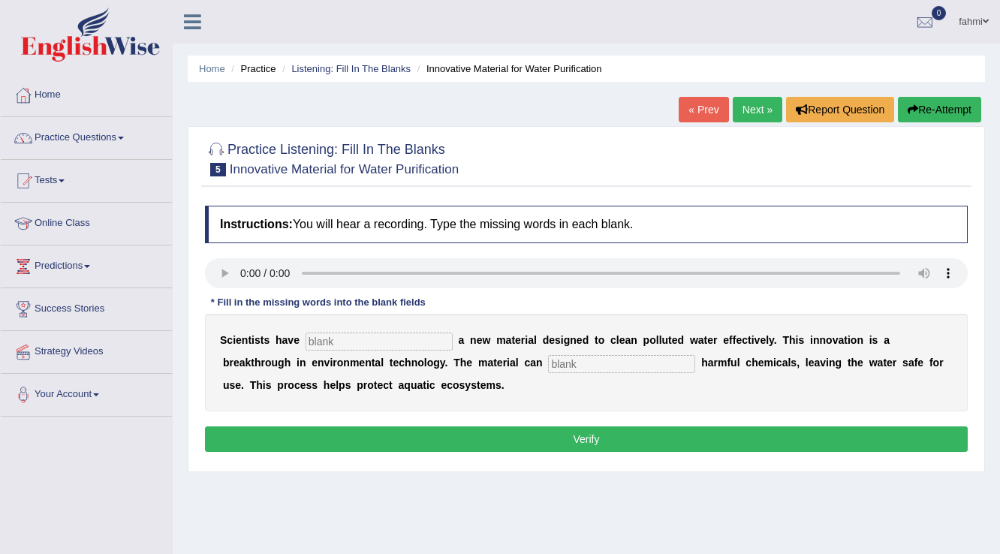
click at [328, 341] on input "text" at bounding box center [379, 342] width 147 height 18
click at [318, 342] on input "text" at bounding box center [379, 342] width 147 height 18
type input "metheod"
click at [584, 367] on input "text" at bounding box center [621, 364] width 147 height 18
type input "observe"
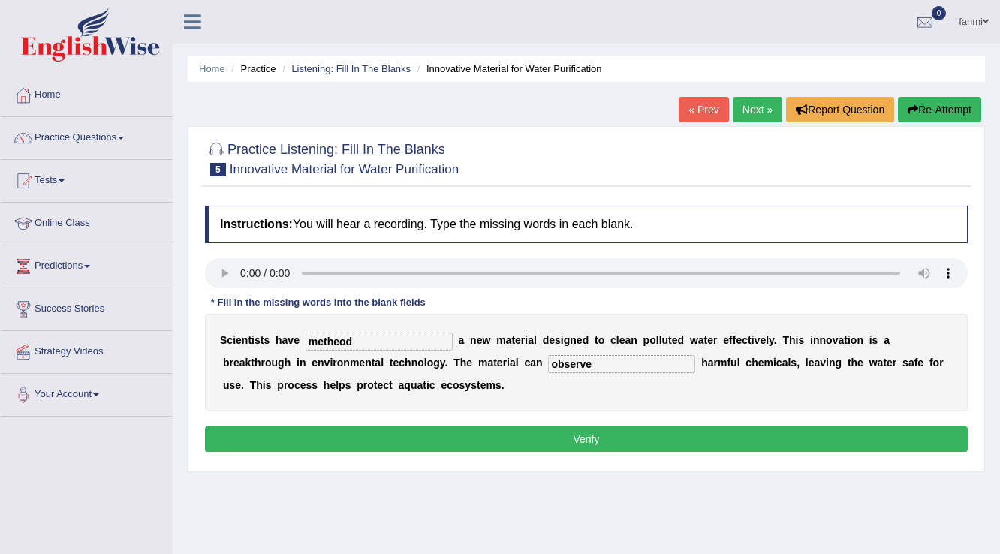
click at [344, 338] on input "metheod" at bounding box center [379, 342] width 147 height 18
type input "methed"
click at [668, 434] on button "Verify" at bounding box center [586, 440] width 763 height 26
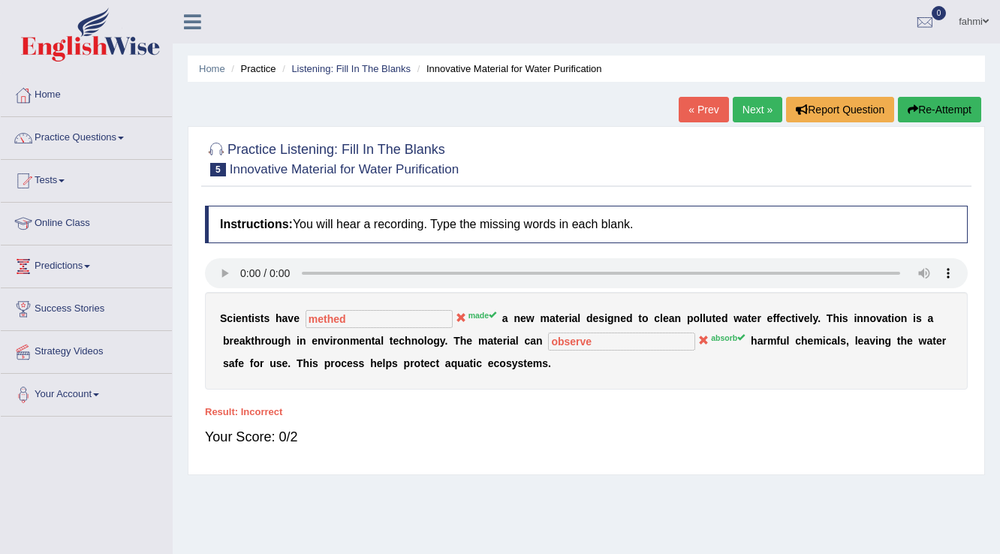
click at [758, 112] on link "Next »" at bounding box center [758, 110] width 50 height 26
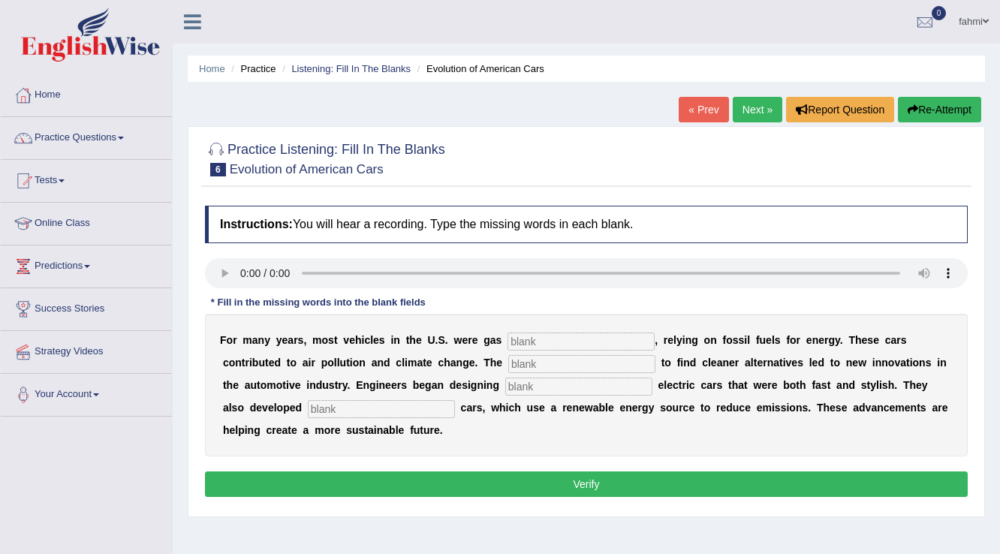
click at [526, 339] on input "text" at bounding box center [581, 342] width 147 height 18
type input "power"
click at [524, 362] on input "text" at bounding box center [581, 364] width 147 height 18
click at [536, 391] on input "text" at bounding box center [578, 387] width 147 height 18
click at [514, 366] on input "text" at bounding box center [581, 364] width 147 height 18
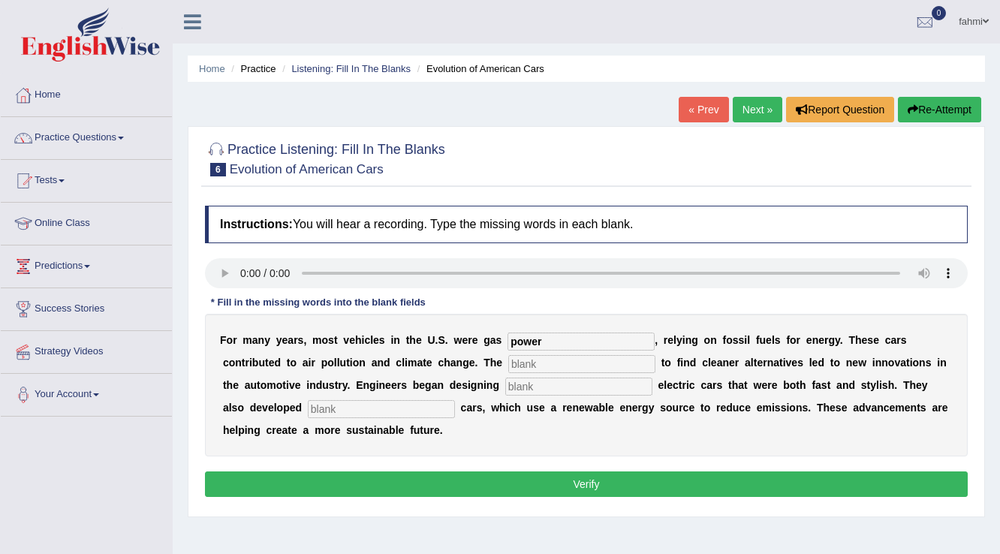
click at [514, 391] on input "text" at bounding box center [578, 387] width 147 height 18
type input "slick"
click at [342, 411] on input "text" at bounding box center [381, 409] width 147 height 18
type input "hydrogen"
click at [541, 363] on input "text" at bounding box center [581, 364] width 147 height 18
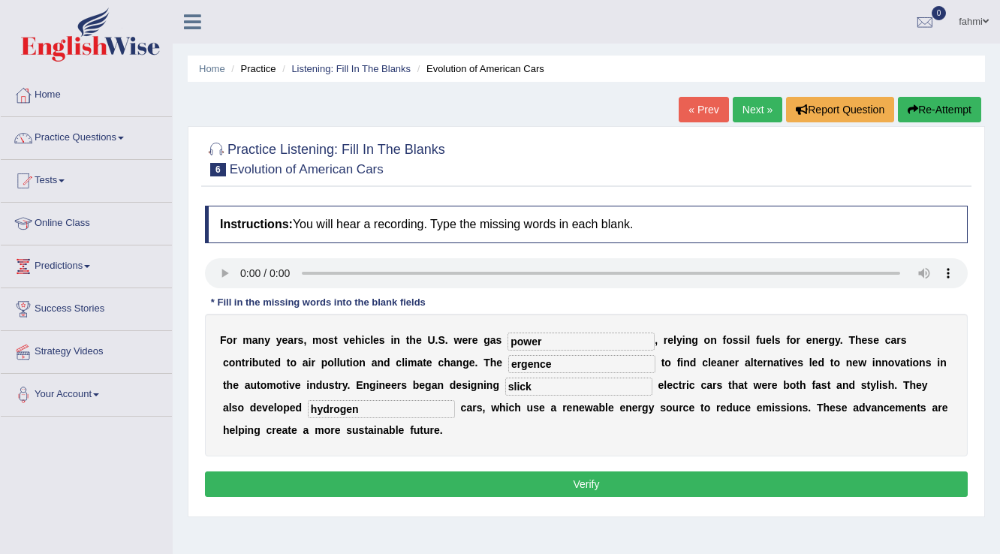
type input "ergence"
click at [412, 472] on button "Verify" at bounding box center [586, 485] width 763 height 26
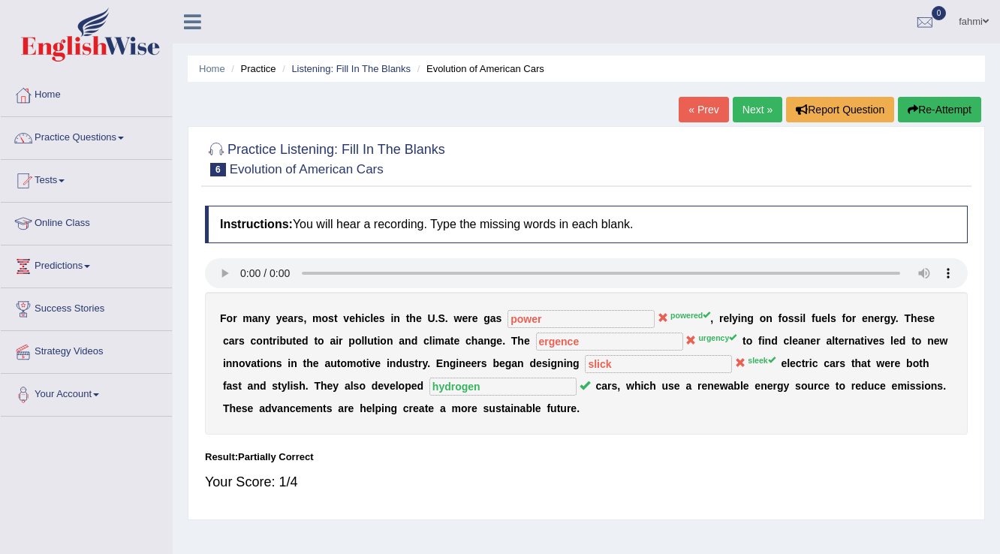
click at [752, 111] on link "Next »" at bounding box center [758, 110] width 50 height 26
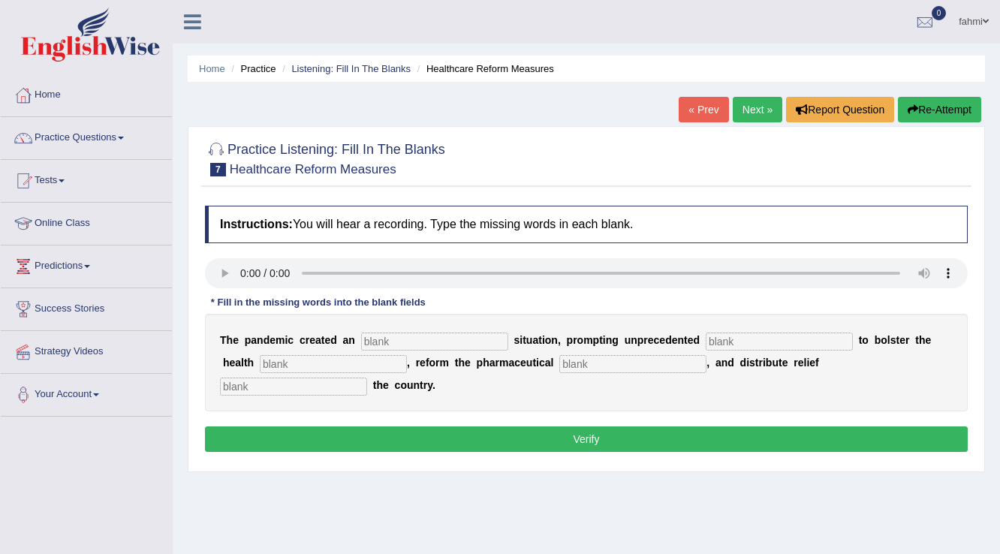
click at [383, 336] on input "text" at bounding box center [434, 342] width 147 height 18
type input "ergent"
click at [725, 339] on input "text" at bounding box center [779, 342] width 147 height 18
click at [737, 340] on input "conturbution" at bounding box center [779, 342] width 147 height 18
type input "conterbution"
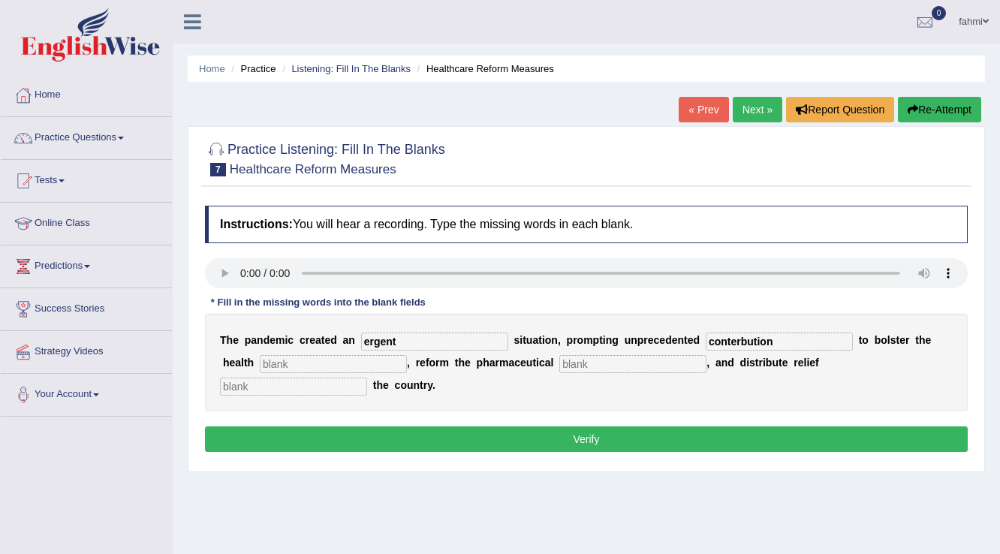
click at [291, 352] on div "T h e p a n d e m i c c r e a t e d a n ergent s i t u a t i o n , p r o m p t …" at bounding box center [586, 363] width 763 height 98
click at [294, 357] on input "text" at bounding box center [333, 364] width 147 height 18
type input "system"
click at [587, 366] on input "text" at bounding box center [632, 364] width 147 height 18
type input "secter"
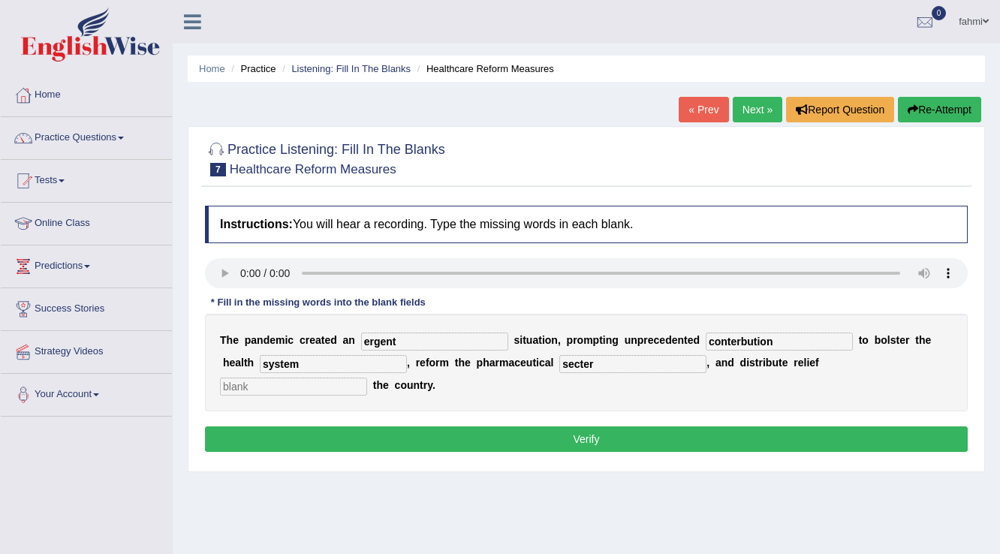
click at [259, 390] on input "text" at bounding box center [293, 387] width 147 height 18
click at [233, 388] on input "forother" at bounding box center [293, 387] width 147 height 18
type input "fo rother"
click at [366, 340] on input "ergent" at bounding box center [434, 342] width 147 height 18
type input "urgent"
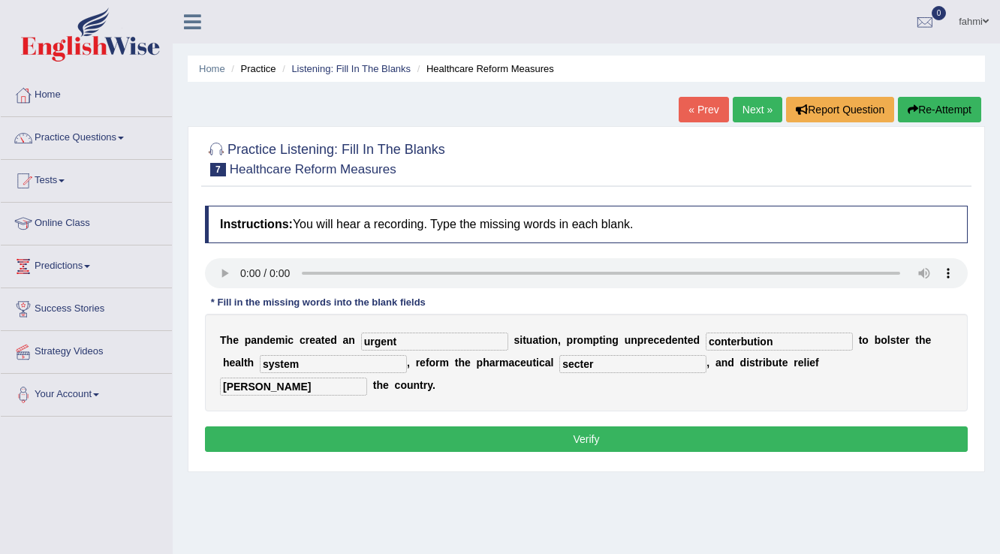
click at [574, 364] on input "secter" at bounding box center [632, 364] width 147 height 18
type input "sacter"
click at [598, 432] on button "Verify" at bounding box center [586, 440] width 763 height 26
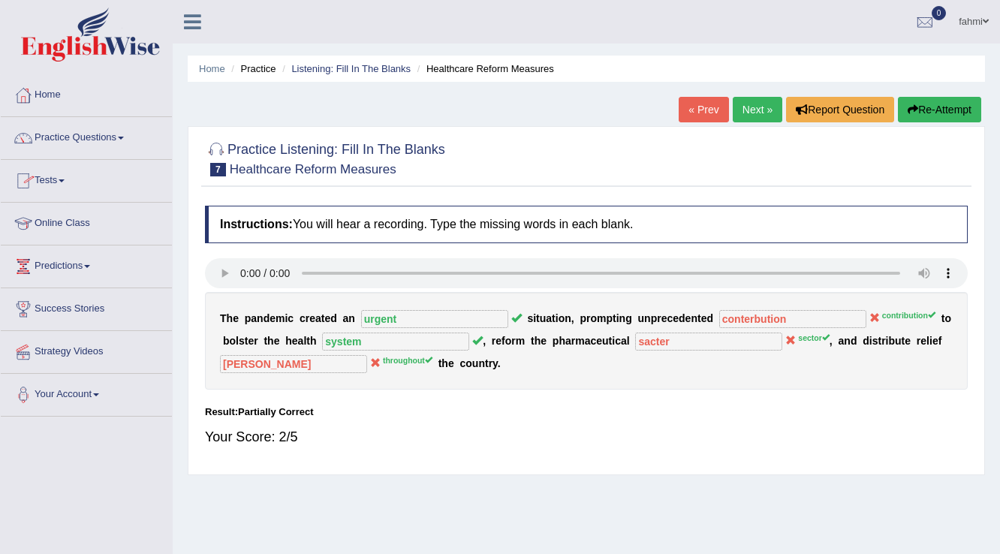
click at [126, 139] on link "Practice Questions" at bounding box center [86, 136] width 171 height 38
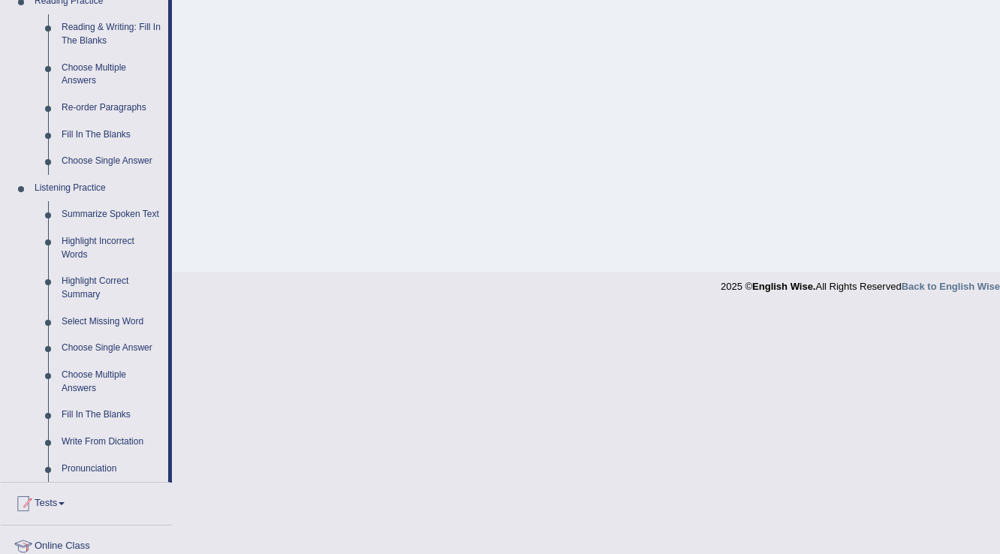
scroll to position [481, 0]
click at [87, 380] on link "Choose Multiple Answers" at bounding box center [111, 380] width 113 height 40
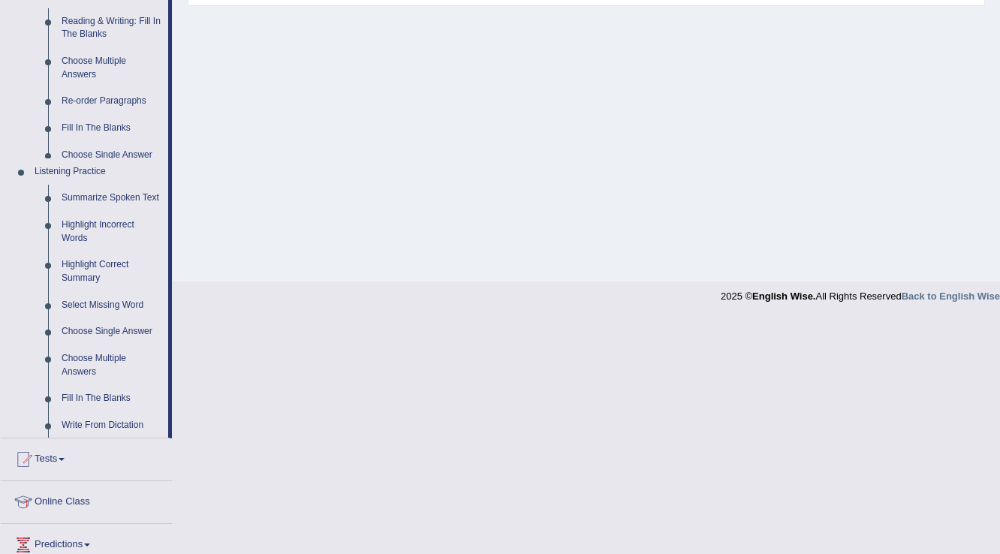
scroll to position [234, 0]
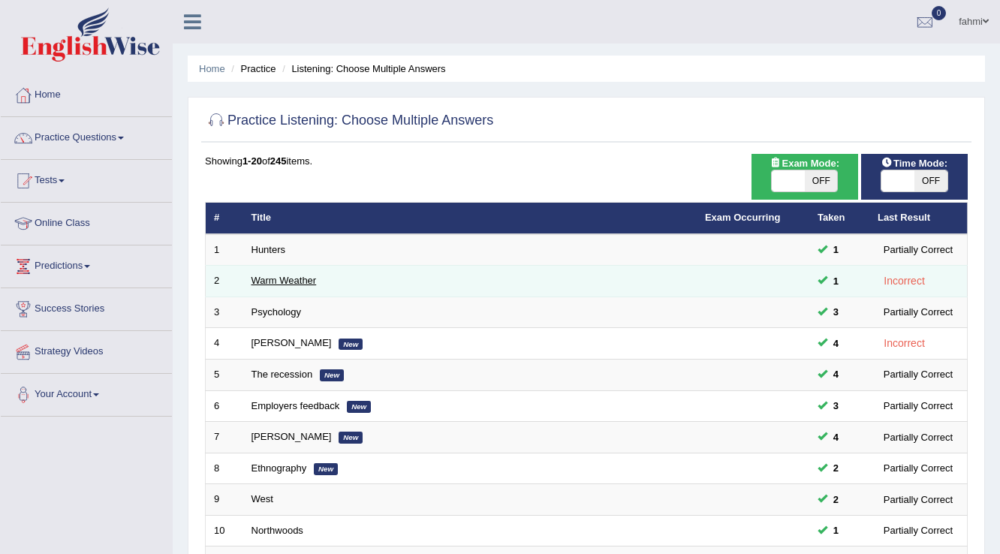
click at [282, 276] on link "Warm Weather" at bounding box center [284, 280] width 65 height 11
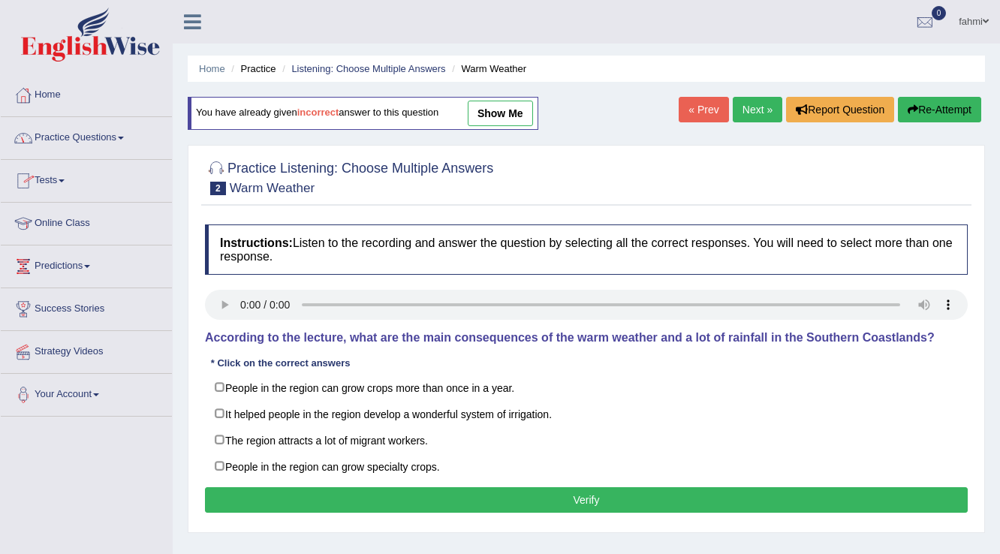
click at [57, 183] on link "Tests" at bounding box center [86, 179] width 171 height 38
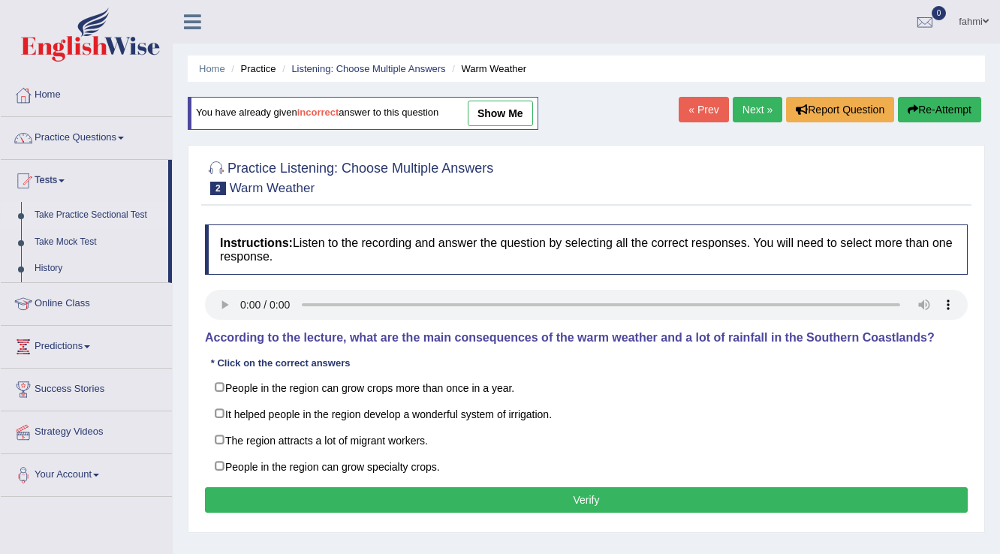
click at [65, 218] on link "Take Practice Sectional Test" at bounding box center [98, 215] width 140 height 27
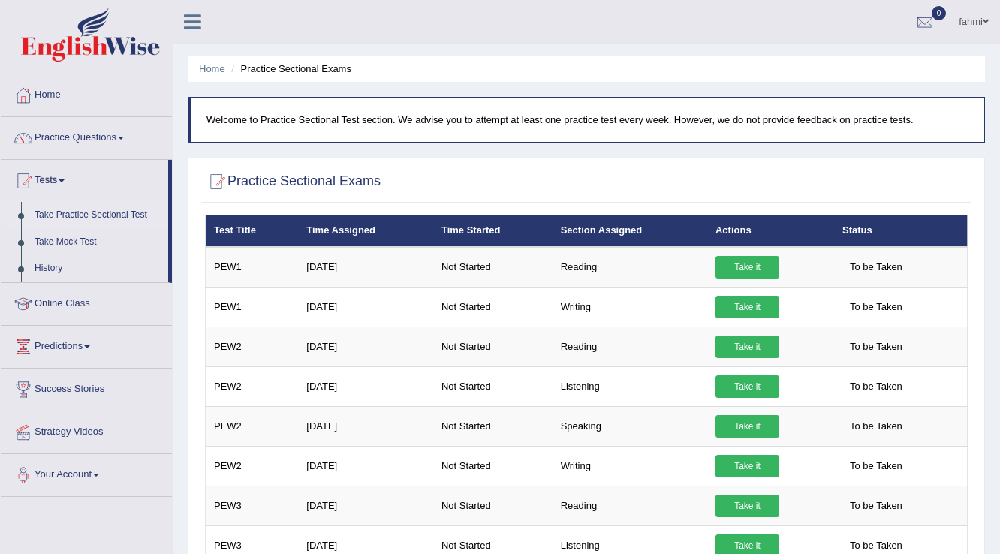
click at [84, 210] on link "Take Practice Sectional Test" at bounding box center [98, 215] width 140 height 27
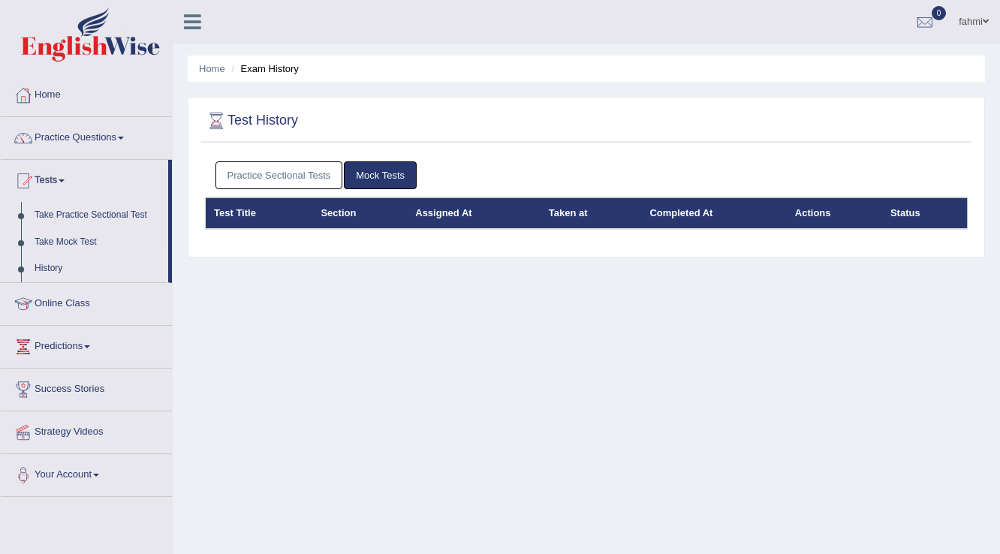
click at [318, 169] on link "Practice Sectional Tests" at bounding box center [280, 175] width 128 height 28
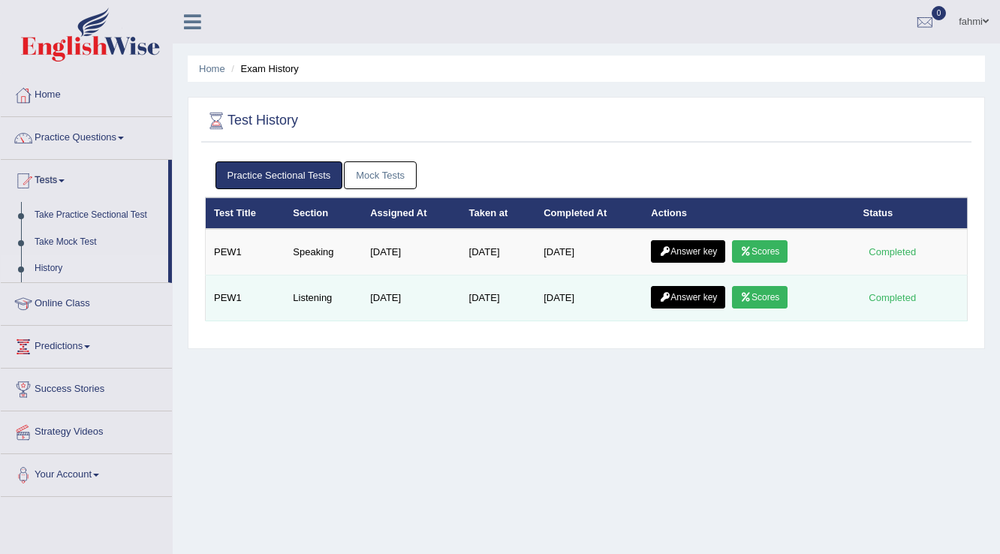
click at [696, 294] on link "Answer key" at bounding box center [688, 297] width 74 height 23
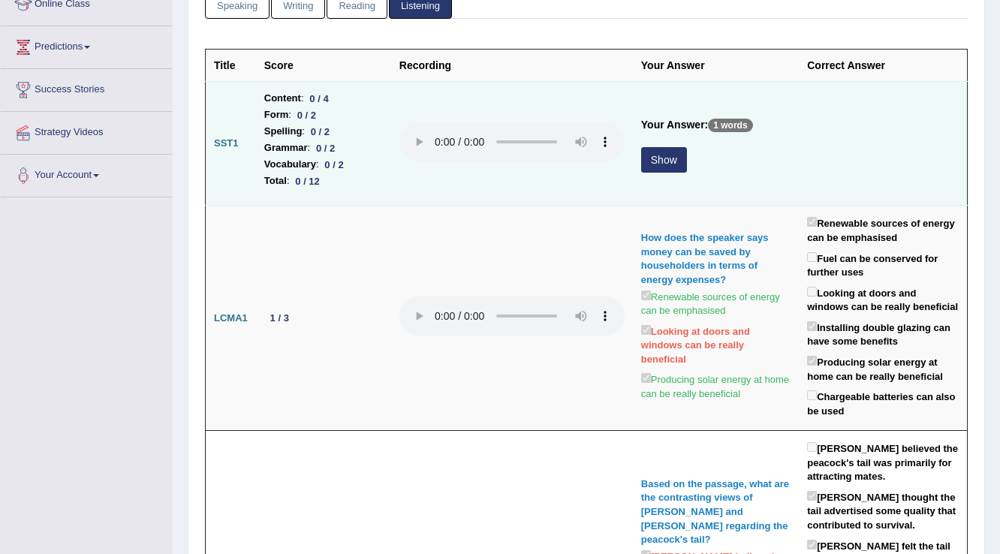
scroll to position [240, 0]
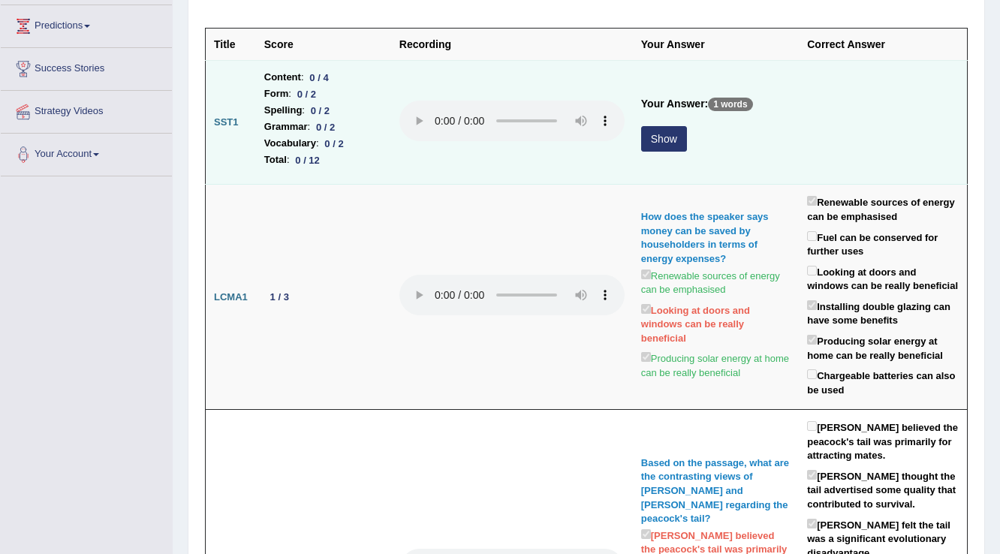
click at [672, 133] on button "Show" at bounding box center [664, 139] width 46 height 26
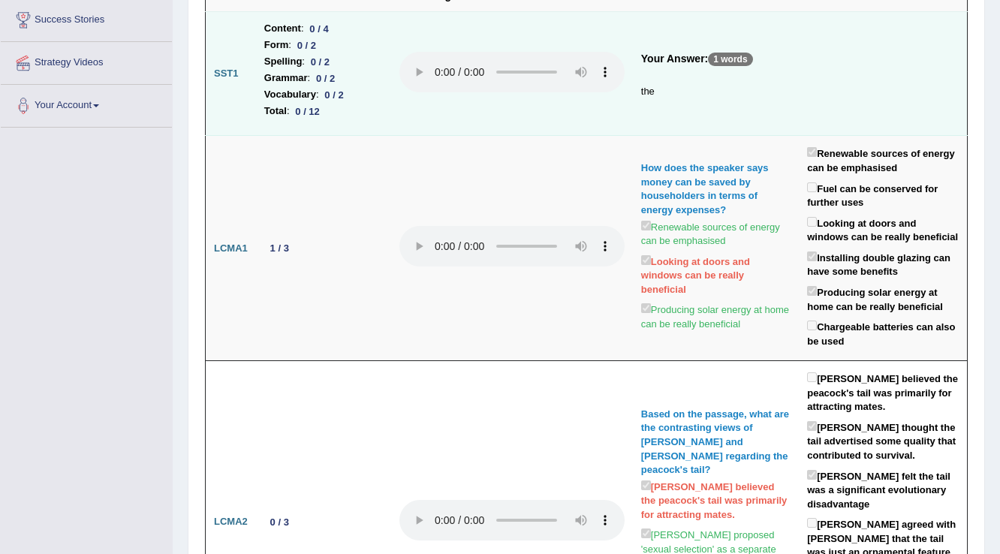
scroll to position [0, 0]
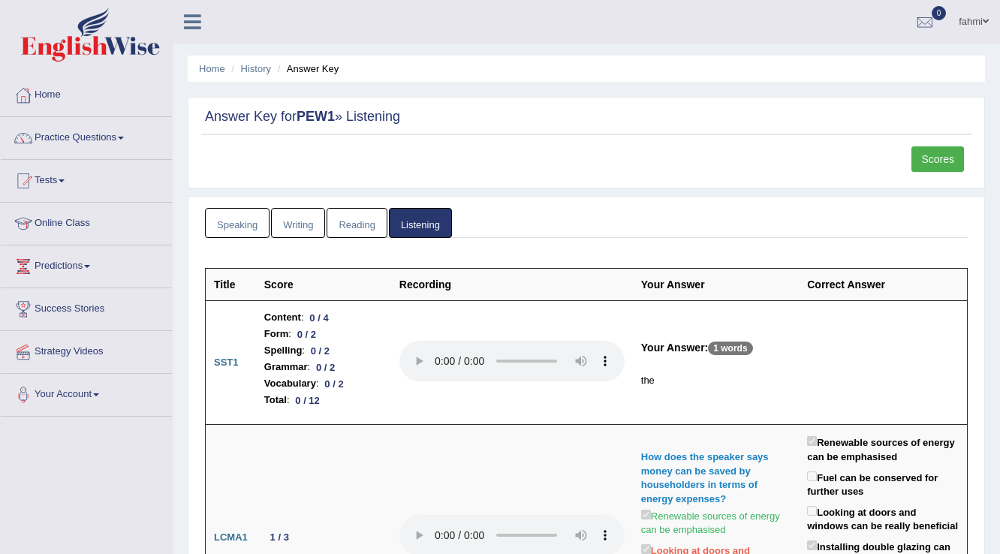
click at [272, 70] on ul "Home History Answer Key" at bounding box center [587, 69] width 798 height 26
click at [261, 71] on link "History" at bounding box center [256, 68] width 30 height 11
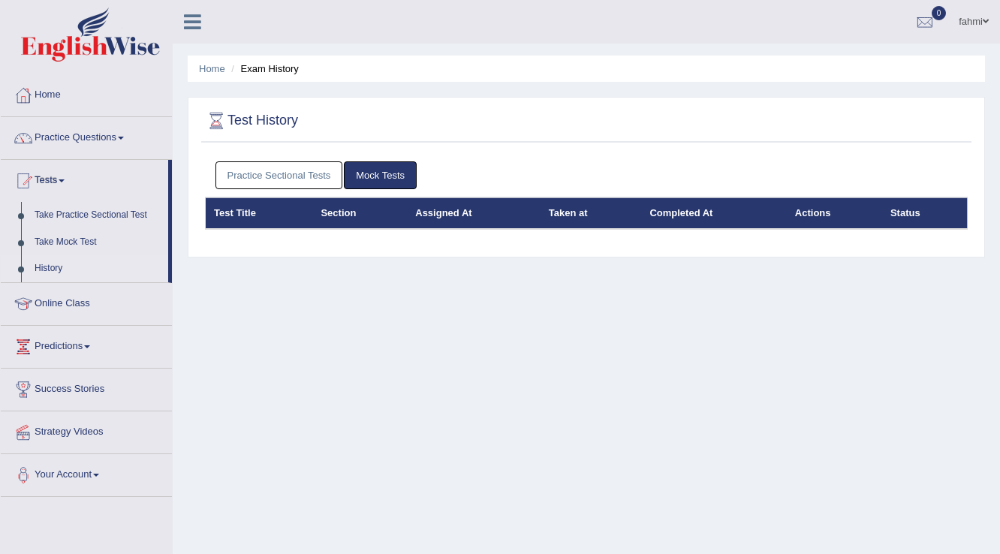
click at [297, 159] on div "Practice Sectional Tests Mock Tests" at bounding box center [586, 176] width 763 height 44
click at [294, 173] on link "Practice Sectional Tests" at bounding box center [280, 175] width 128 height 28
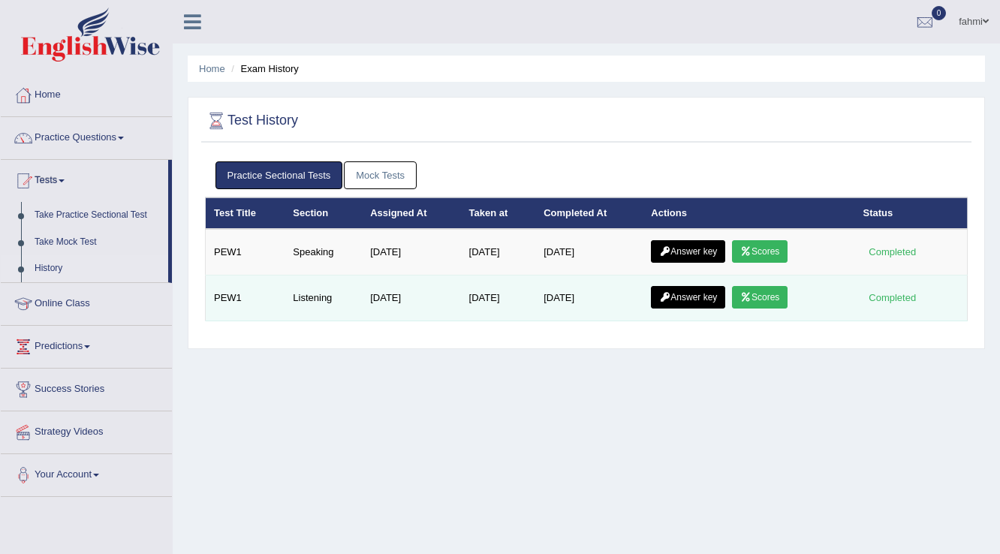
click at [777, 293] on link "Scores" at bounding box center [760, 297] width 56 height 23
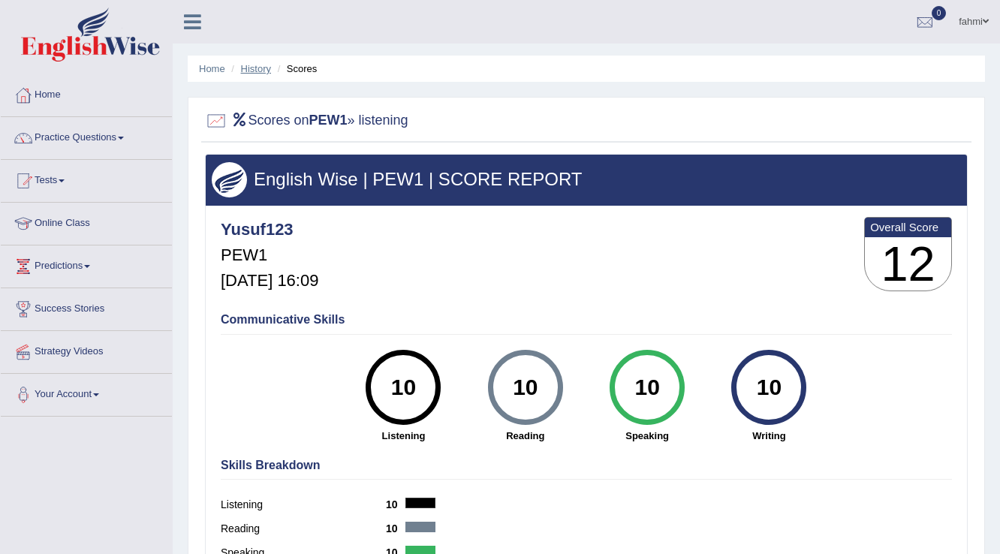
click at [261, 66] on link "History" at bounding box center [256, 68] width 30 height 11
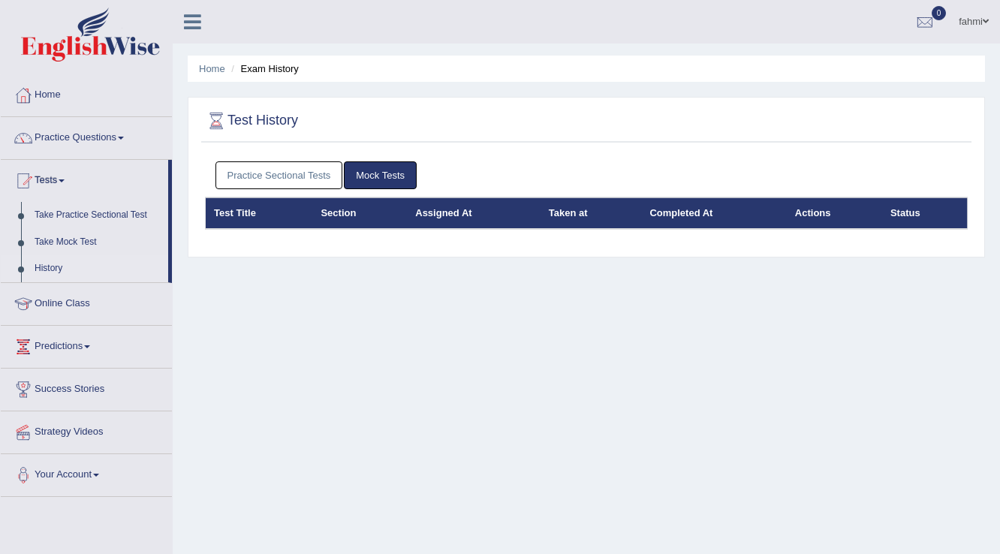
drag, startPoint x: 306, startPoint y: 177, endPoint x: 309, endPoint y: 188, distance: 11.2
click at [306, 177] on link "Practice Sectional Tests" at bounding box center [280, 175] width 128 height 28
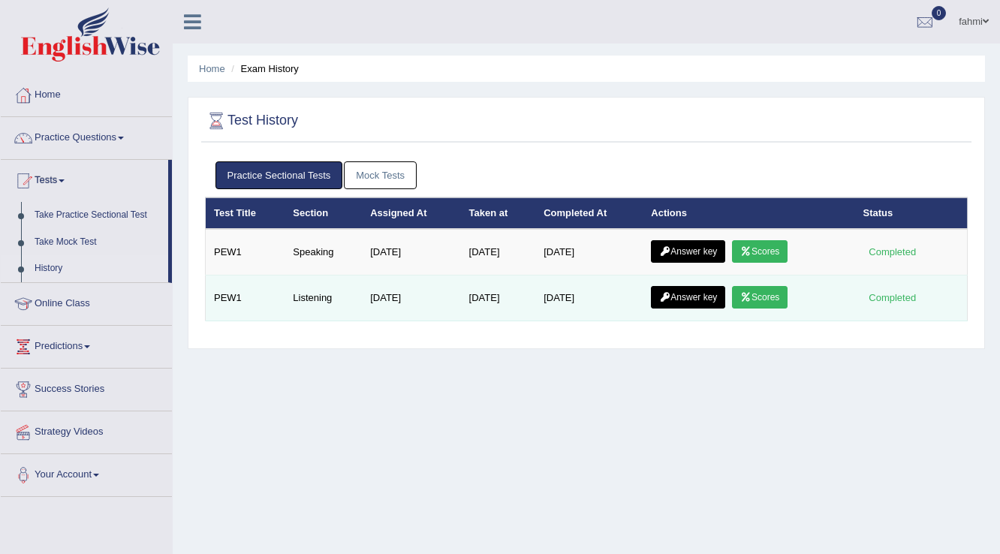
click at [677, 291] on link "Answer key" at bounding box center [688, 297] width 74 height 23
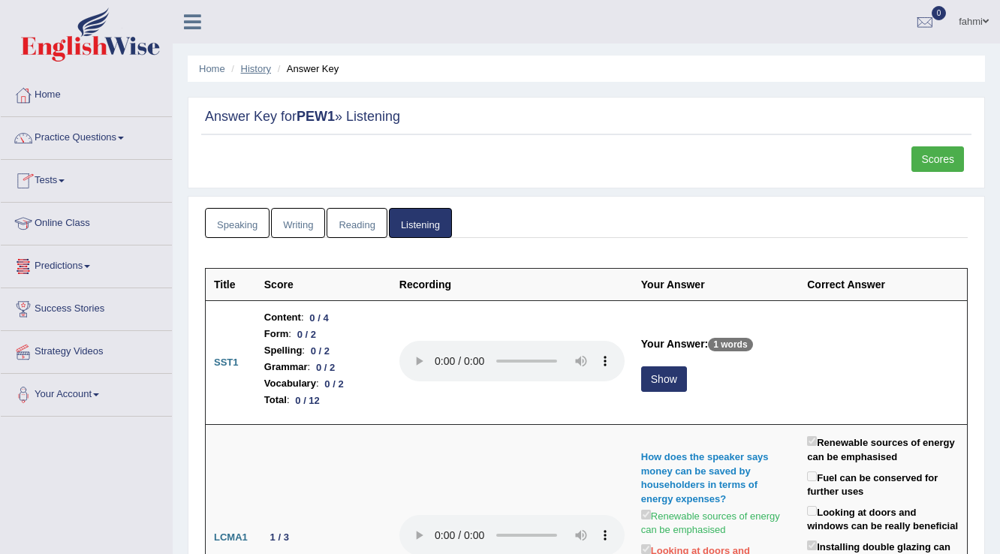
click at [269, 66] on link "History" at bounding box center [256, 68] width 30 height 11
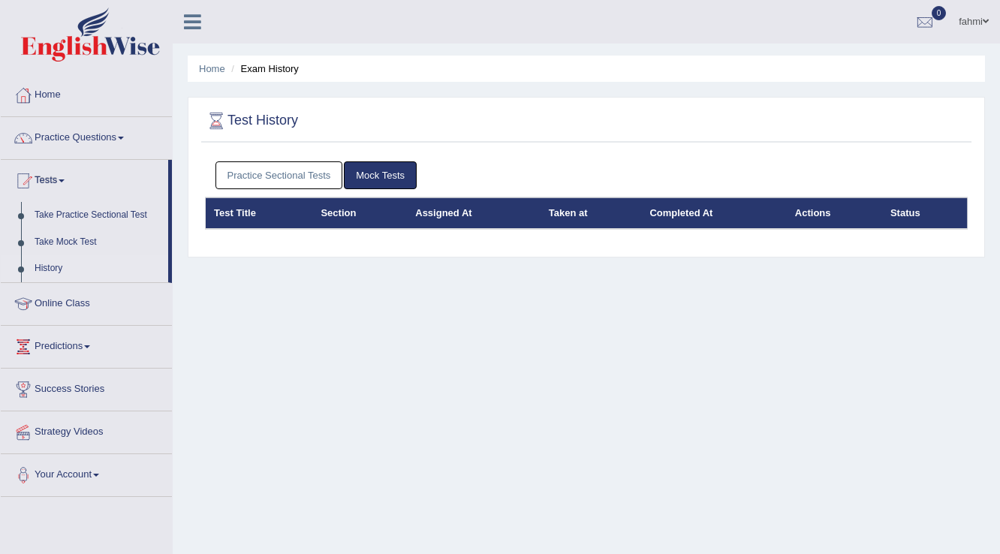
click at [283, 170] on link "Practice Sectional Tests" at bounding box center [280, 175] width 128 height 28
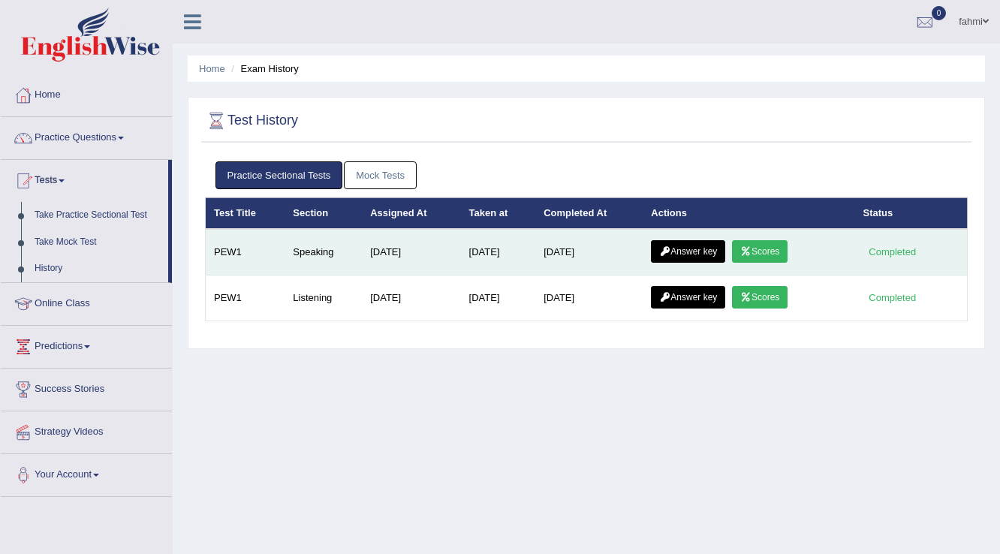
click at [703, 249] on link "Answer key" at bounding box center [688, 251] width 74 height 23
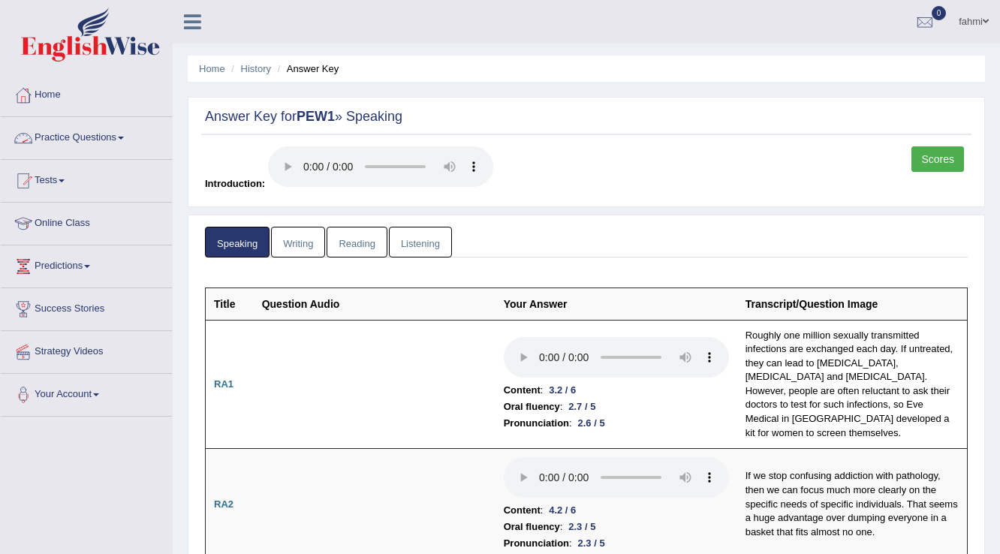
click at [110, 133] on link "Practice Questions" at bounding box center [86, 136] width 171 height 38
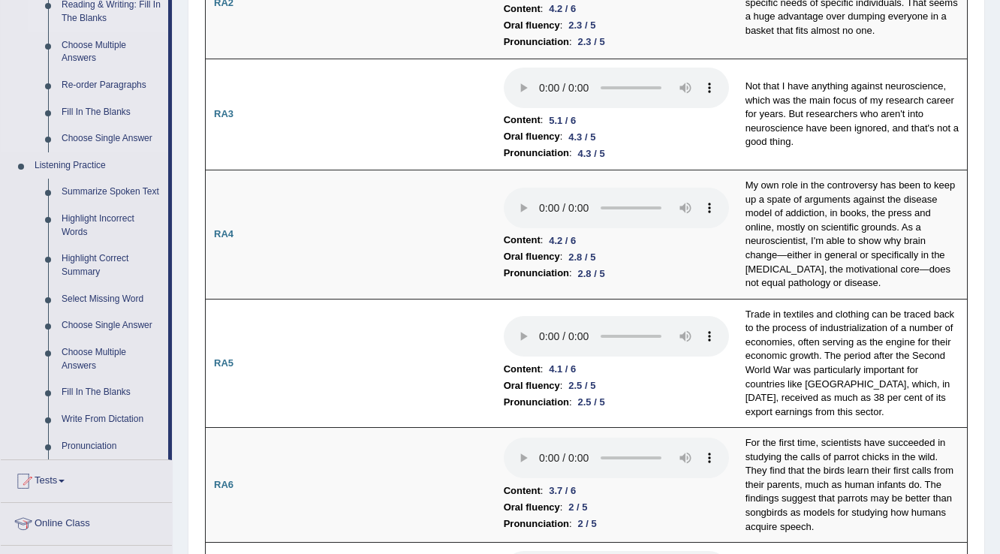
scroll to position [601, 0]
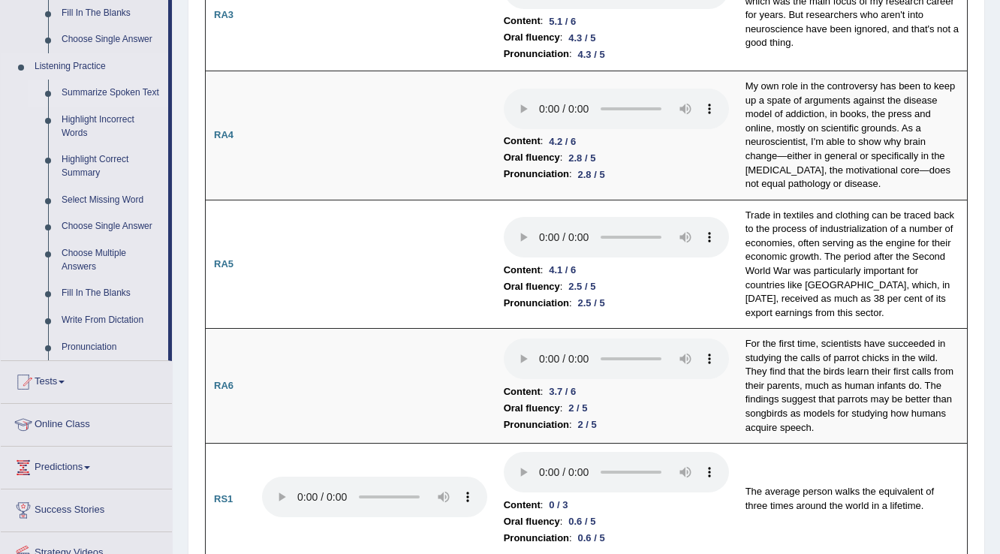
click at [105, 93] on link "Summarize Spoken Text" at bounding box center [111, 93] width 113 height 27
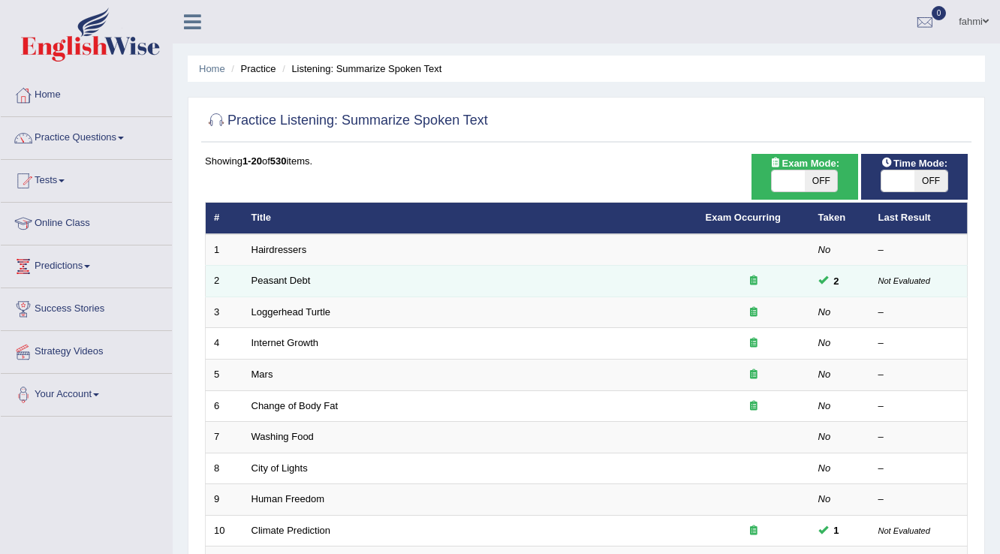
click at [261, 273] on td "Peasant Debt" at bounding box center [470, 282] width 454 height 32
click at [262, 275] on link "Peasant Debt" at bounding box center [281, 280] width 59 height 11
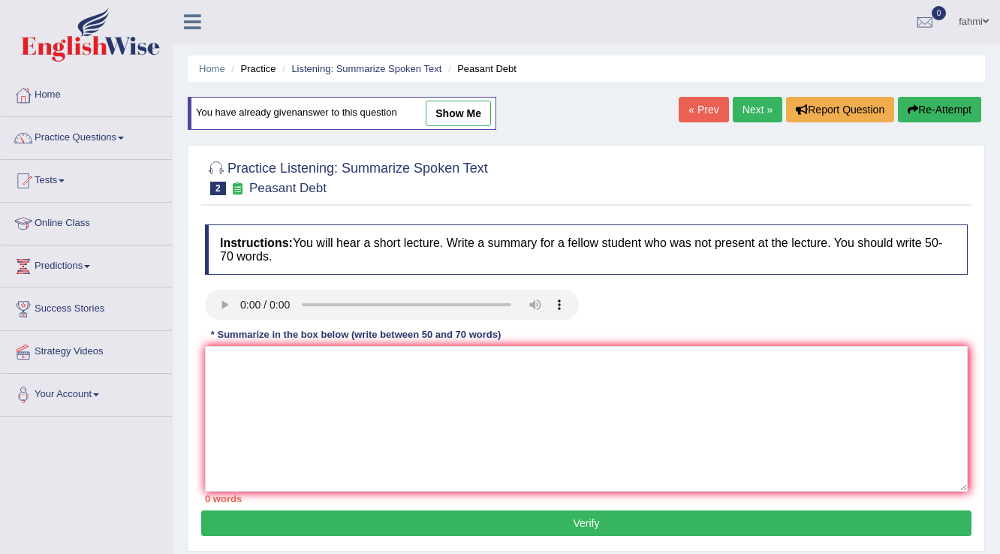
click at [463, 119] on link "show me" at bounding box center [458, 114] width 65 height 26
type textarea "The speaker provided a comprehensive overview of idea farmer,highlighting serve…"
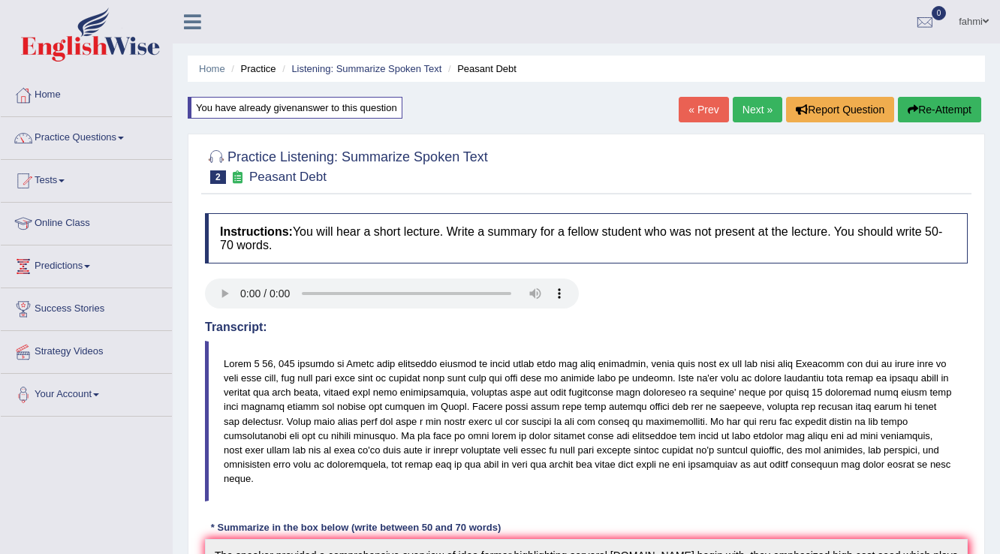
click at [749, 116] on link "Next »" at bounding box center [758, 110] width 50 height 26
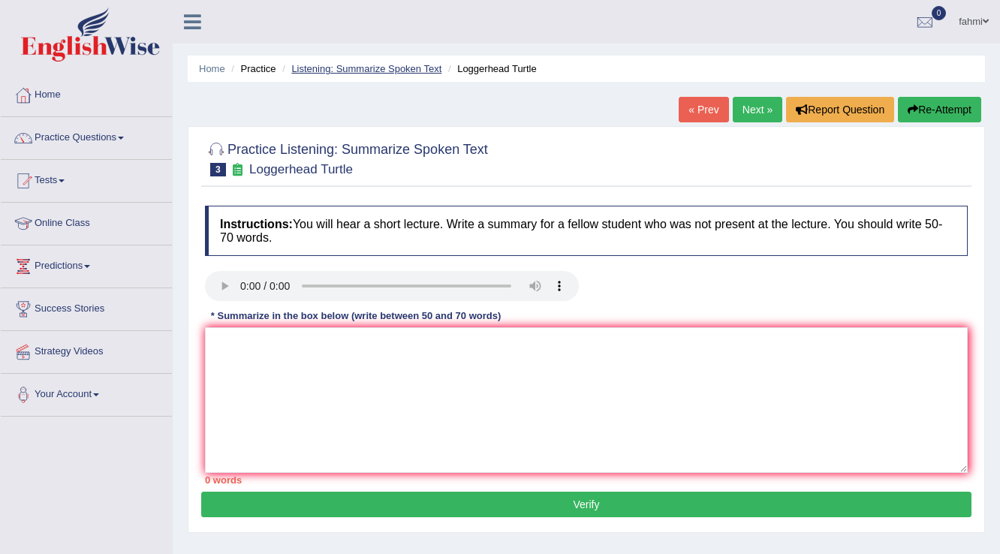
click at [323, 69] on link "Listening: Summarize Spoken Text" at bounding box center [366, 68] width 150 height 11
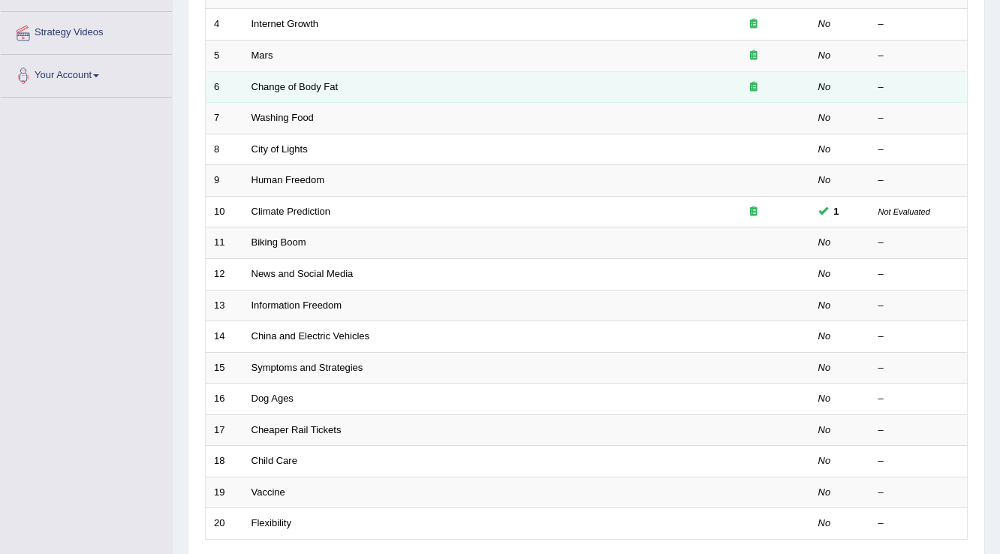
scroll to position [360, 0]
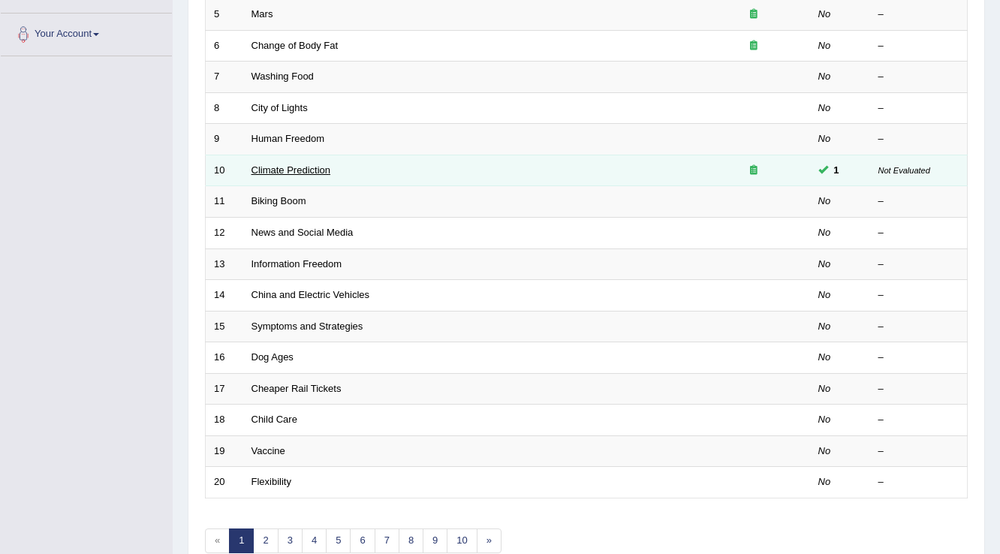
click at [279, 166] on link "Climate Prediction" at bounding box center [292, 169] width 80 height 11
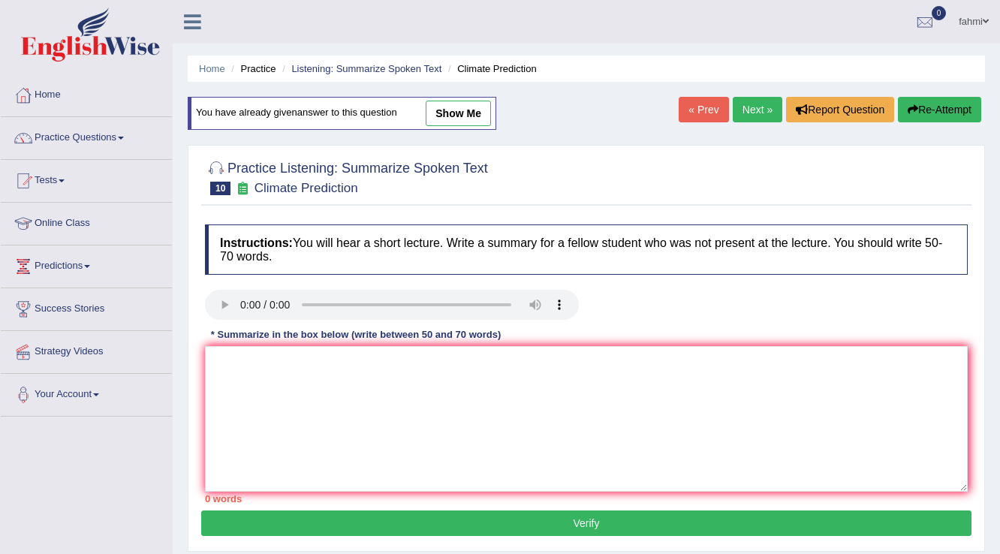
click at [466, 110] on link "show me" at bounding box center [458, 114] width 65 height 26
type textarea "The speaker provided a climate change was increasing tempreture for end of cent…"
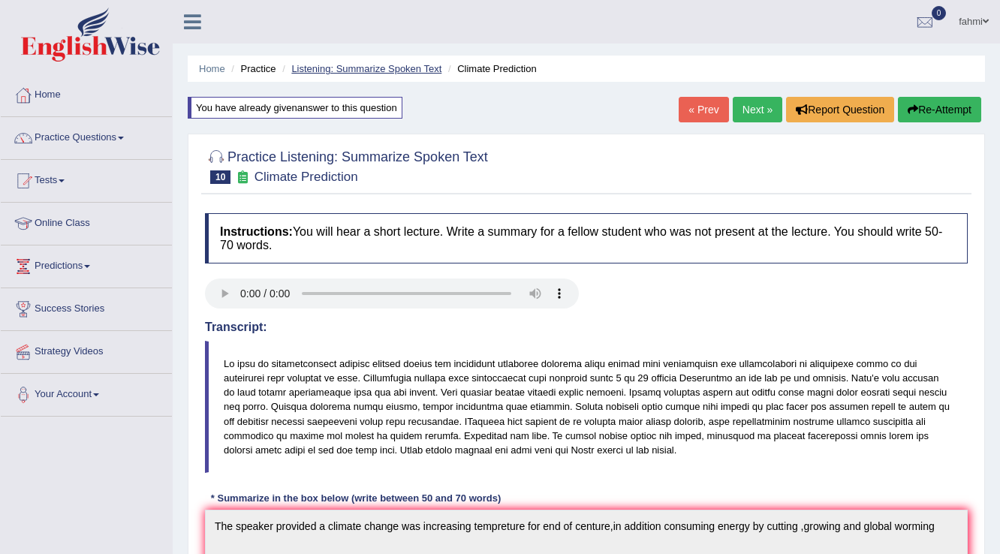
click at [301, 66] on link "Listening: Summarize Spoken Text" at bounding box center [366, 68] width 150 height 11
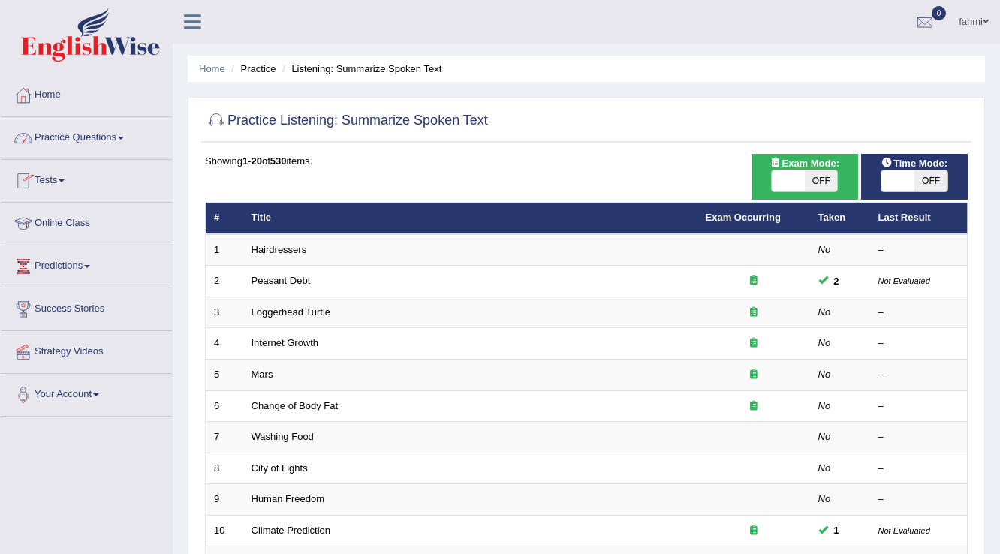
click at [79, 141] on link "Practice Questions" at bounding box center [86, 136] width 171 height 38
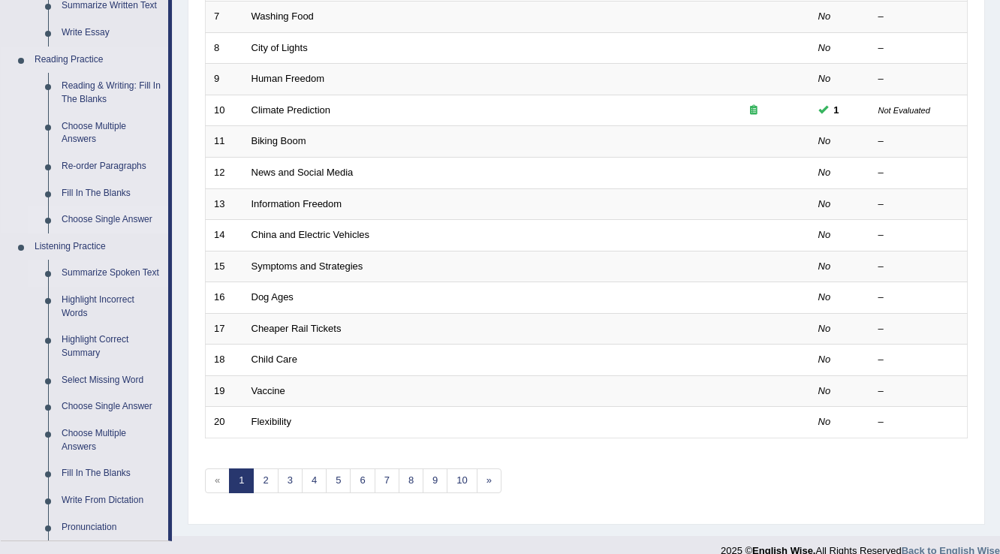
scroll to position [601, 0]
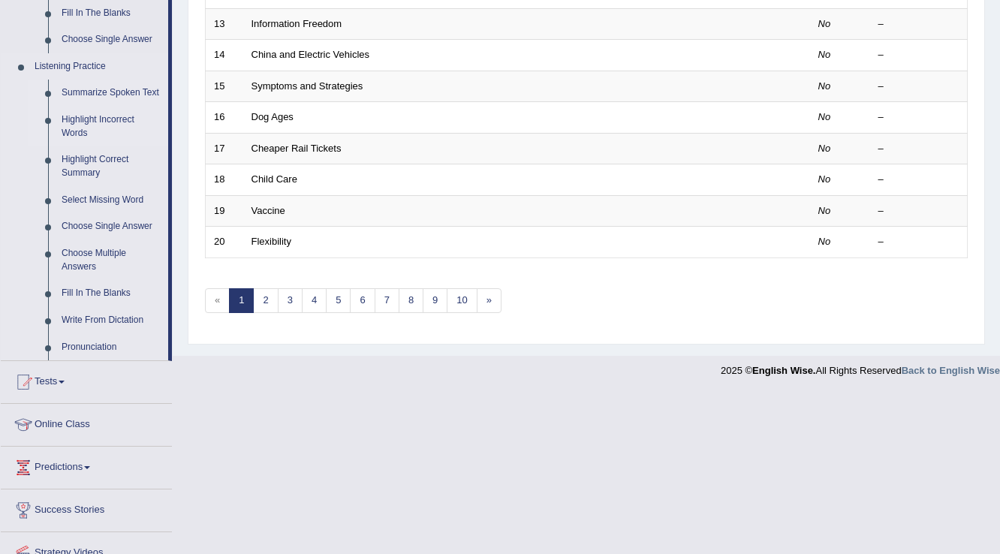
click at [95, 120] on link "Highlight Incorrect Words" at bounding box center [111, 127] width 113 height 40
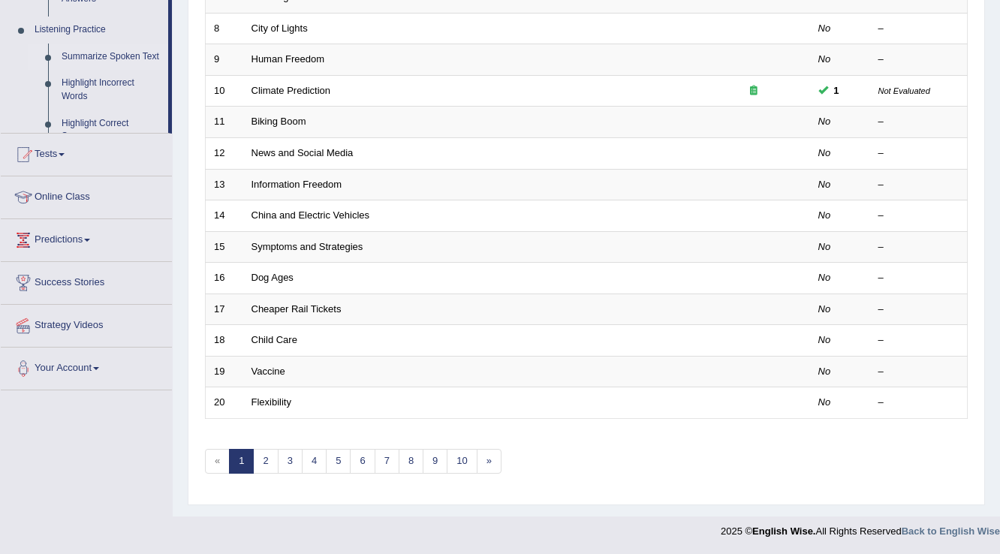
scroll to position [436, 0]
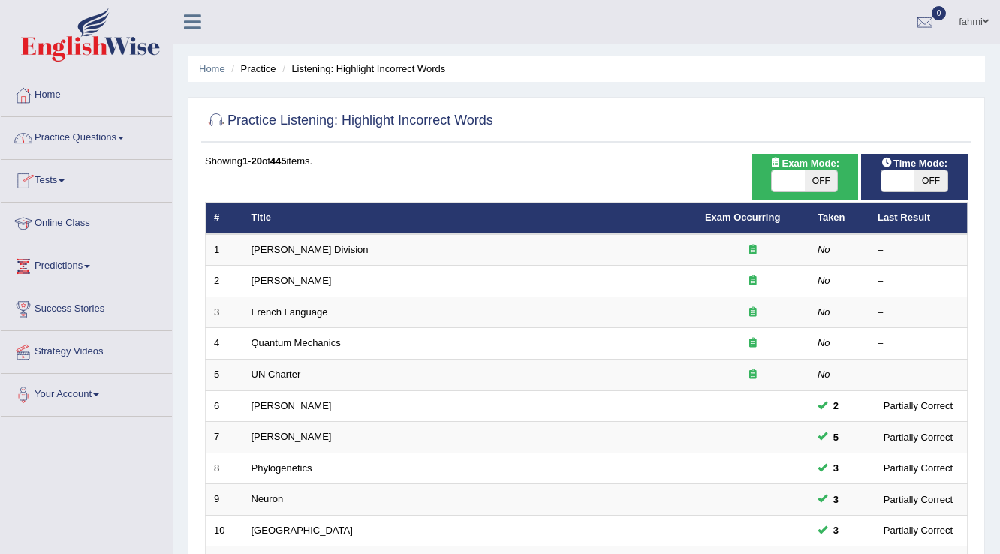
click at [77, 138] on link "Practice Questions" at bounding box center [86, 136] width 171 height 38
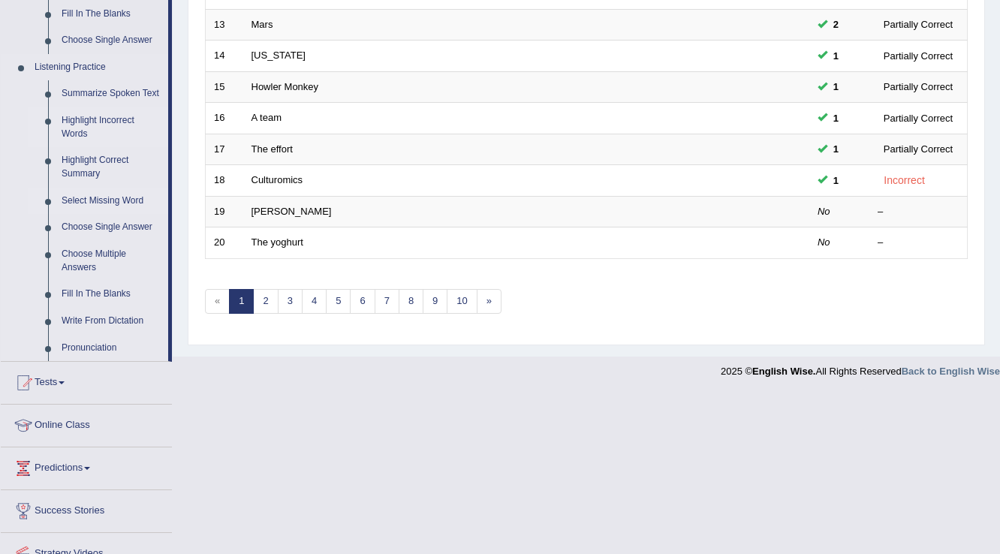
scroll to position [601, 0]
click at [62, 288] on link "Fill In The Blanks" at bounding box center [111, 293] width 113 height 27
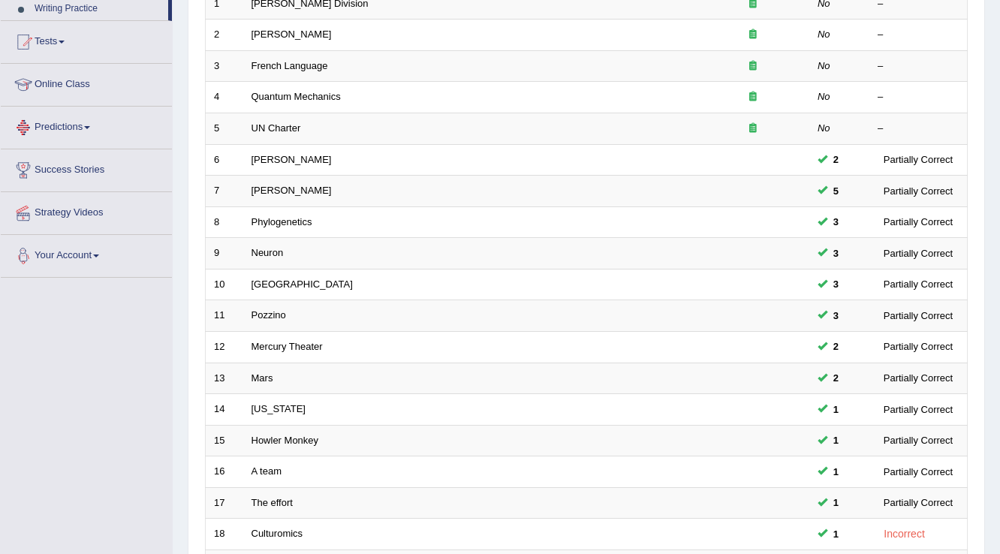
scroll to position [401, 0]
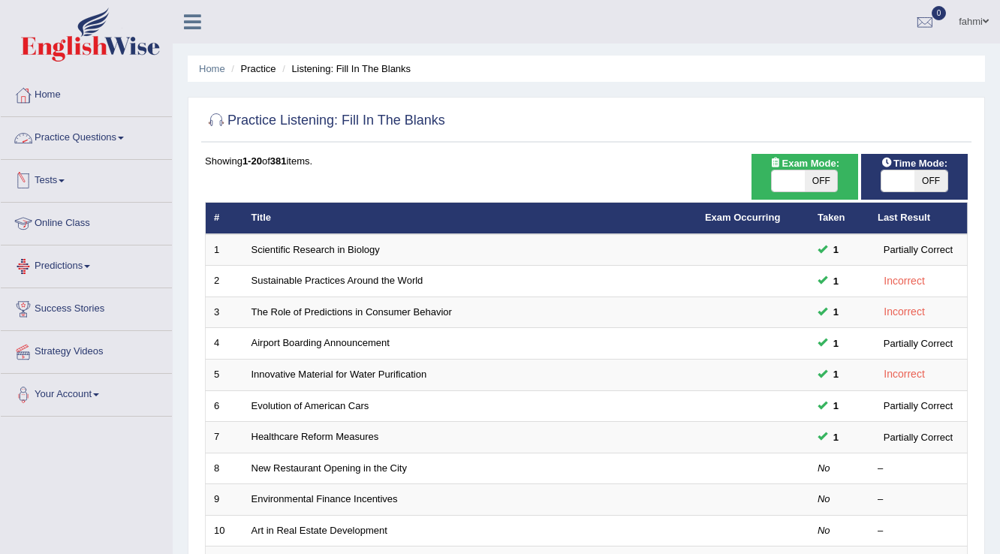
click at [47, 137] on link "Practice Questions" at bounding box center [86, 136] width 171 height 38
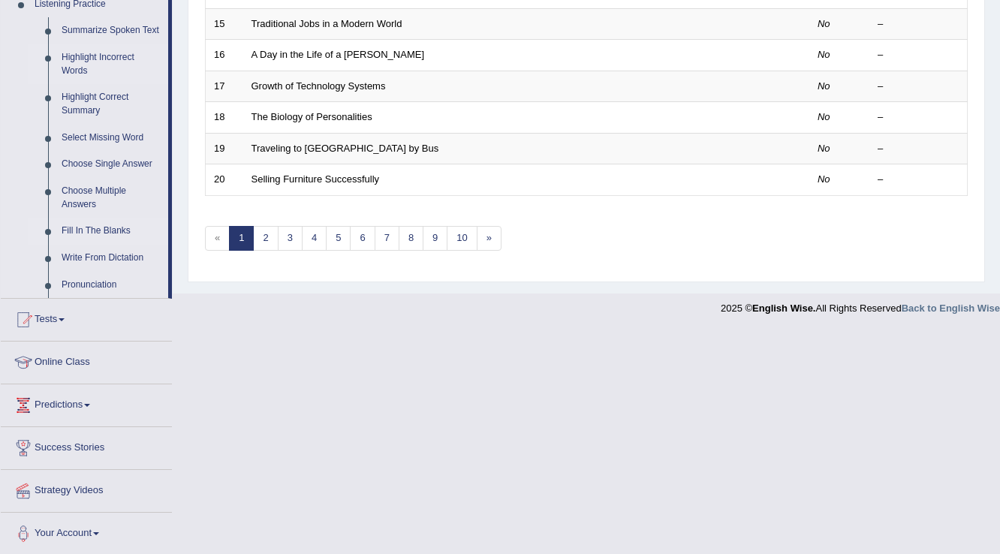
scroll to position [664, 0]
click at [99, 256] on link "Write From Dictation" at bounding box center [111, 257] width 113 height 27
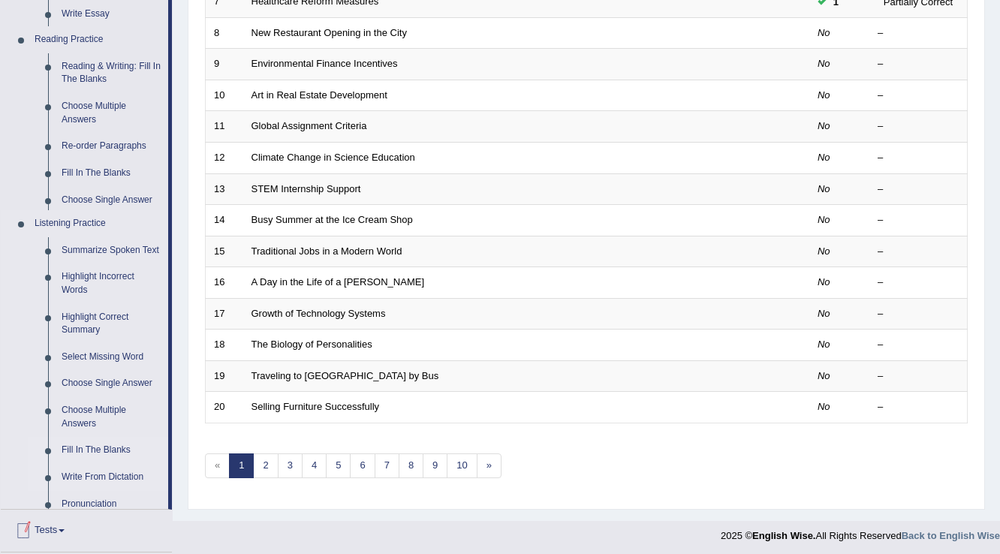
scroll to position [381, 0]
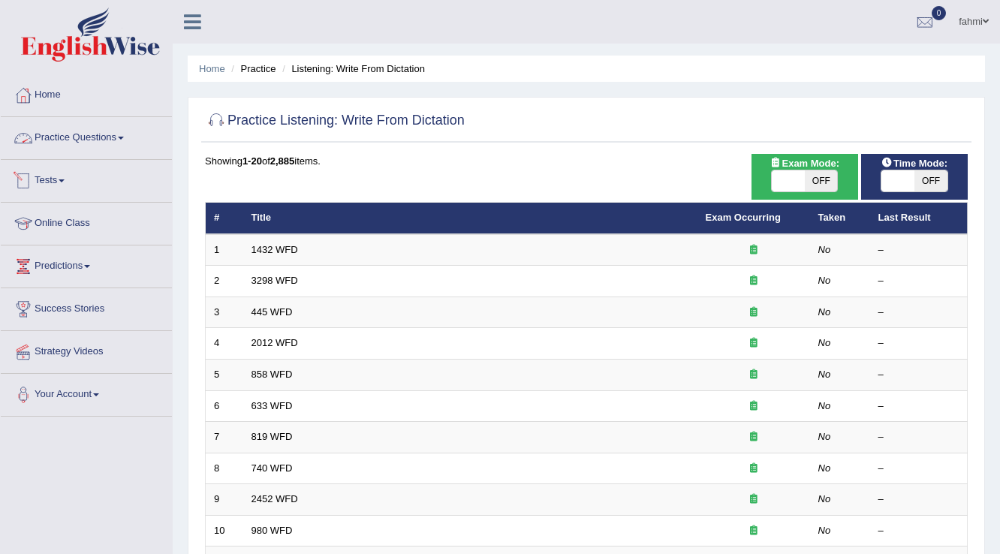
click at [48, 129] on link "Practice Questions" at bounding box center [86, 136] width 171 height 38
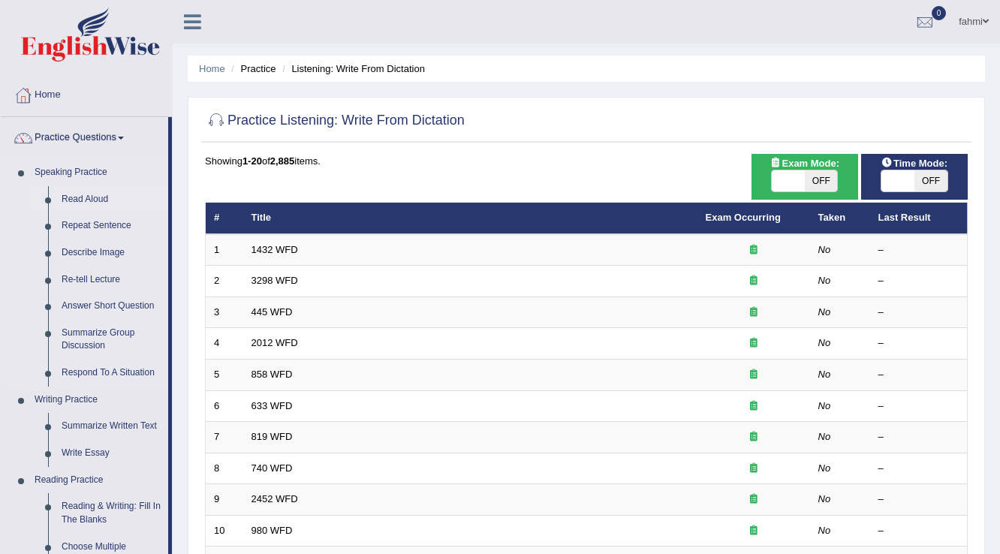
click at [66, 198] on link "Read Aloud" at bounding box center [111, 199] width 113 height 27
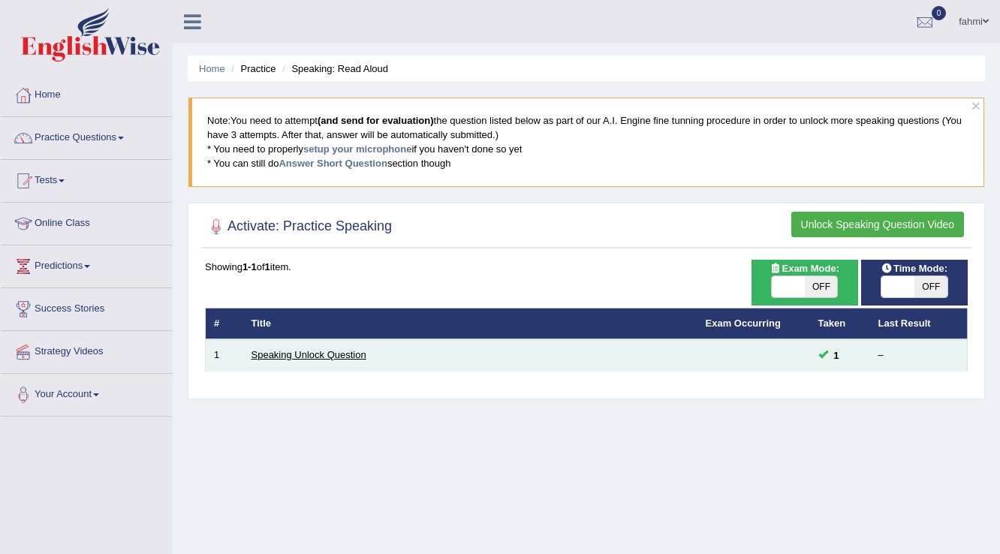
click at [284, 349] on link "Speaking Unlock Question" at bounding box center [309, 354] width 115 height 11
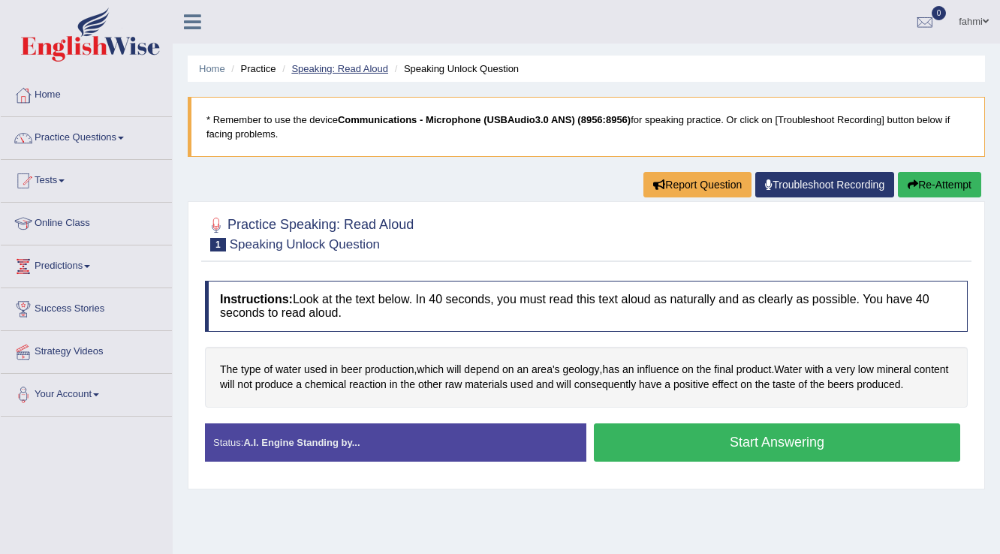
click at [306, 66] on link "Speaking: Read Aloud" at bounding box center [339, 68] width 97 height 11
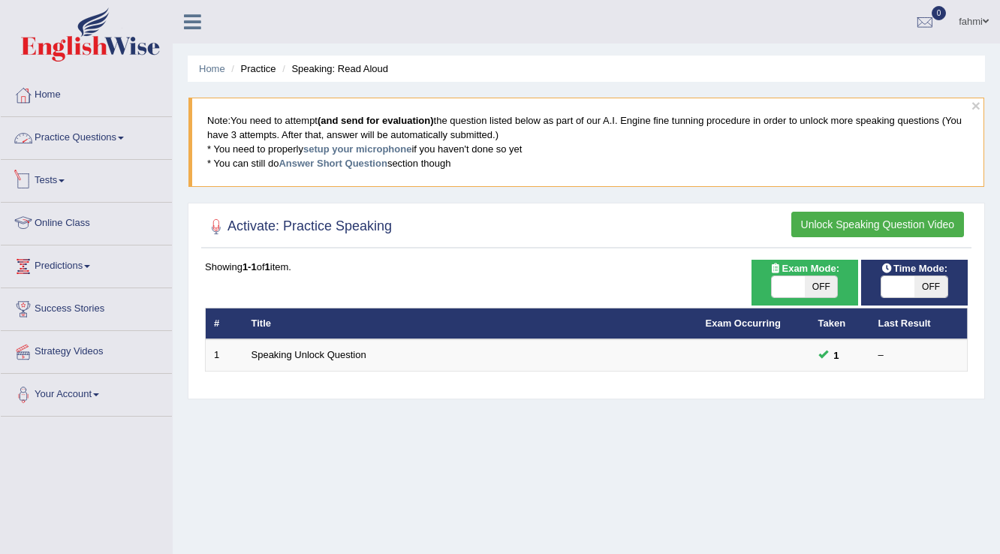
click at [113, 131] on link "Practice Questions" at bounding box center [86, 136] width 171 height 38
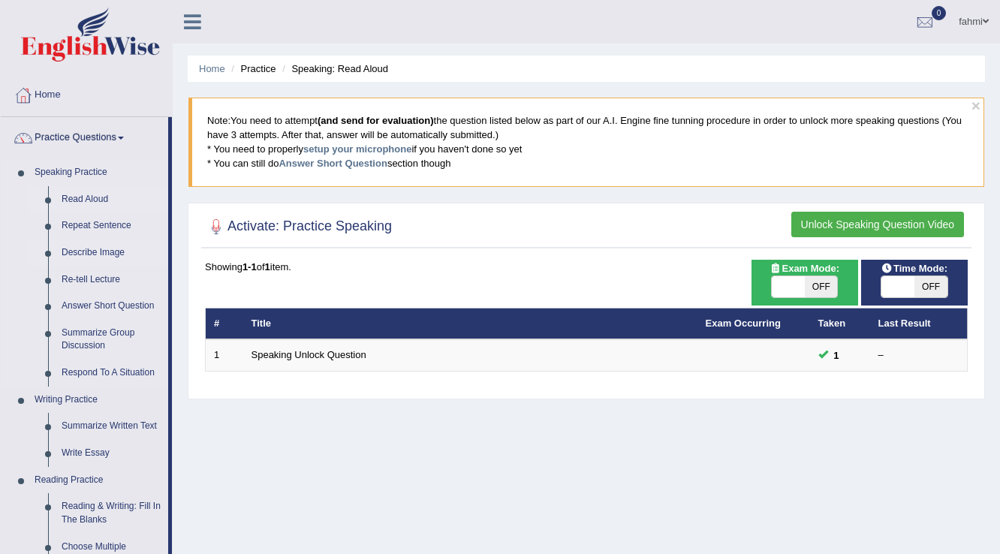
click at [72, 252] on link "Describe Image" at bounding box center [111, 253] width 113 height 27
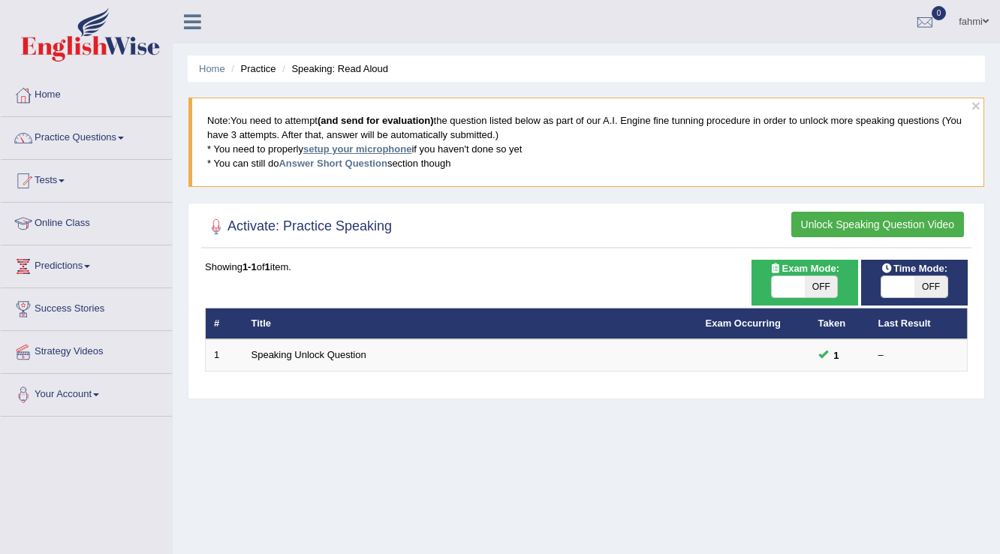
click at [366, 152] on link "setup your microphone" at bounding box center [357, 148] width 108 height 11
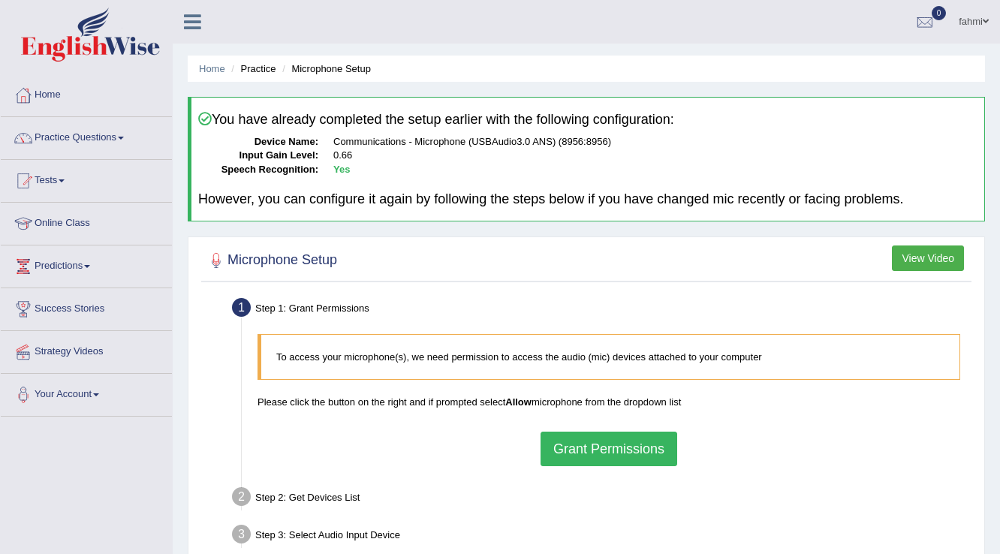
click at [657, 436] on button "Grant Permissions" at bounding box center [609, 449] width 137 height 35
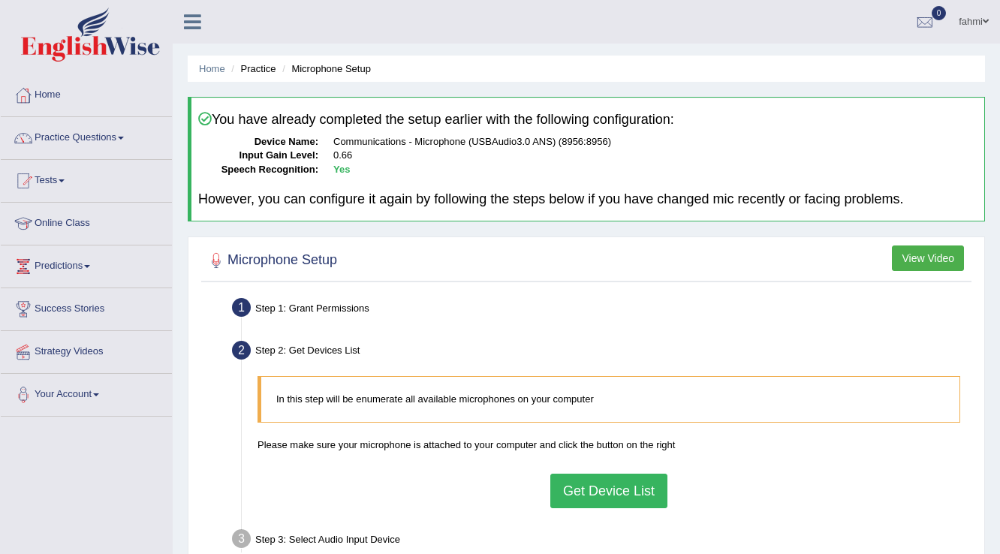
click at [606, 481] on button "Get Device List" at bounding box center [608, 491] width 117 height 35
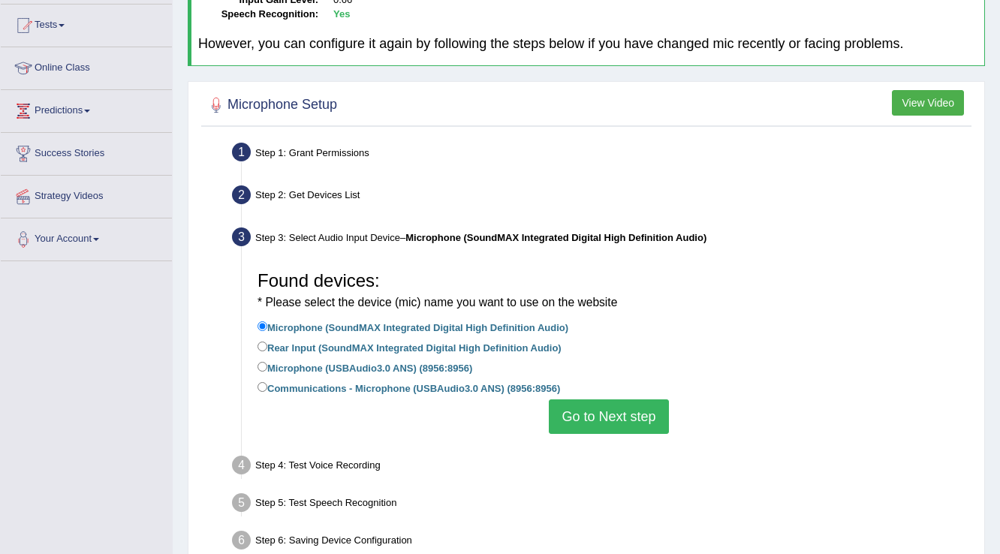
scroll to position [236, 0]
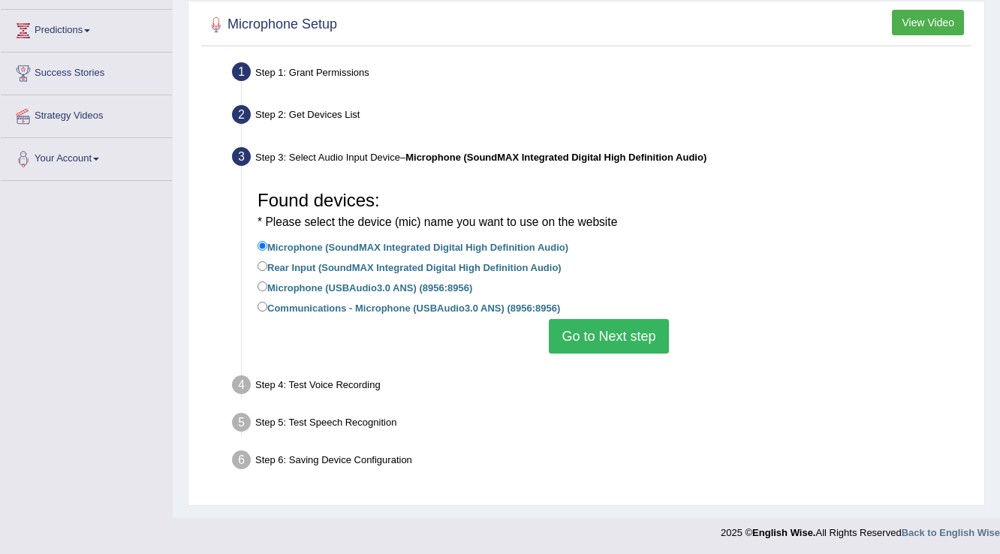
click at [632, 344] on button "Go to Next step" at bounding box center [608, 336] width 119 height 35
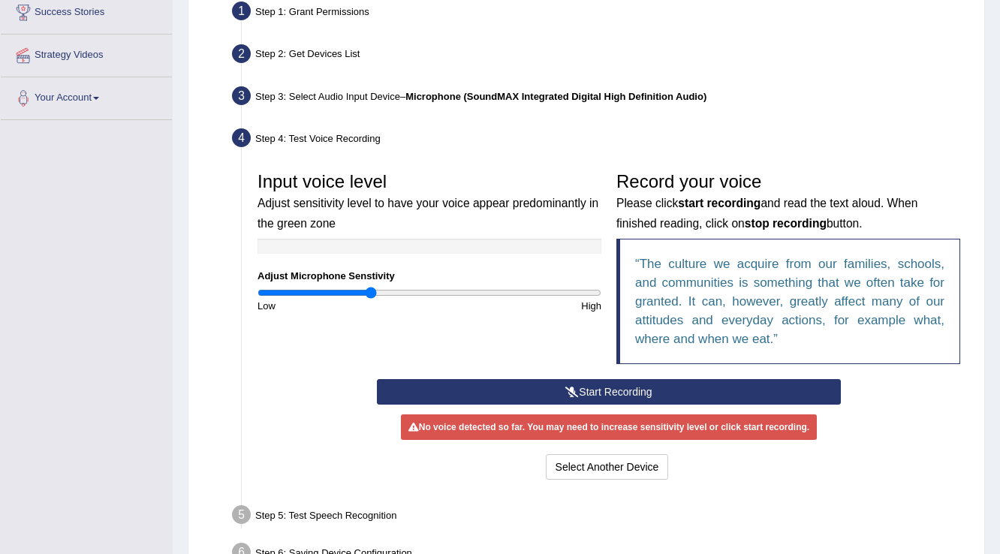
scroll to position [388, 0]
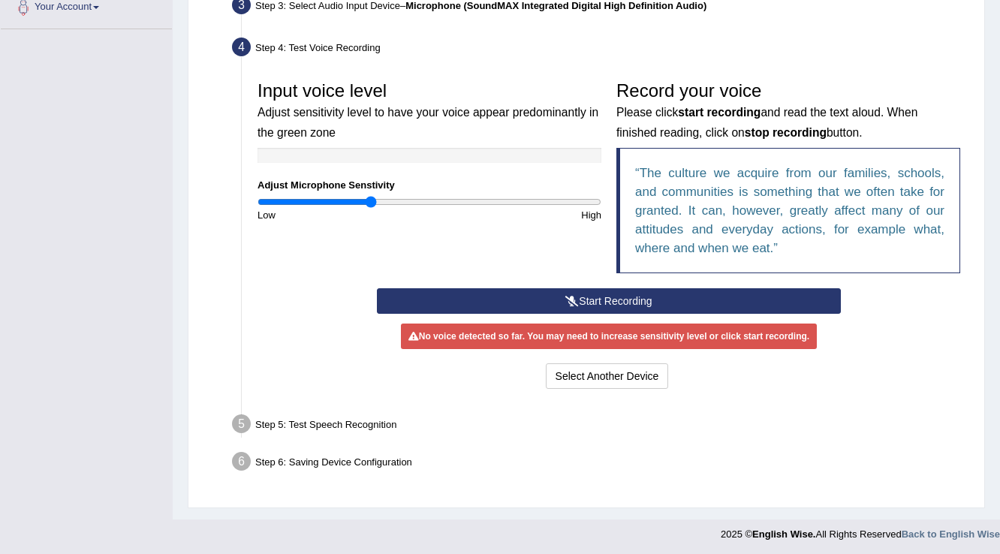
click at [649, 298] on button "Start Recording" at bounding box center [608, 301] width 463 height 26
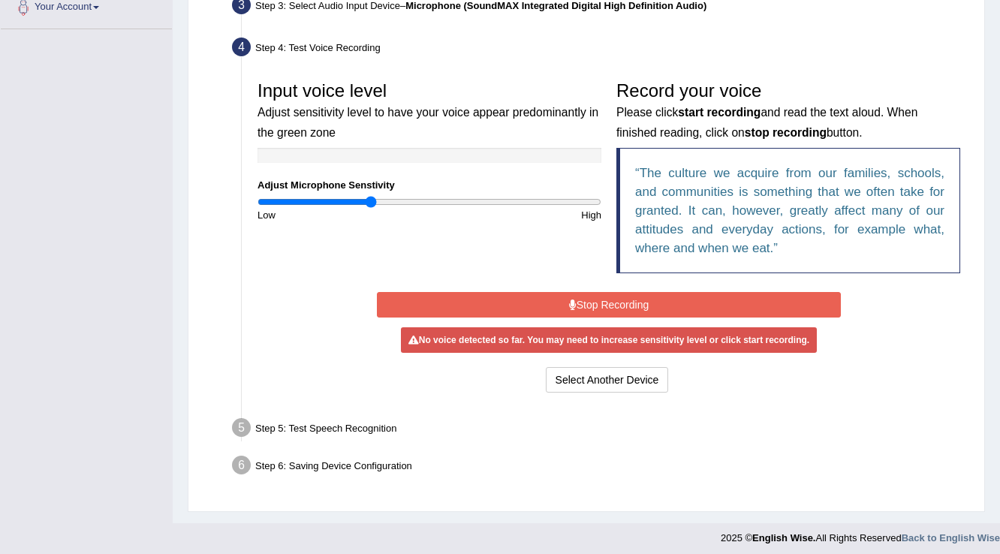
click at [649, 298] on button "Stop Recording" at bounding box center [608, 305] width 463 height 26
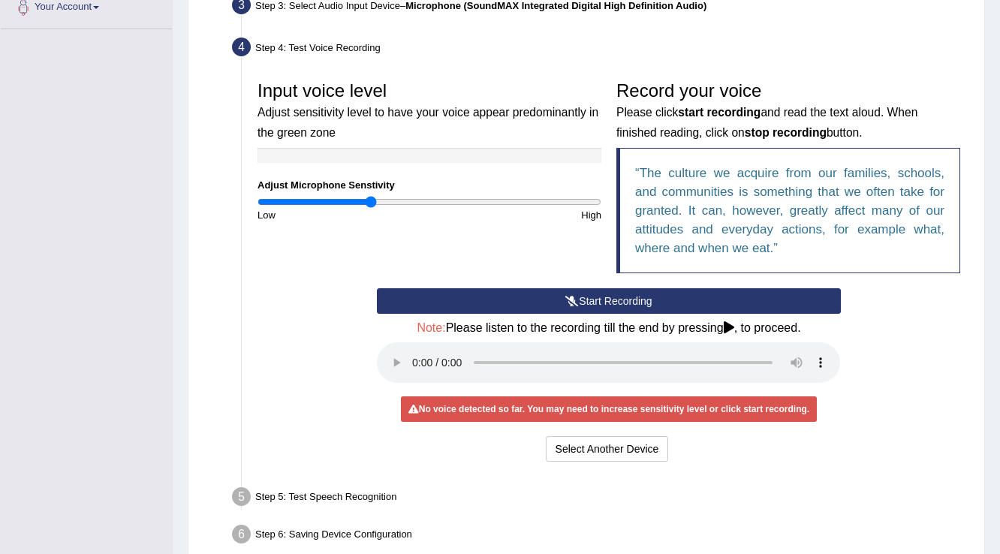
click at [617, 303] on button "Start Recording" at bounding box center [608, 301] width 463 height 26
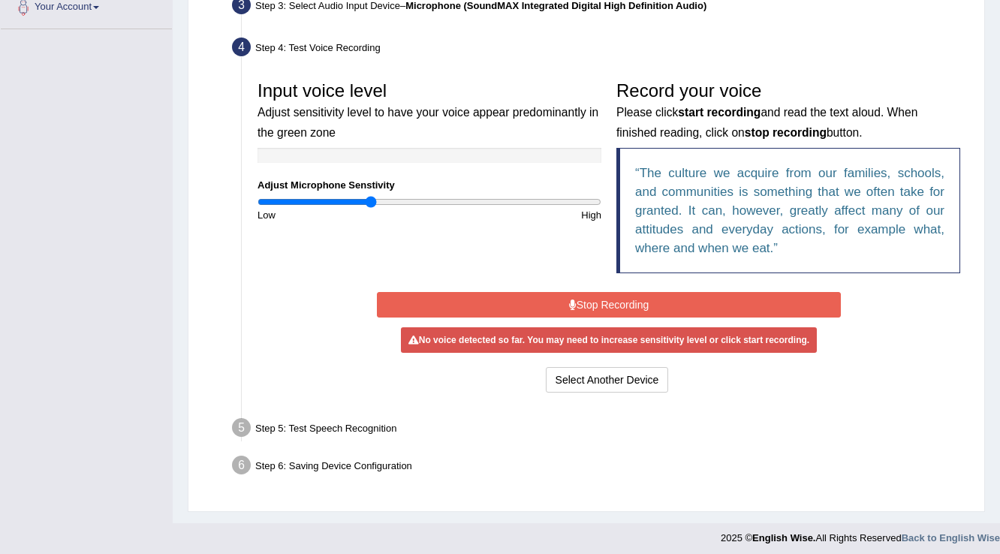
drag, startPoint x: 451, startPoint y: 188, endPoint x: 442, endPoint y: 194, distance: 10.8
click at [450, 188] on div "Input voice level Adjust sensitivity level to have your voice appear predominan…" at bounding box center [429, 148] width 359 height 149
click at [432, 199] on input "range" at bounding box center [430, 202] width 344 height 12
click at [450, 204] on input "range" at bounding box center [430, 202] width 344 height 12
click at [436, 204] on input "range" at bounding box center [430, 202] width 344 height 12
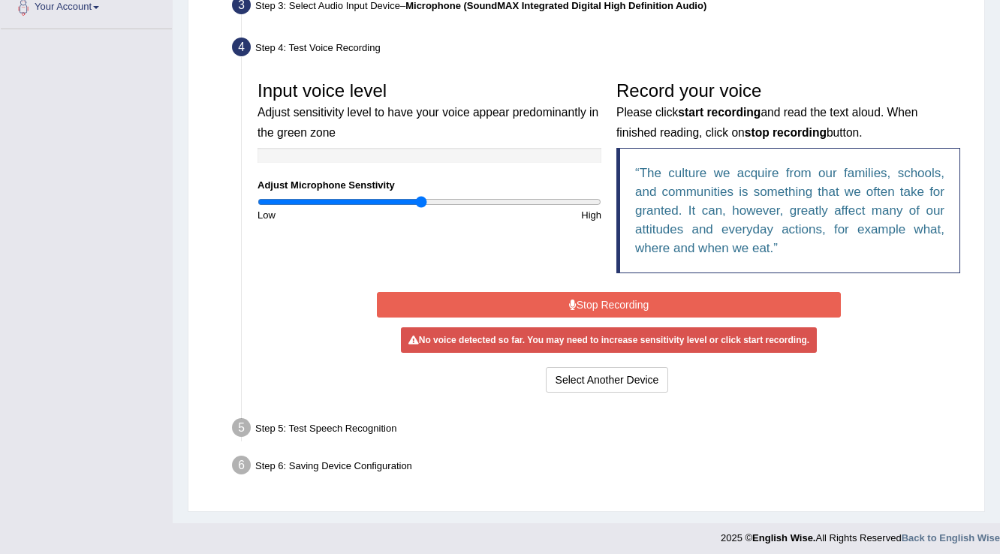
click at [422, 201] on input "range" at bounding box center [430, 202] width 344 height 12
type input "0.88"
click at [407, 201] on input "range" at bounding box center [430, 202] width 344 height 12
drag, startPoint x: 406, startPoint y: 201, endPoint x: 415, endPoint y: 244, distance: 43.7
click at [406, 202] on input "range" at bounding box center [430, 202] width 344 height 12
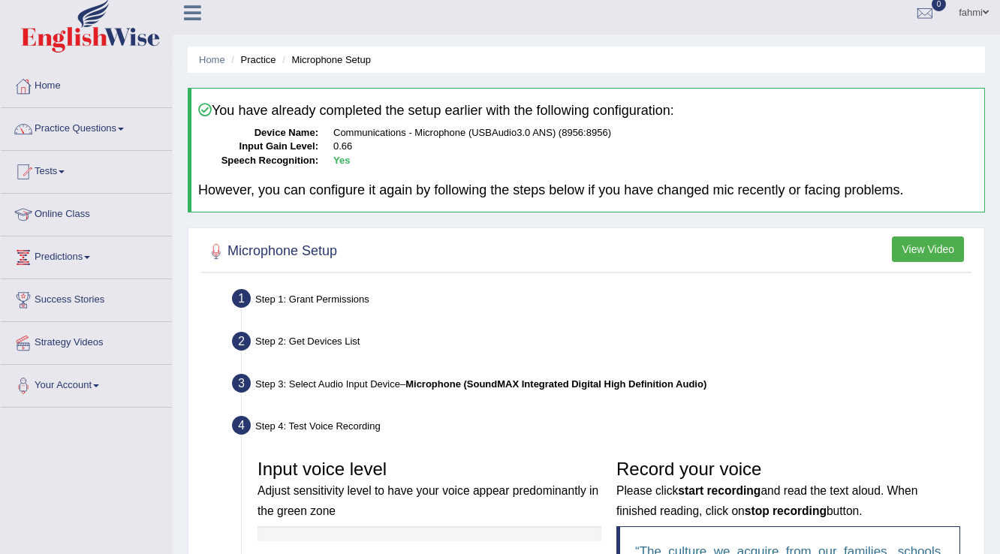
scroll to position [0, 0]
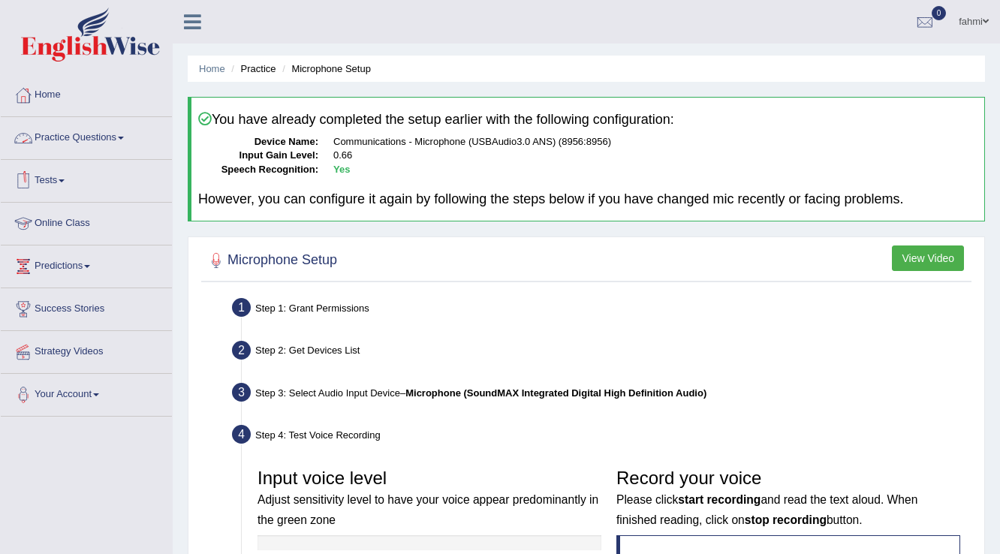
click at [102, 143] on link "Practice Questions" at bounding box center [86, 136] width 171 height 38
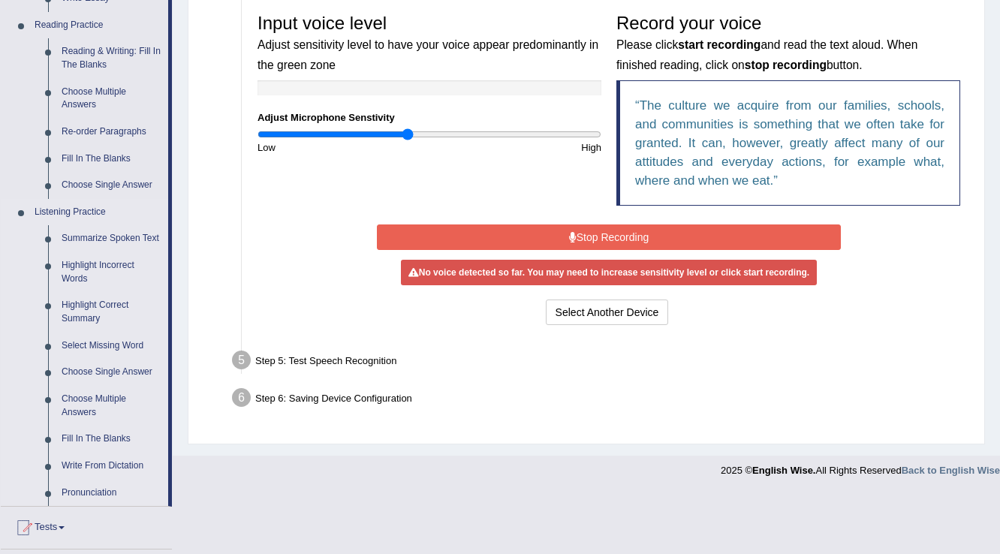
scroll to position [541, 0]
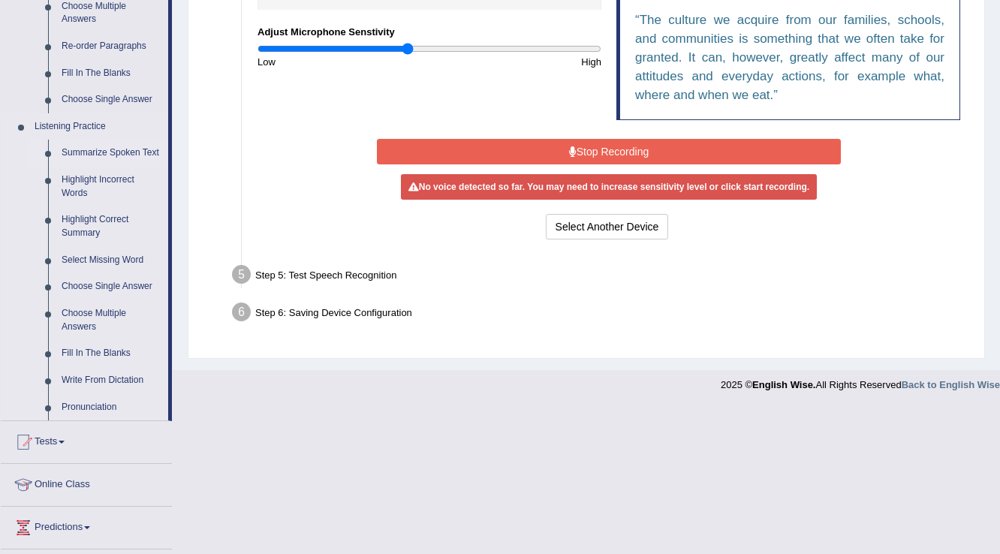
click at [108, 149] on link "Summarize Spoken Text" at bounding box center [111, 153] width 113 height 27
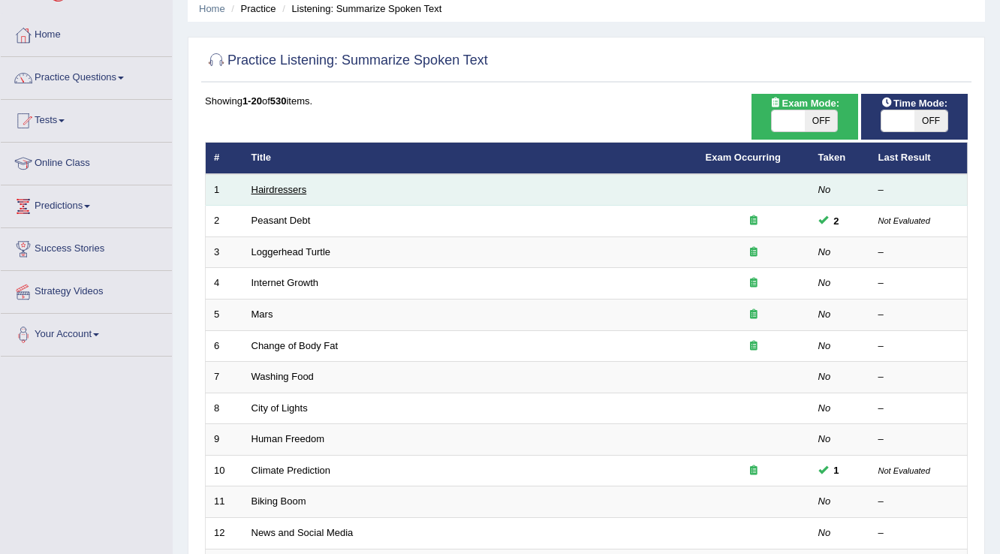
click at [273, 189] on link "Hairdressers" at bounding box center [280, 189] width 56 height 11
